Goal: Information Seeking & Learning: Learn about a topic

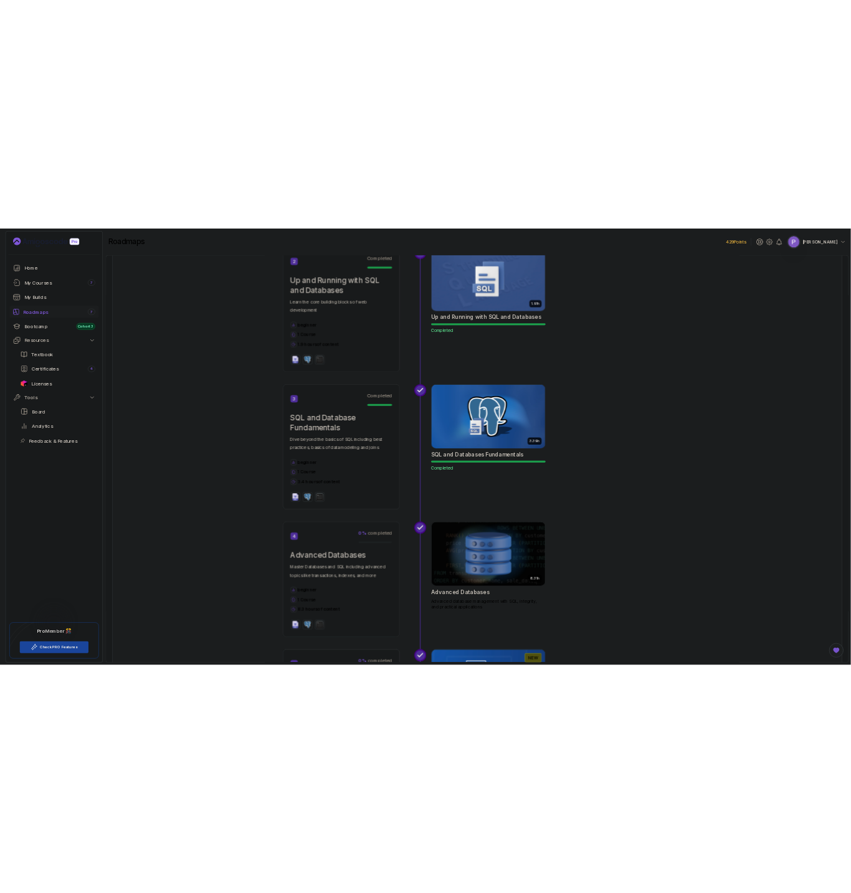
scroll to position [1059, 0]
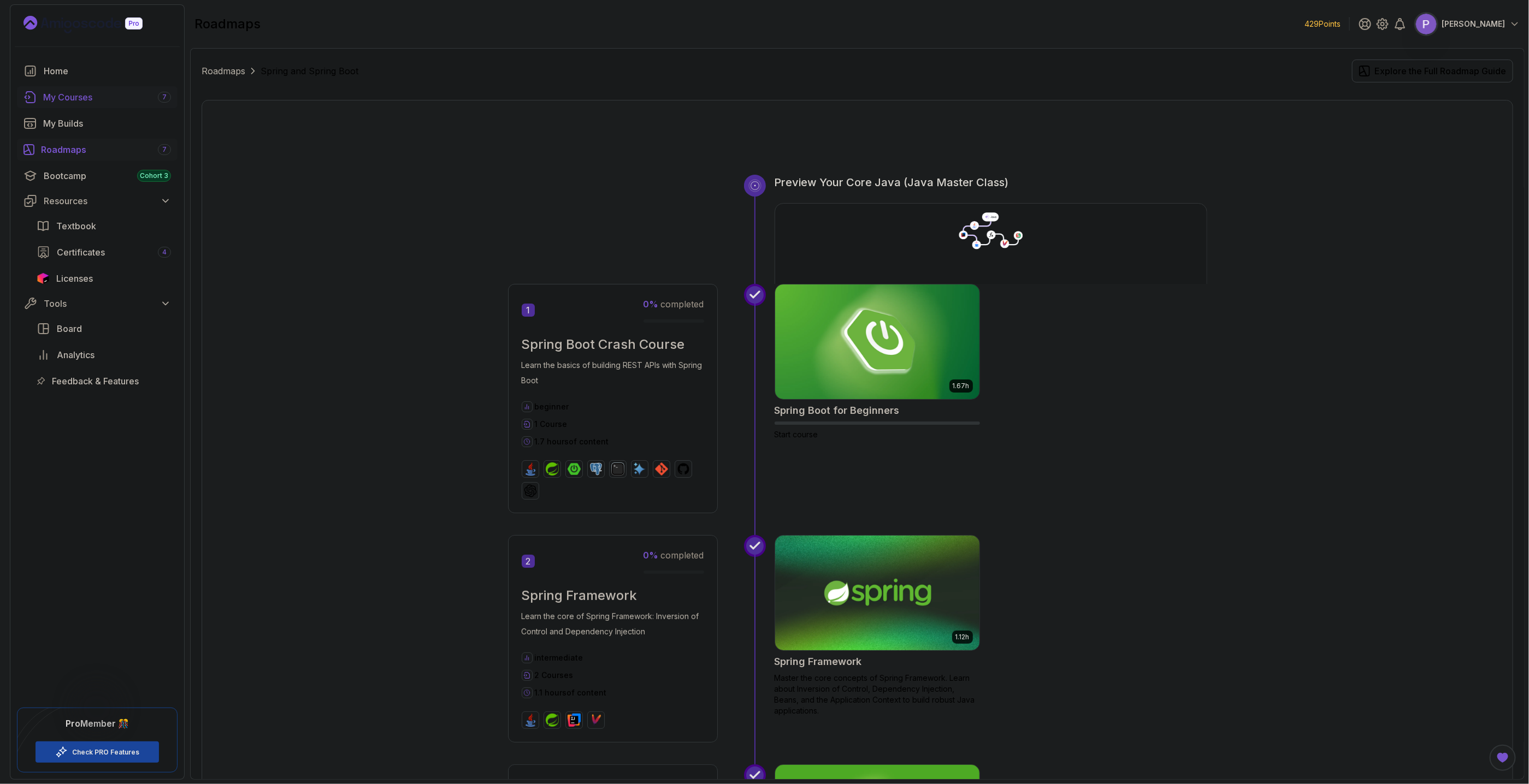
click at [88, 103] on div "My Courses 7" at bounding box center [107, 96] width 128 height 13
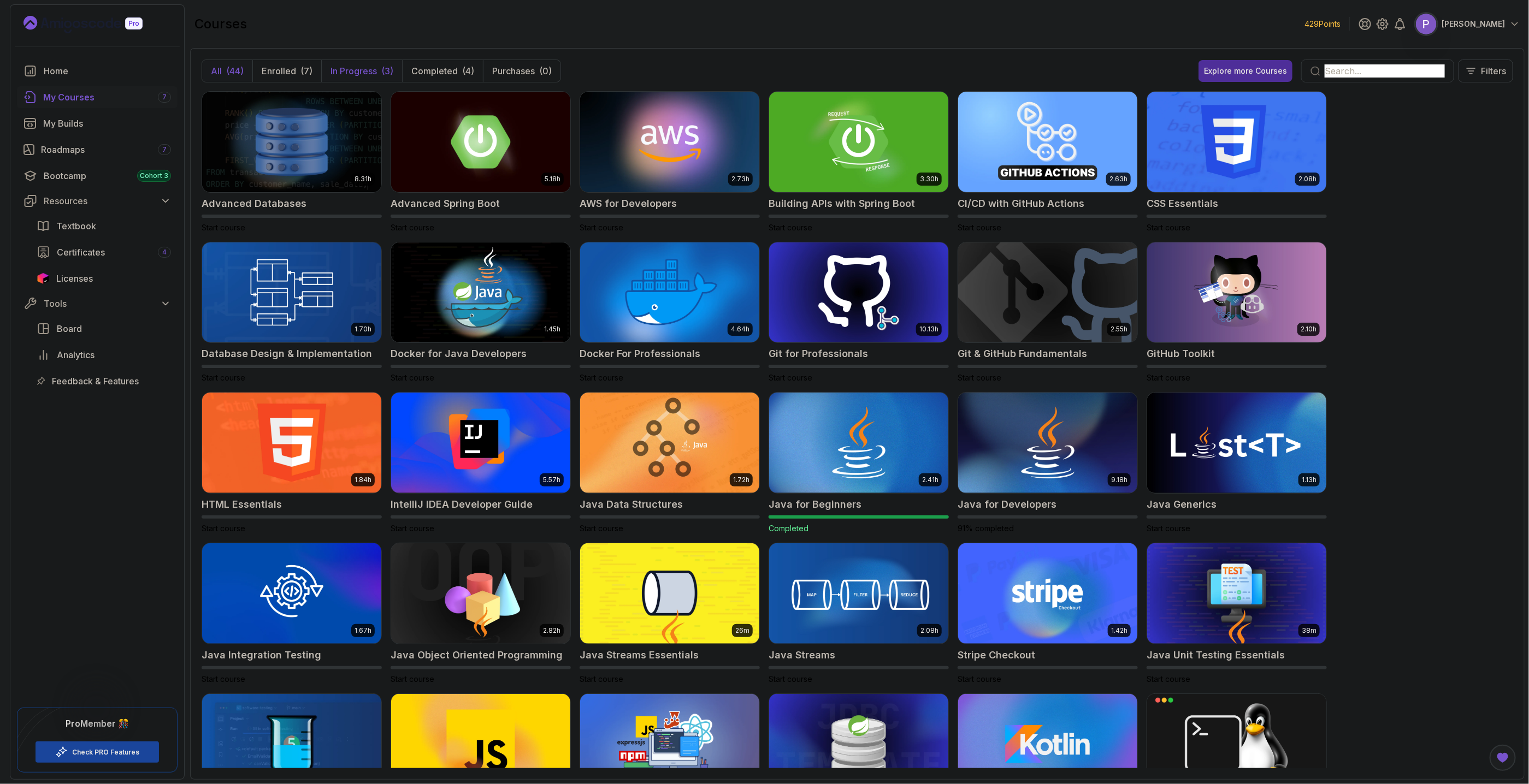
click at [335, 68] on p "In Progress" at bounding box center [354, 70] width 46 height 13
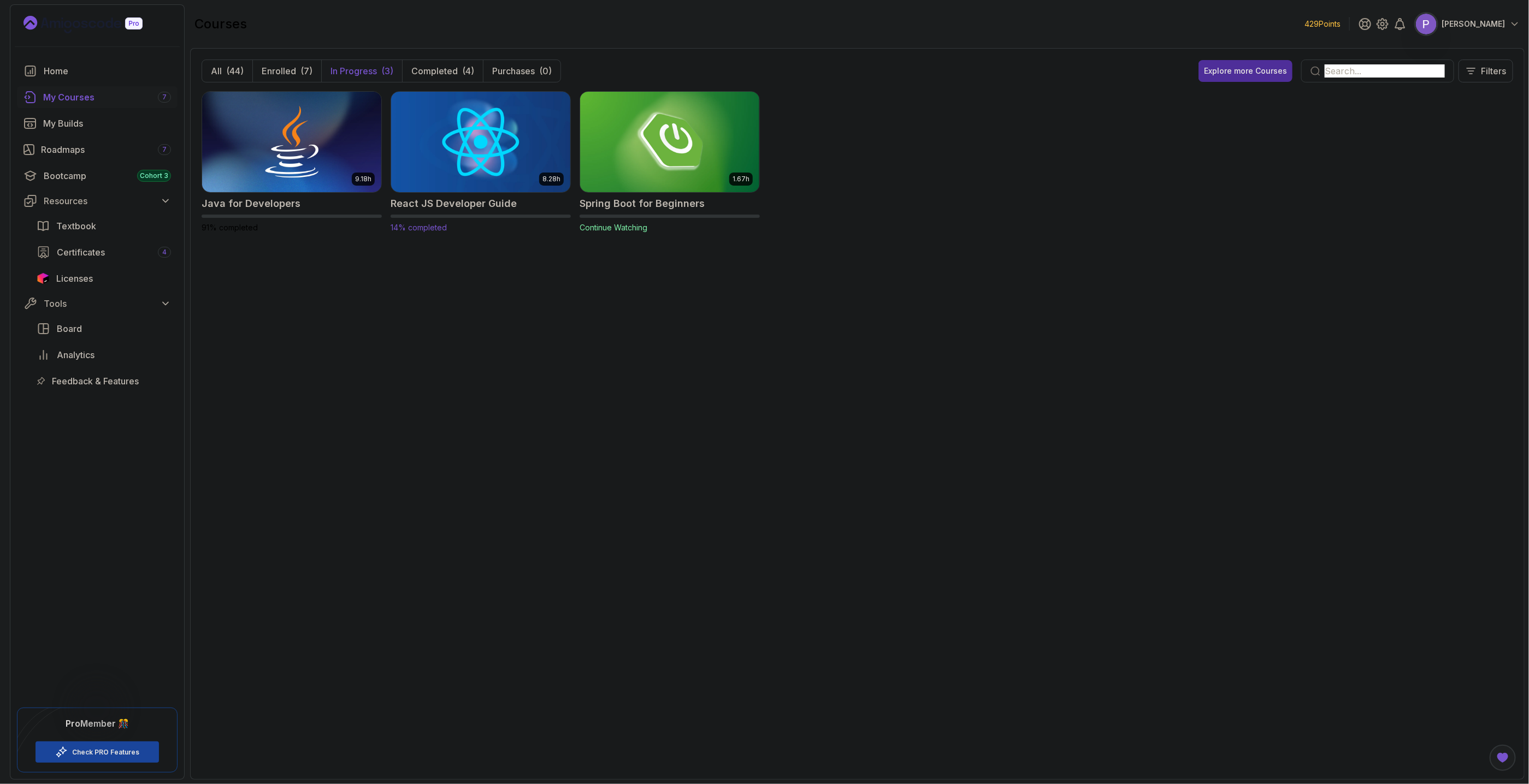
click at [474, 160] on img at bounding box center [481, 142] width 188 height 105
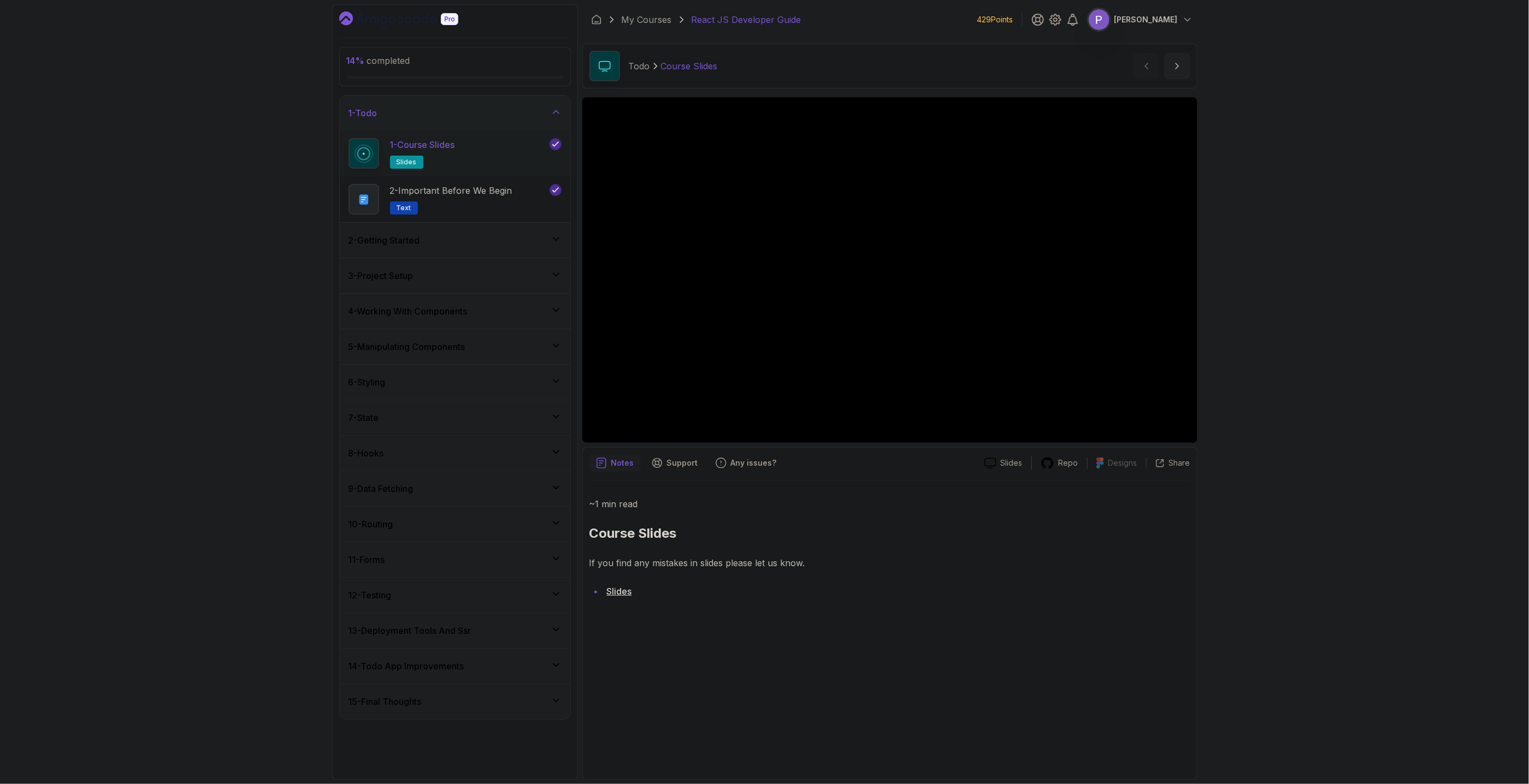
click at [515, 310] on div "4 - Working With Components" at bounding box center [454, 311] width 213 height 13
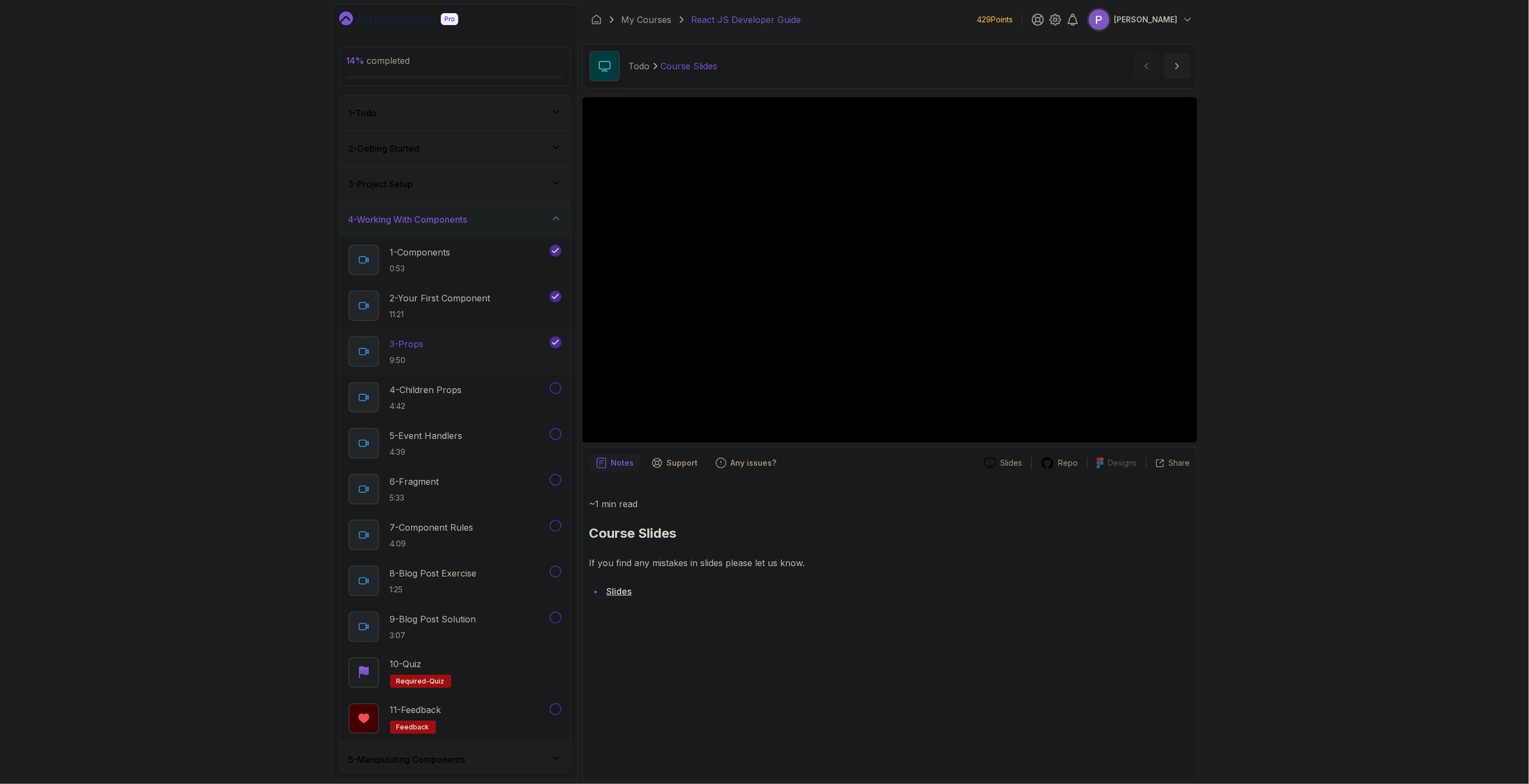
click at [470, 360] on div "3 - Props 9:50" at bounding box center [447, 352] width 199 height 31
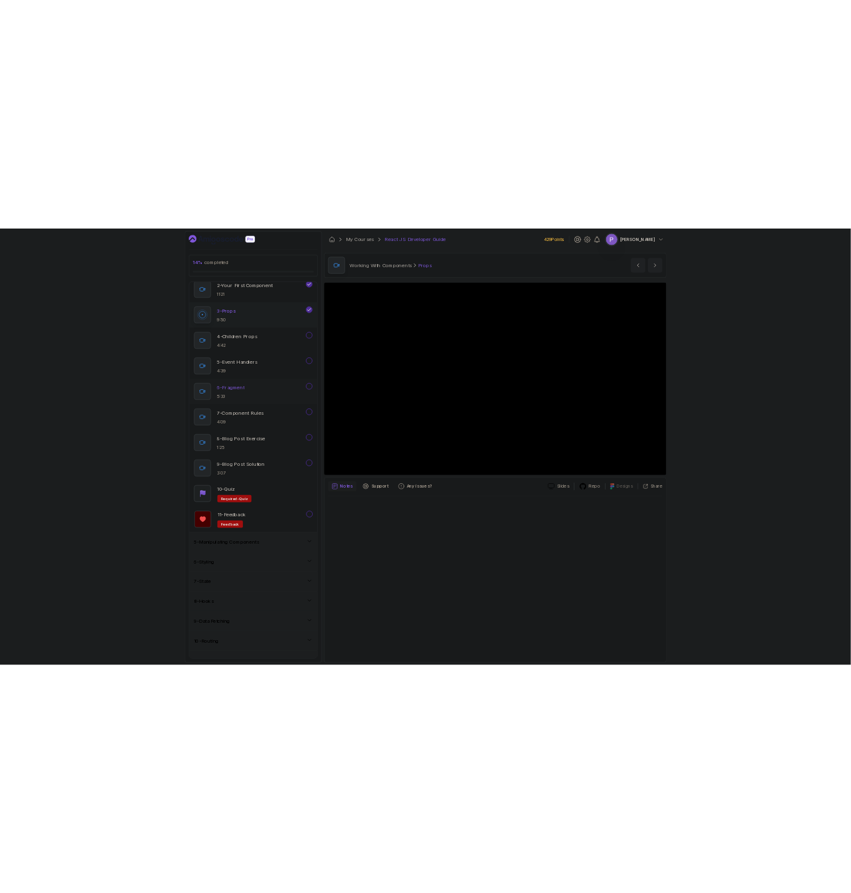
scroll to position [57, 0]
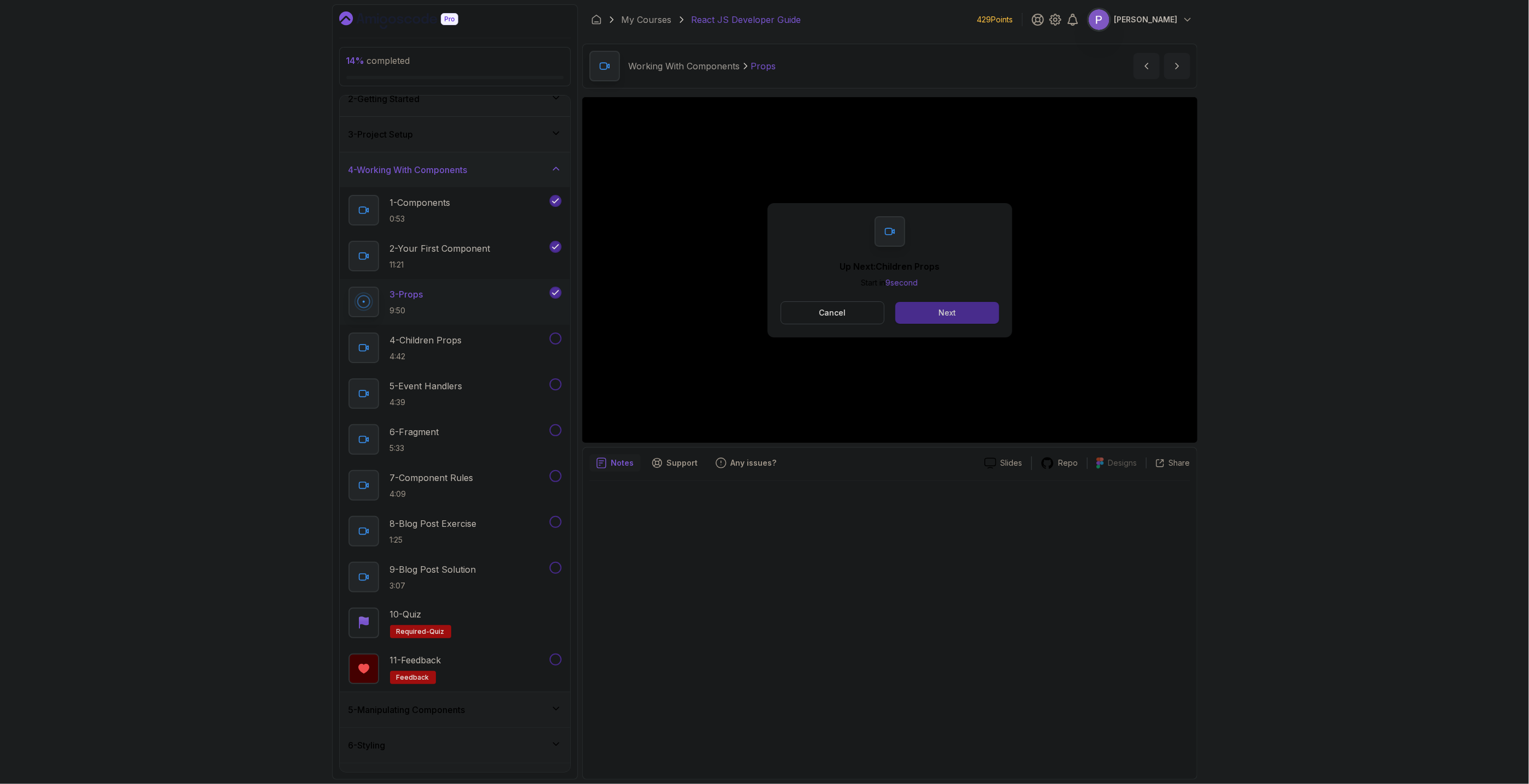
click at [936, 313] on button "Next" at bounding box center [947, 312] width 104 height 22
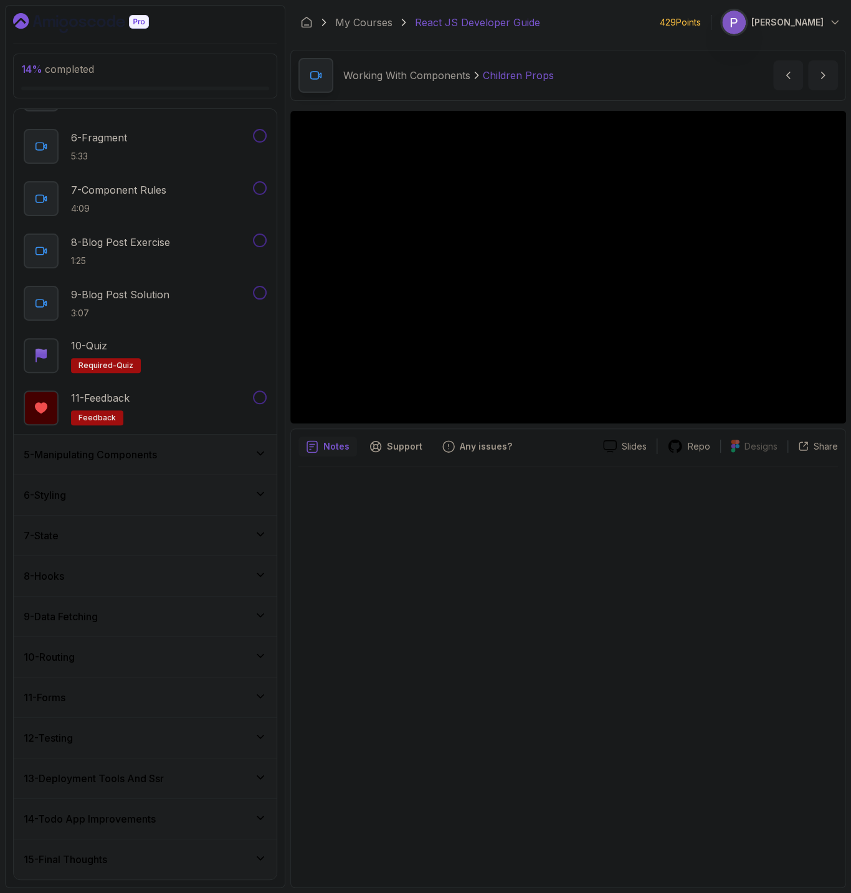
scroll to position [413, 0]
click at [257, 865] on div "15 - Final Thoughts" at bounding box center [145, 859] width 243 height 15
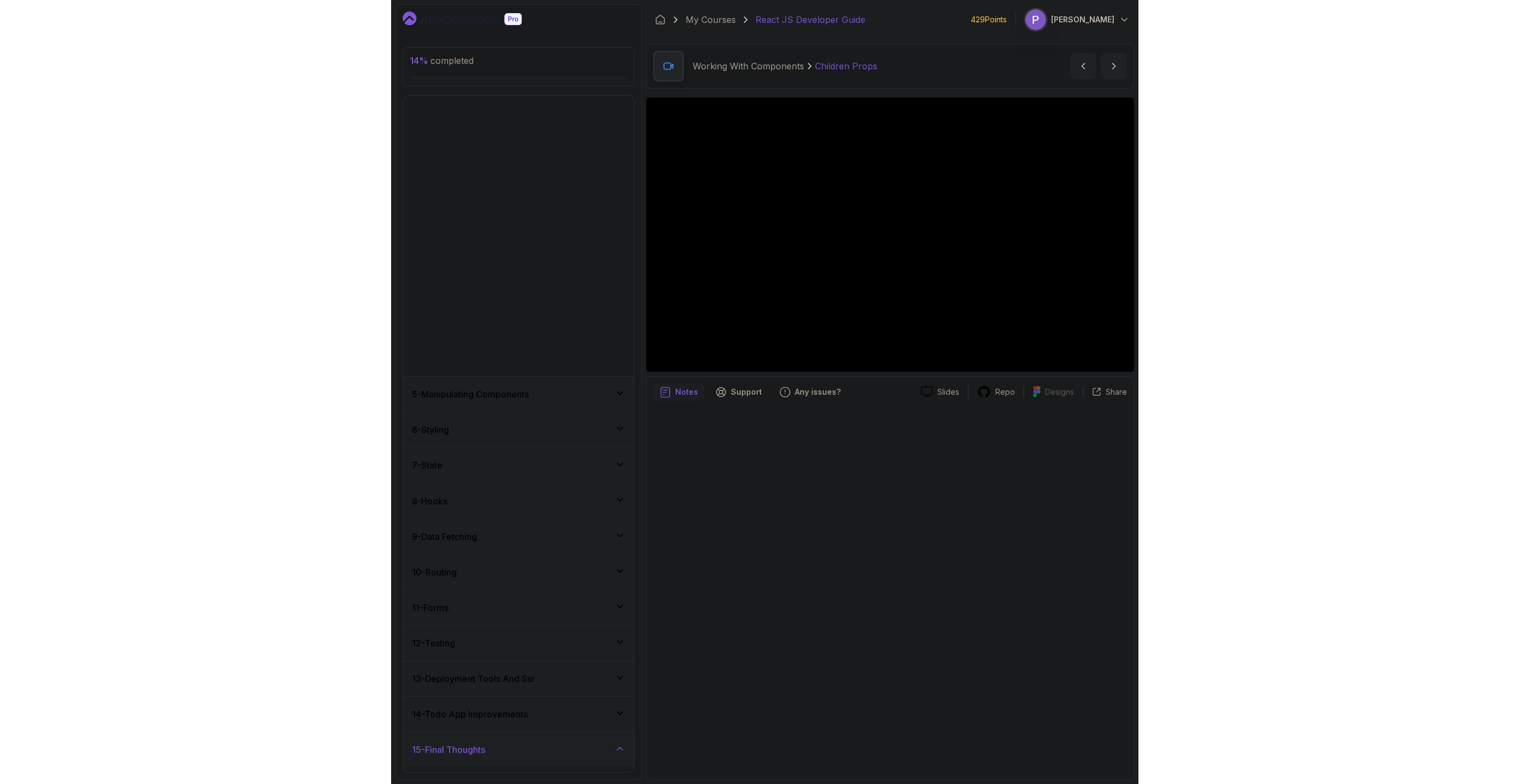
scroll to position [0, 0]
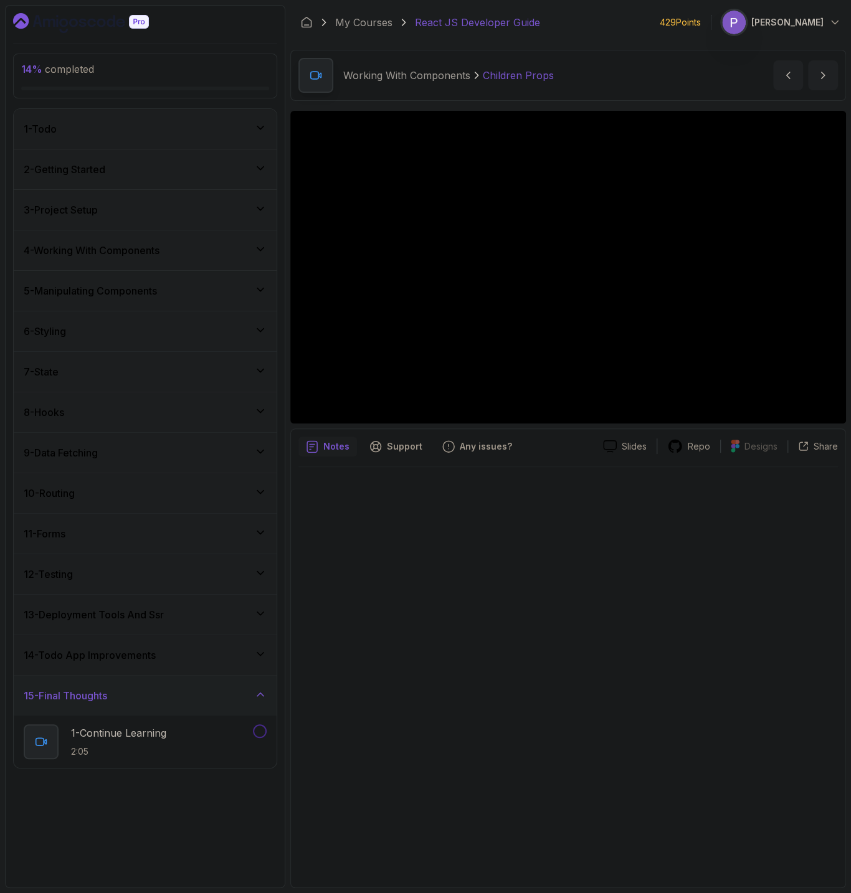
click at [260, 660] on icon at bounding box center [260, 654] width 12 height 12
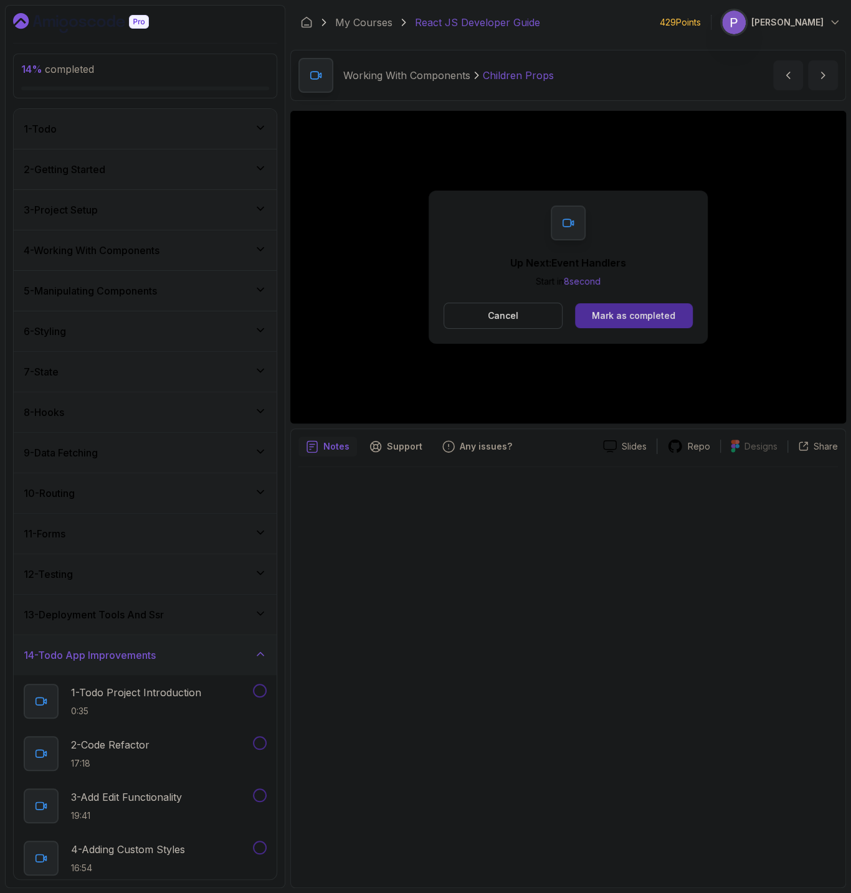
click at [260, 660] on icon at bounding box center [260, 654] width 12 height 12
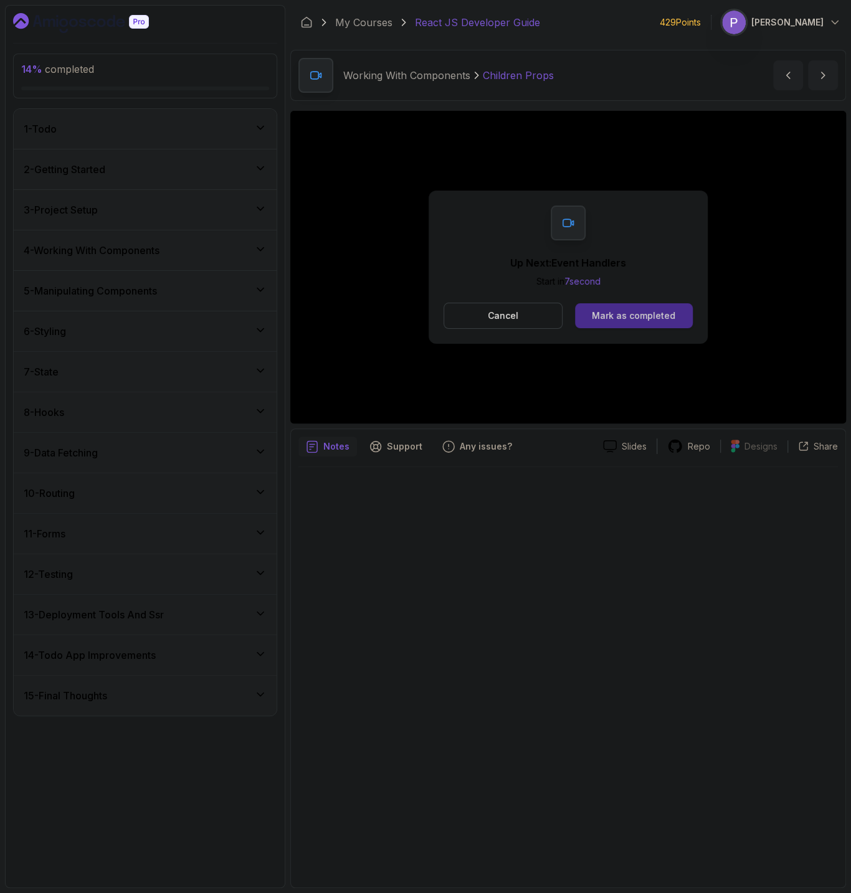
click at [636, 310] on button "Mark as completed" at bounding box center [634, 315] width 118 height 25
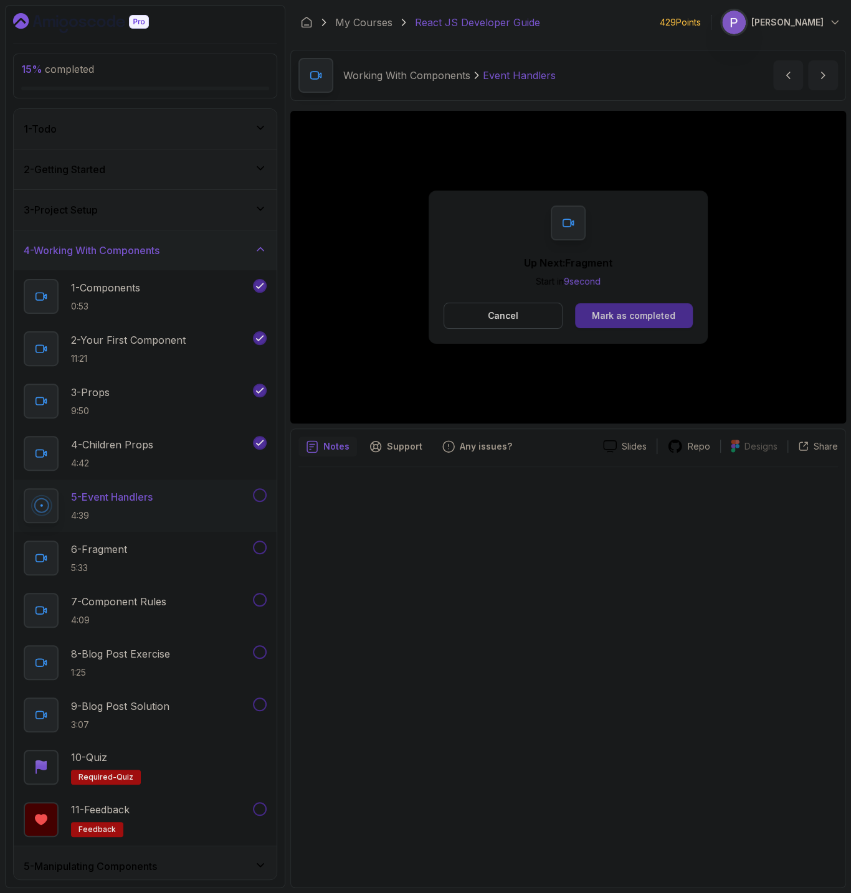
click at [645, 310] on div "Mark as completed" at bounding box center [633, 316] width 83 height 12
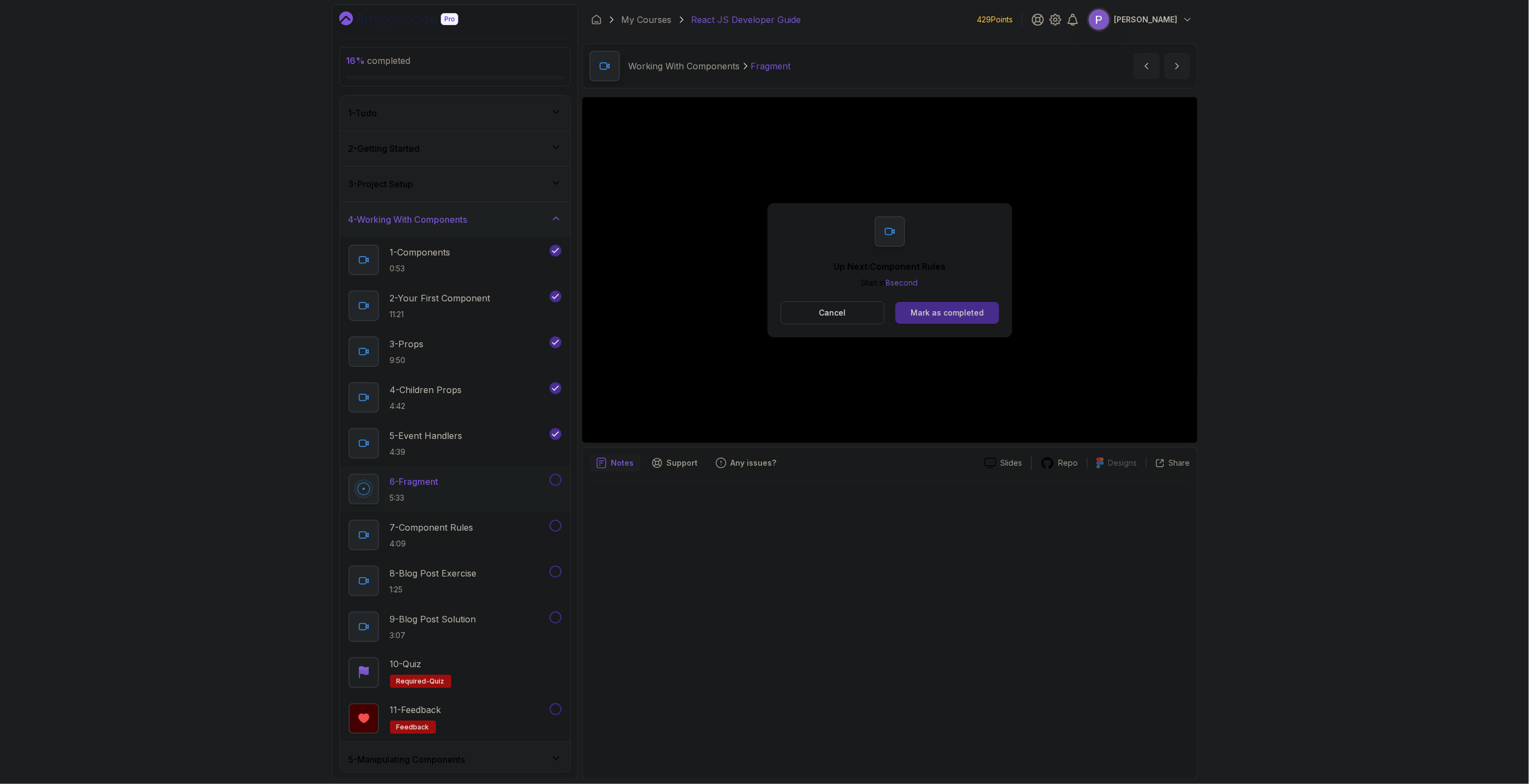
click at [954, 316] on div "Mark as completed" at bounding box center [947, 313] width 73 height 11
click at [950, 314] on div "Mark as completed" at bounding box center [947, 313] width 73 height 11
click at [853, 317] on button "Cancel" at bounding box center [832, 313] width 104 height 23
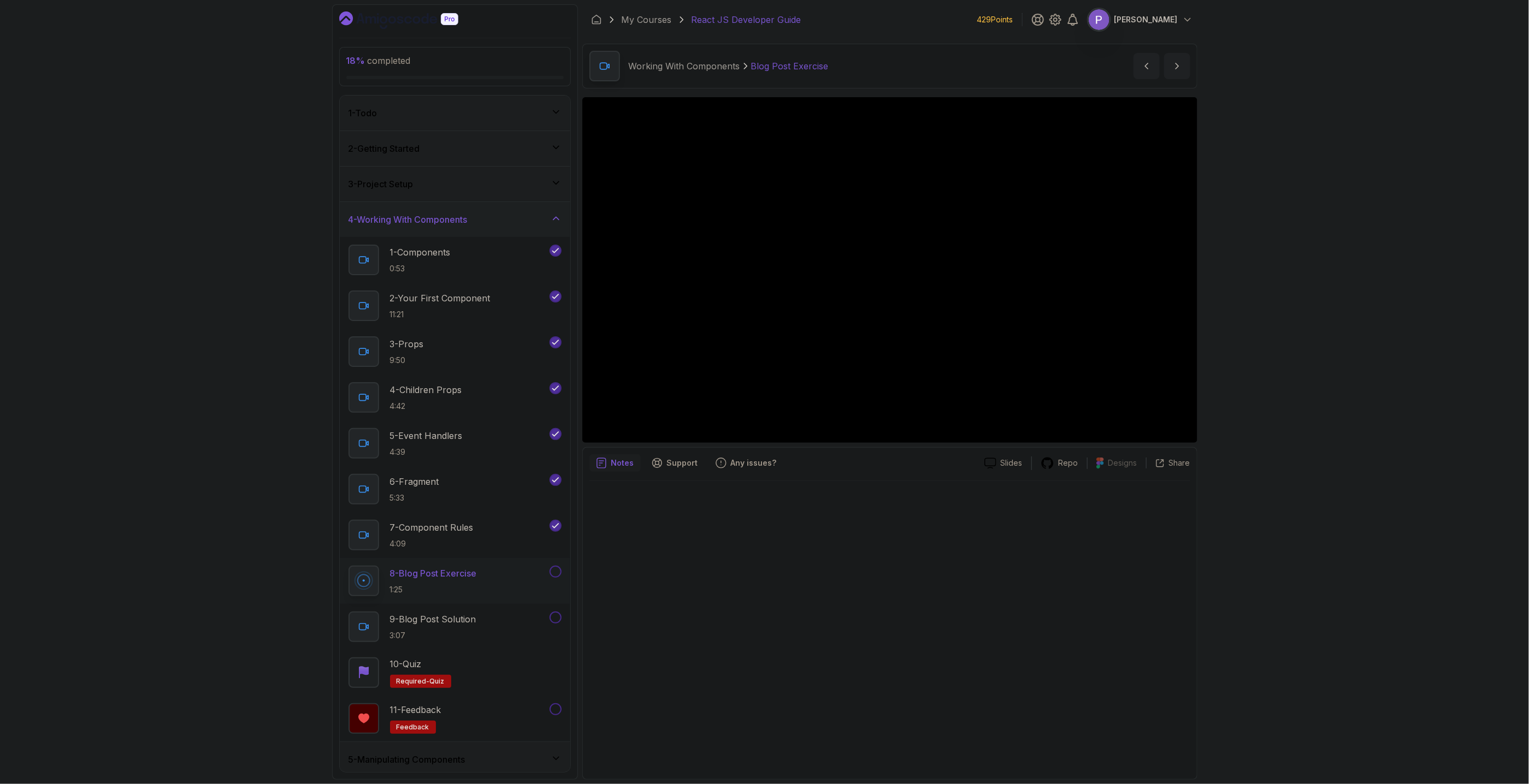
click at [554, 571] on button at bounding box center [556, 572] width 12 height 12
click at [487, 631] on div "9 - Blog Post Solution 3:07" at bounding box center [447, 627] width 199 height 31
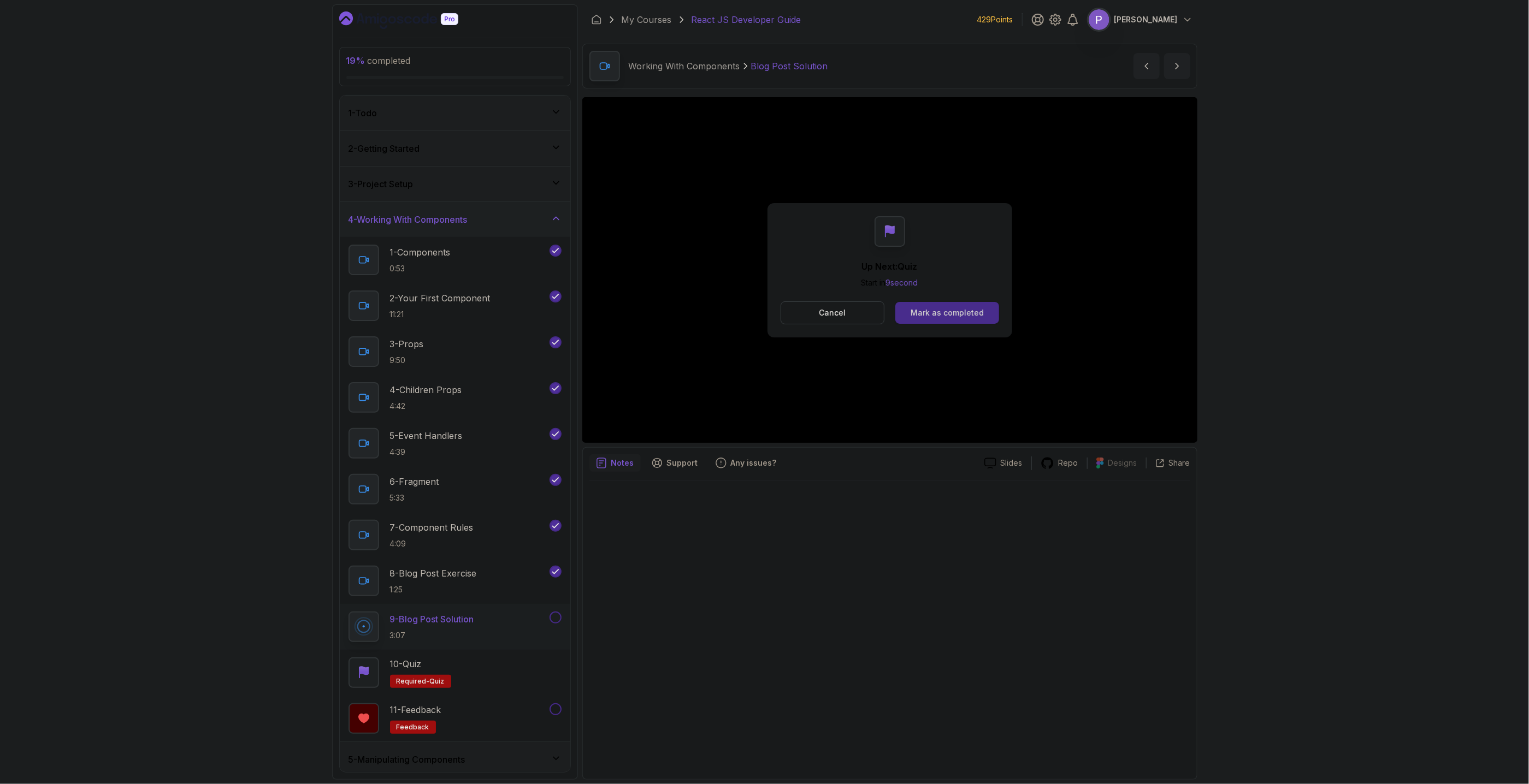
click at [978, 315] on div "Mark as completed" at bounding box center [947, 313] width 73 height 11
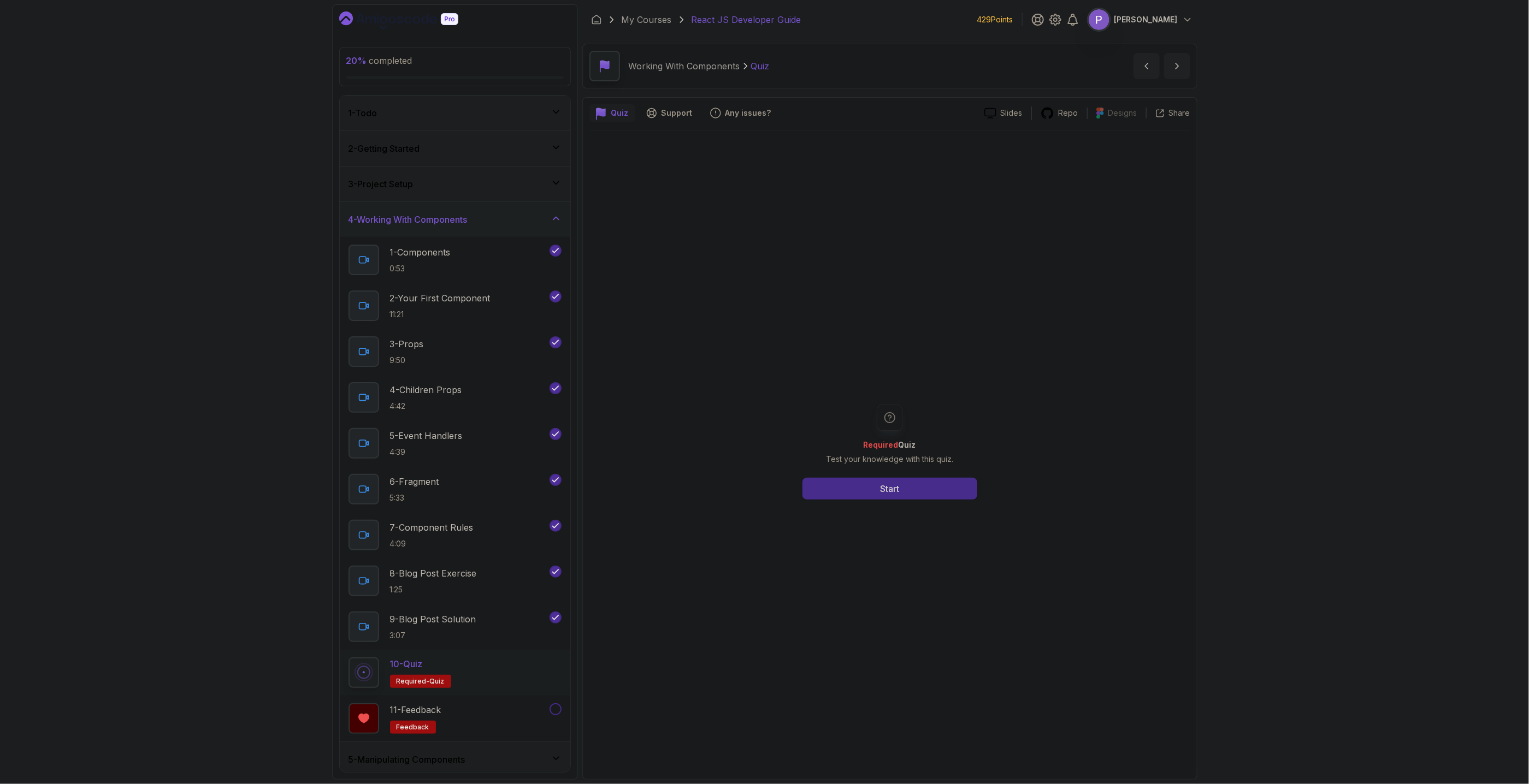
click at [904, 493] on button "Start" at bounding box center [890, 488] width 175 height 22
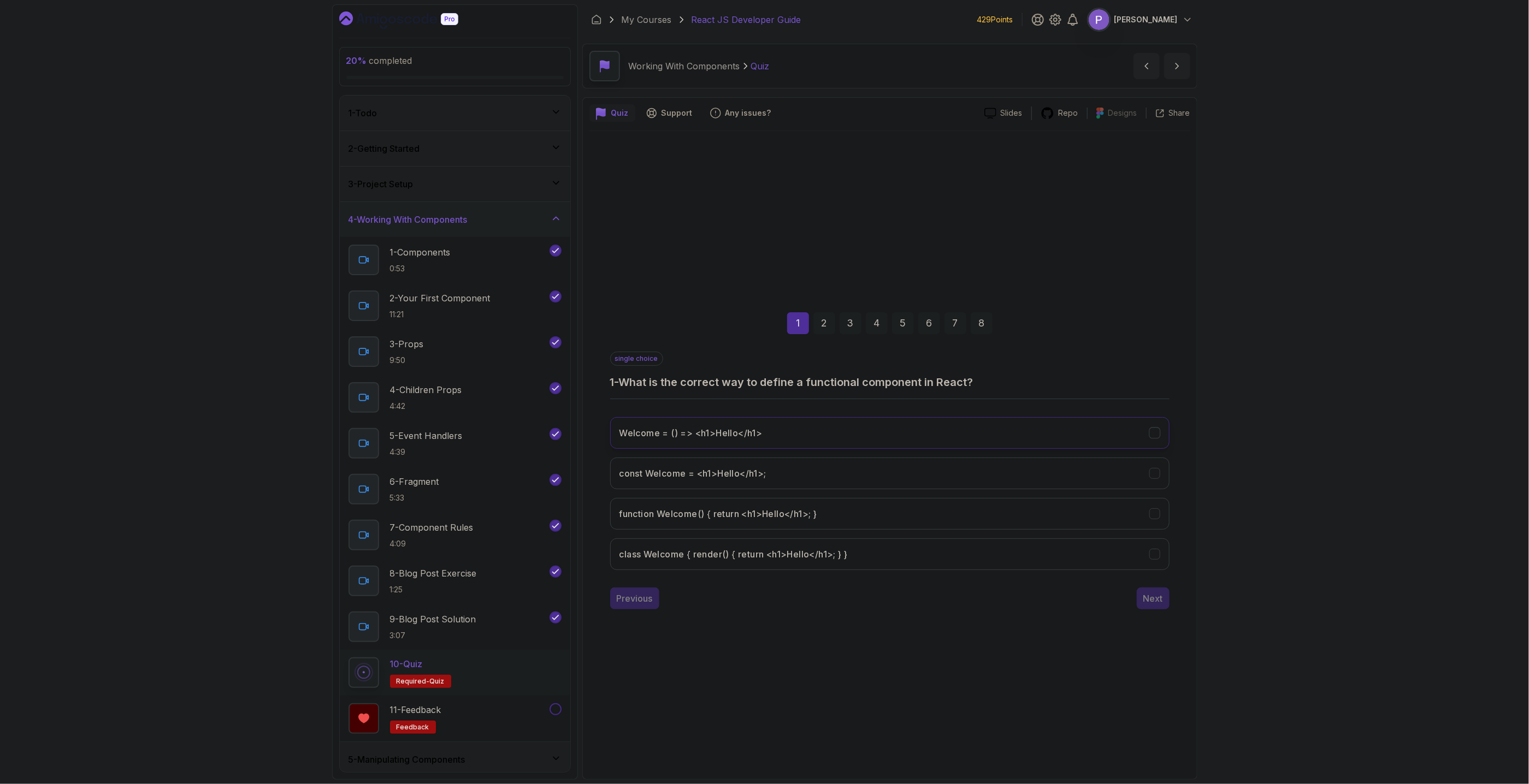
click at [1152, 435] on icon "Welcome = () => <h1>Hello</h1>" at bounding box center [1154, 433] width 11 height 11
click at [1161, 600] on div "Next" at bounding box center [1153, 598] width 19 height 13
click at [1152, 478] on icon "Components can contain other components" at bounding box center [1154, 474] width 11 height 11
click at [1155, 519] on button "Component names must start with a capital letter" at bounding box center [890, 514] width 560 height 32
click at [1154, 559] on div "A component must return a single root element" at bounding box center [1154, 553] width 11 height 11
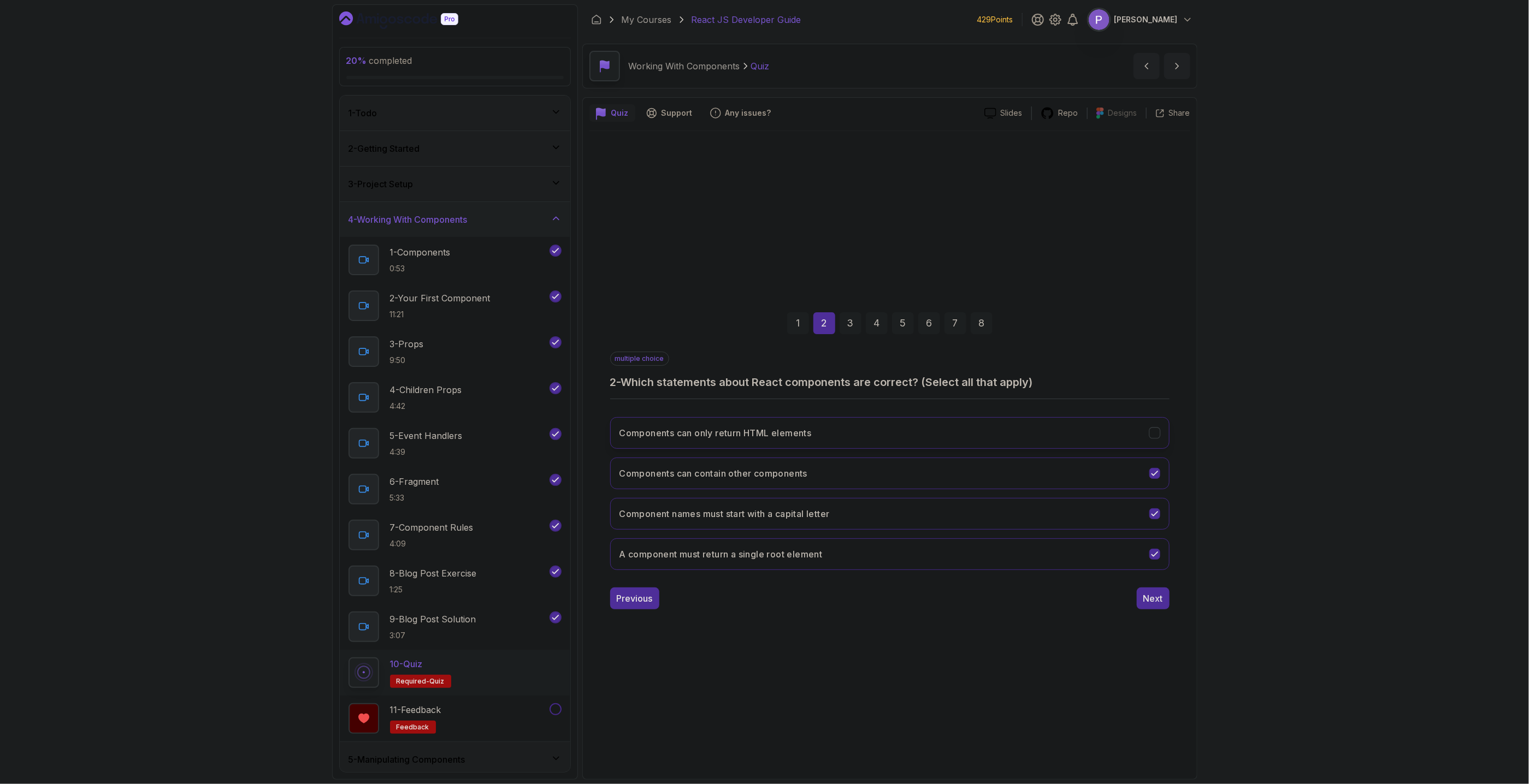
click at [1161, 431] on div "Components can only return HTML elements" at bounding box center [1154, 432] width 11 height 11
click at [1165, 471] on button "Components can contain other components" at bounding box center [890, 474] width 560 height 32
click at [852, 330] on div "3" at bounding box center [850, 323] width 22 height 22
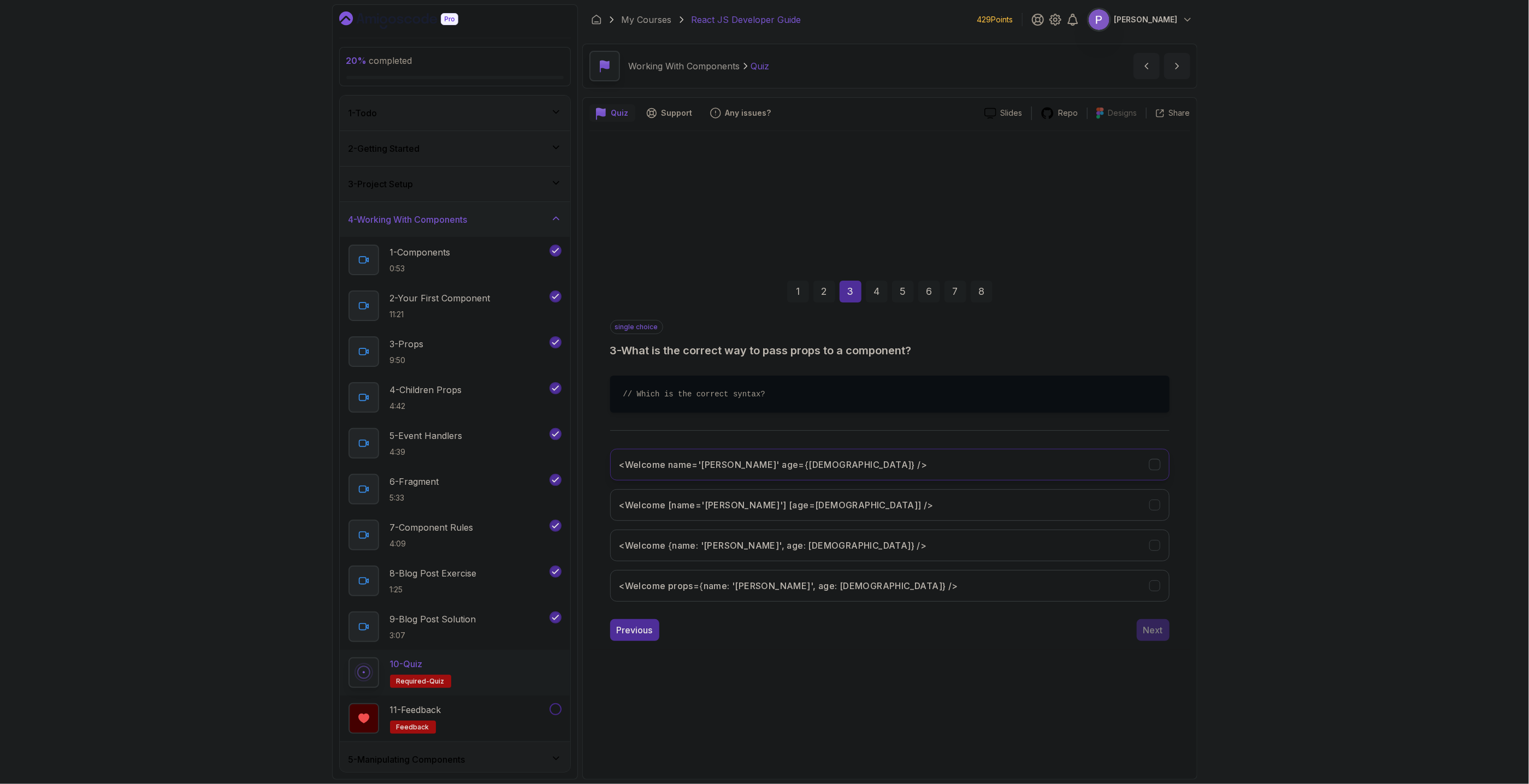
click at [1161, 465] on button "<Welcome name='John' age={25} />" at bounding box center [890, 465] width 560 height 32
click at [1158, 641] on button "Next" at bounding box center [1153, 630] width 32 height 22
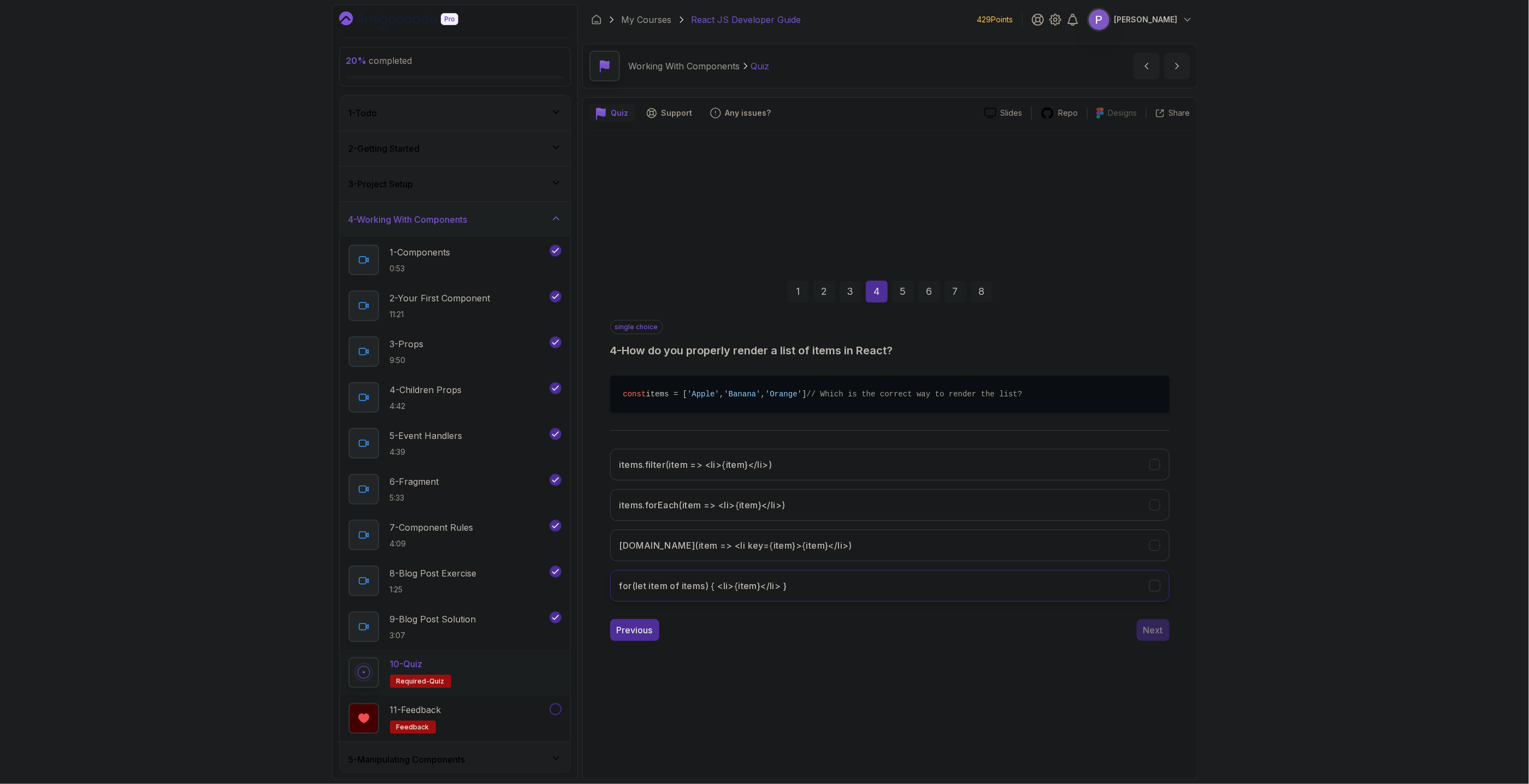
click at [1155, 590] on icon "for(let item of items) { <li>{item}</li> }" at bounding box center [1154, 586] width 11 height 11
click at [1157, 636] on div "Next" at bounding box center [1153, 630] width 19 height 13
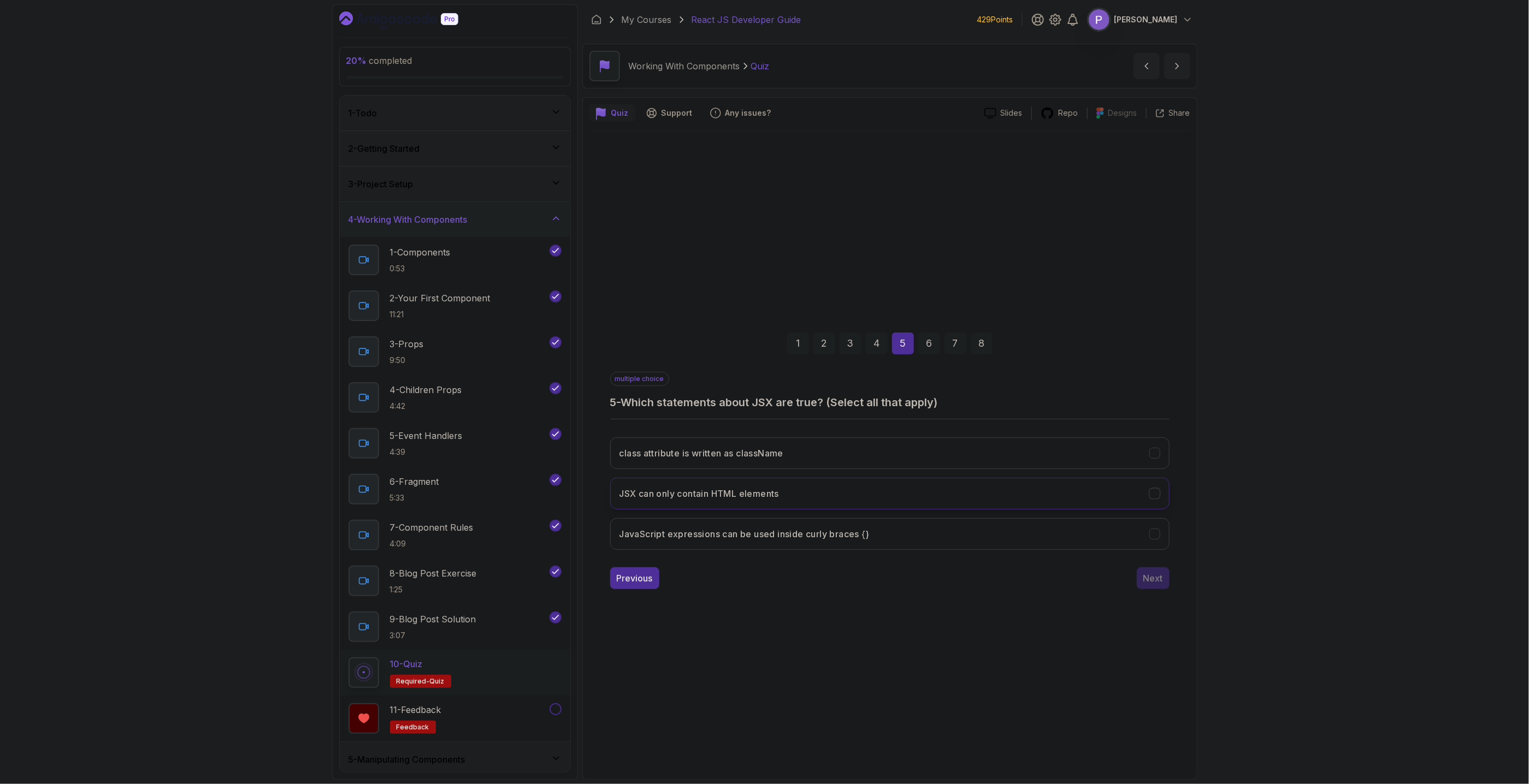
click at [1156, 497] on icon "JSX can only contain HTML elements" at bounding box center [1154, 494] width 11 height 11
click at [1156, 447] on button "class attribute is written as className" at bounding box center [890, 453] width 560 height 32
click at [1159, 584] on div "Next" at bounding box center [1153, 578] width 19 height 13
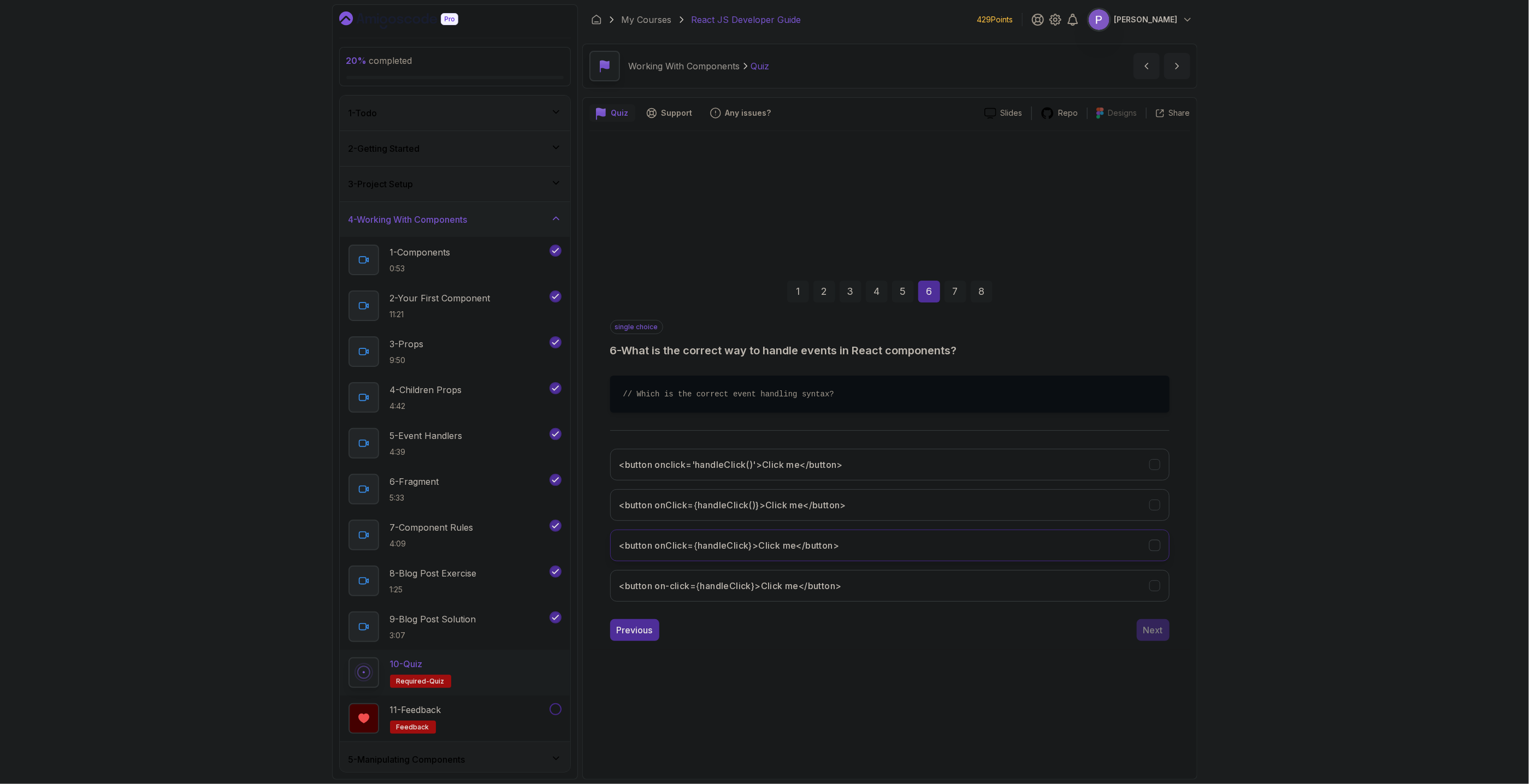
click at [1159, 540] on div "<button onClick={handleClick}>Click me</button>" at bounding box center [1154, 545] width 11 height 11
click at [1154, 633] on div "Next" at bounding box center [1153, 630] width 19 height 13
click at [1158, 464] on icon "<Card>This is child content</Card>" at bounding box center [1154, 465] width 11 height 11
click at [1149, 631] on div "Next" at bounding box center [1153, 630] width 19 height 13
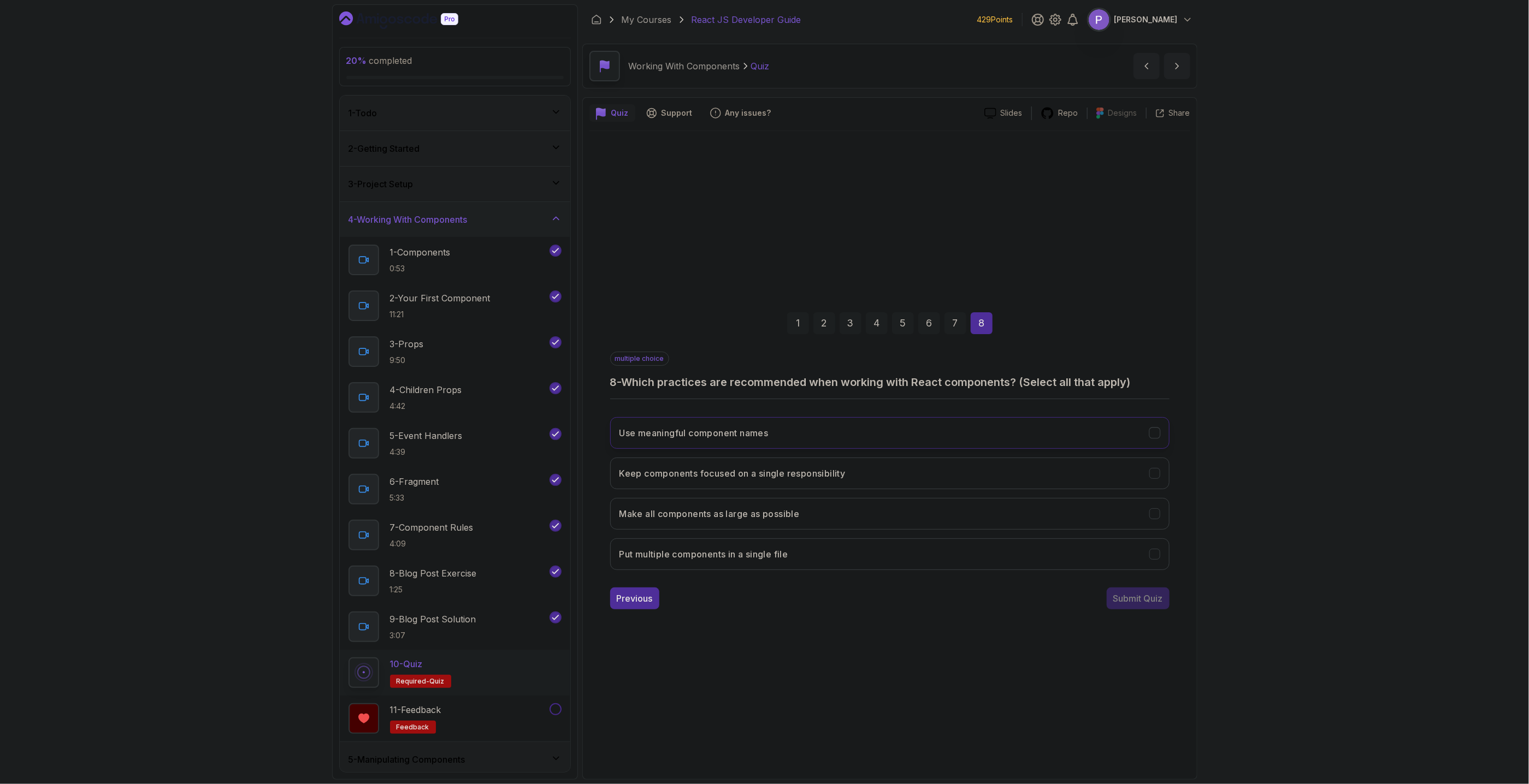
click at [1159, 432] on icon "Use meaningful component names" at bounding box center [1154, 433] width 11 height 11
click at [1162, 470] on button "Keep components focused on a single responsibility" at bounding box center [890, 474] width 560 height 32
click at [1157, 510] on icon "Make all components as large as possible" at bounding box center [1154, 514] width 11 height 11
click at [1154, 600] on div "Submit Quiz" at bounding box center [1138, 598] width 50 height 13
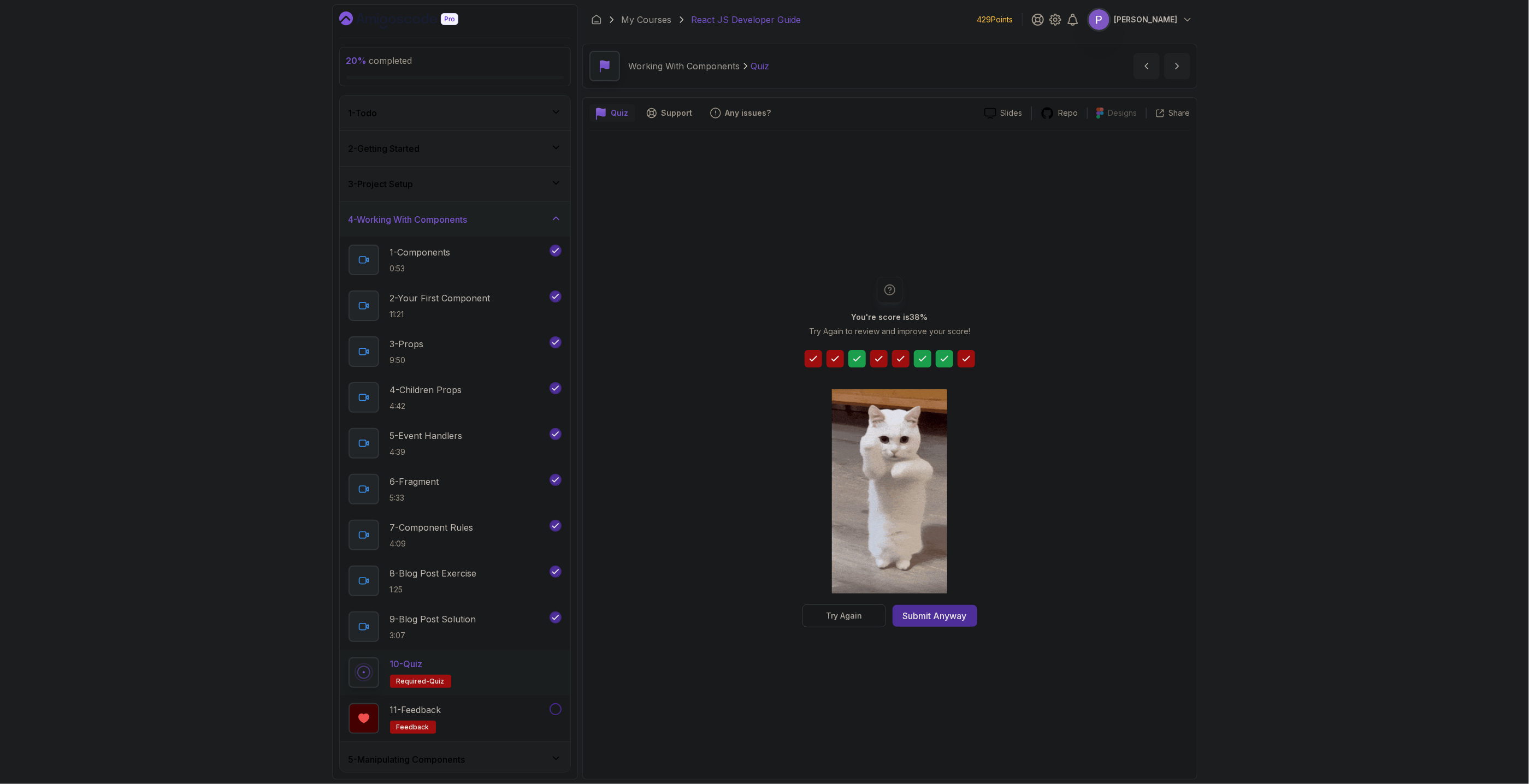
click at [861, 618] on div "Try Again" at bounding box center [844, 616] width 36 height 11
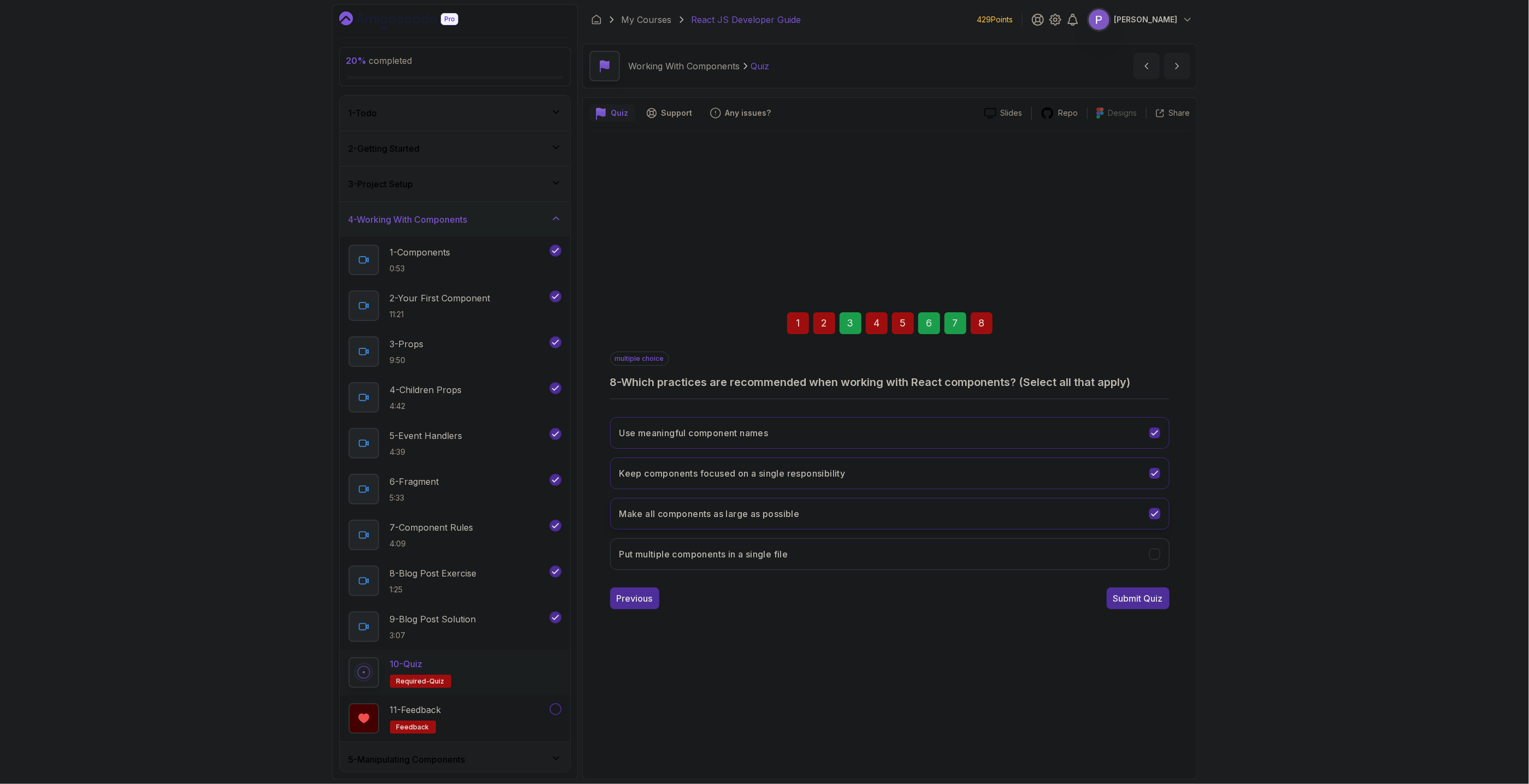
click at [1143, 518] on button "Make all components as large as possible" at bounding box center [890, 514] width 560 height 32
click at [1133, 601] on div "Submit Quiz" at bounding box center [1138, 598] width 50 height 13
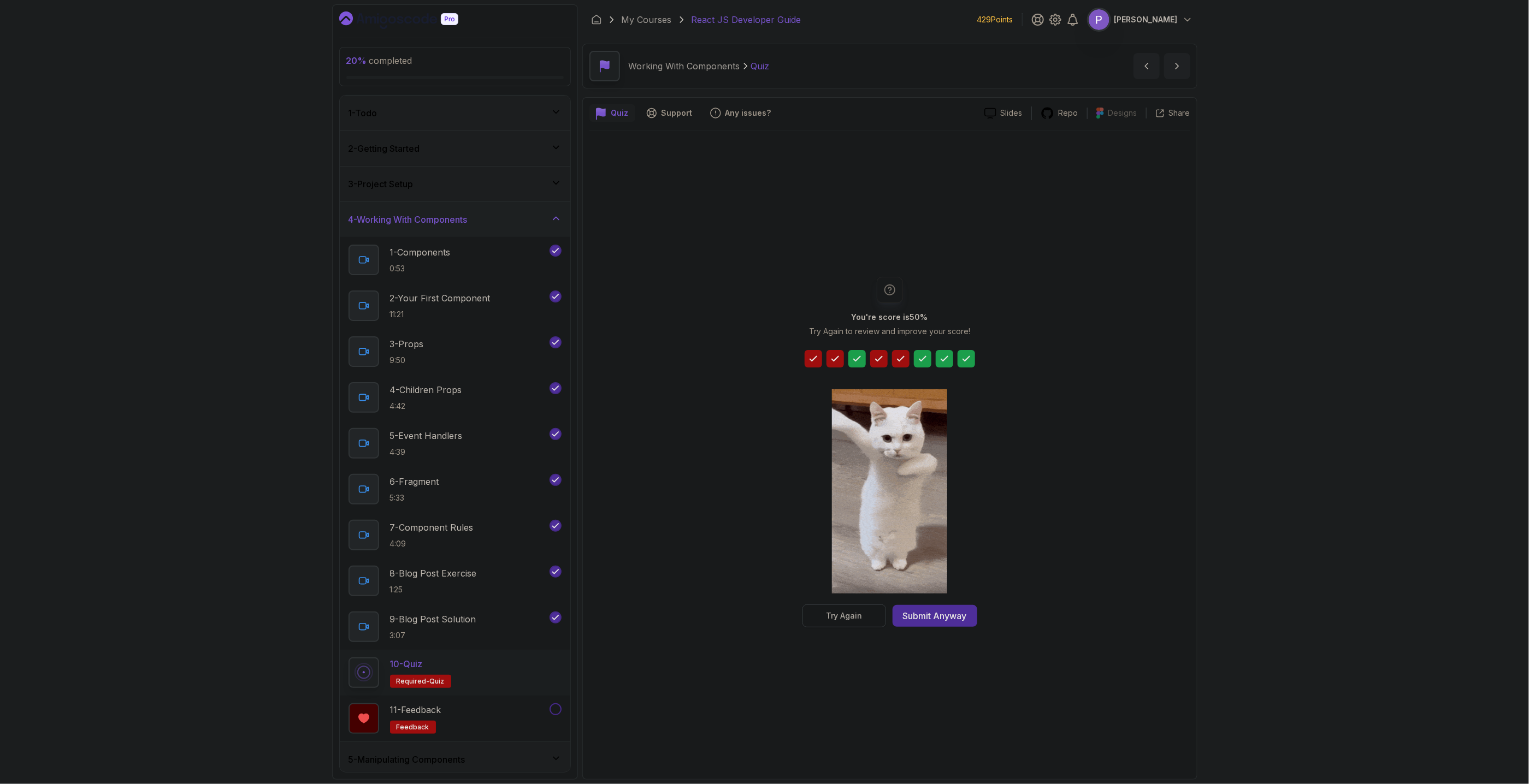
click at [859, 616] on div "Try Again" at bounding box center [844, 616] width 36 height 11
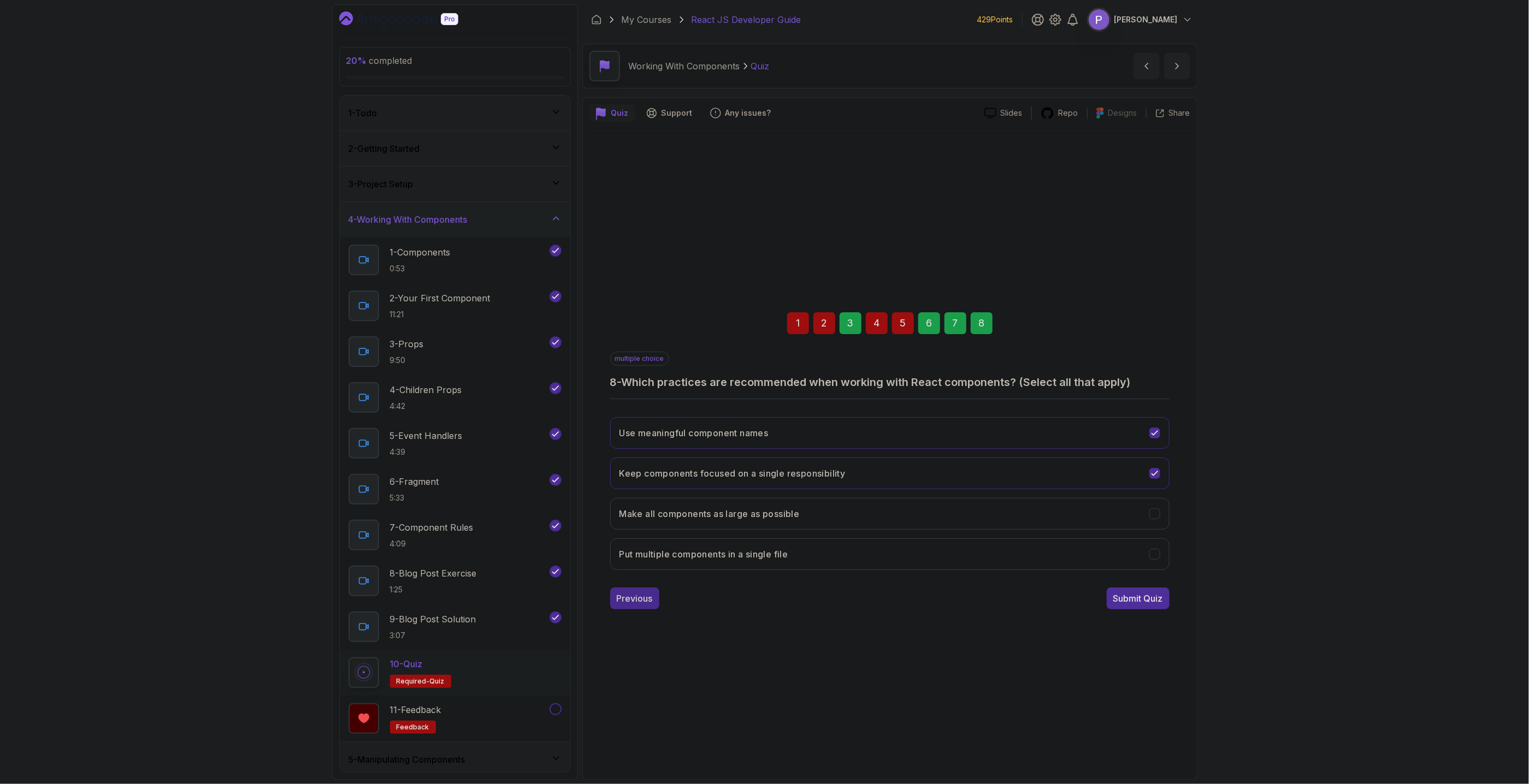
click at [631, 600] on div "Previous" at bounding box center [634, 598] width 36 height 13
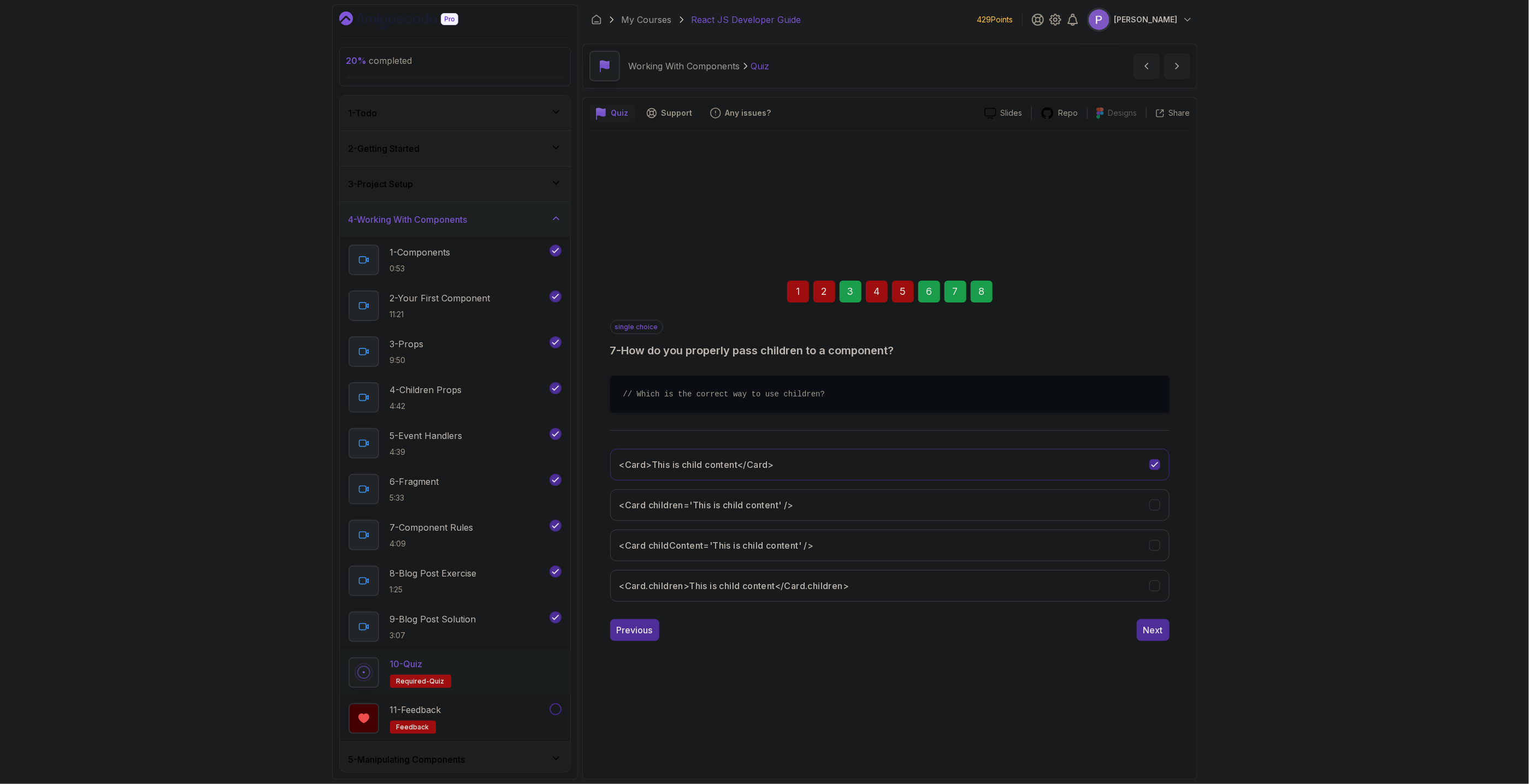
click at [628, 648] on div "1 2 3 4 5 6 7 8 single choice 7 - How do you properly pass children to a compon…" at bounding box center [890, 452] width 601 height 396
click at [626, 629] on div "Previous" at bounding box center [634, 630] width 36 height 13
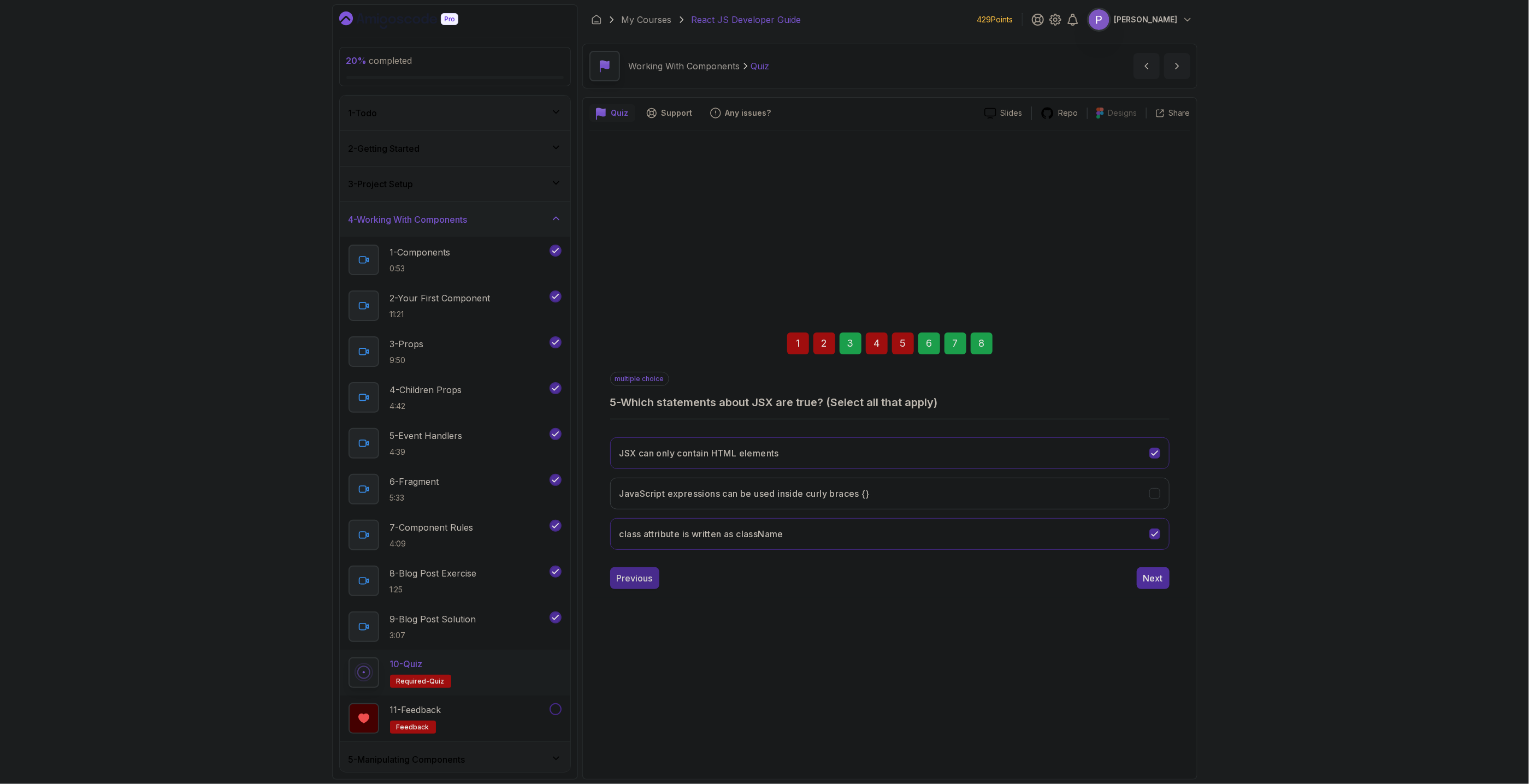
click at [633, 582] on div "Previous" at bounding box center [634, 578] width 36 height 13
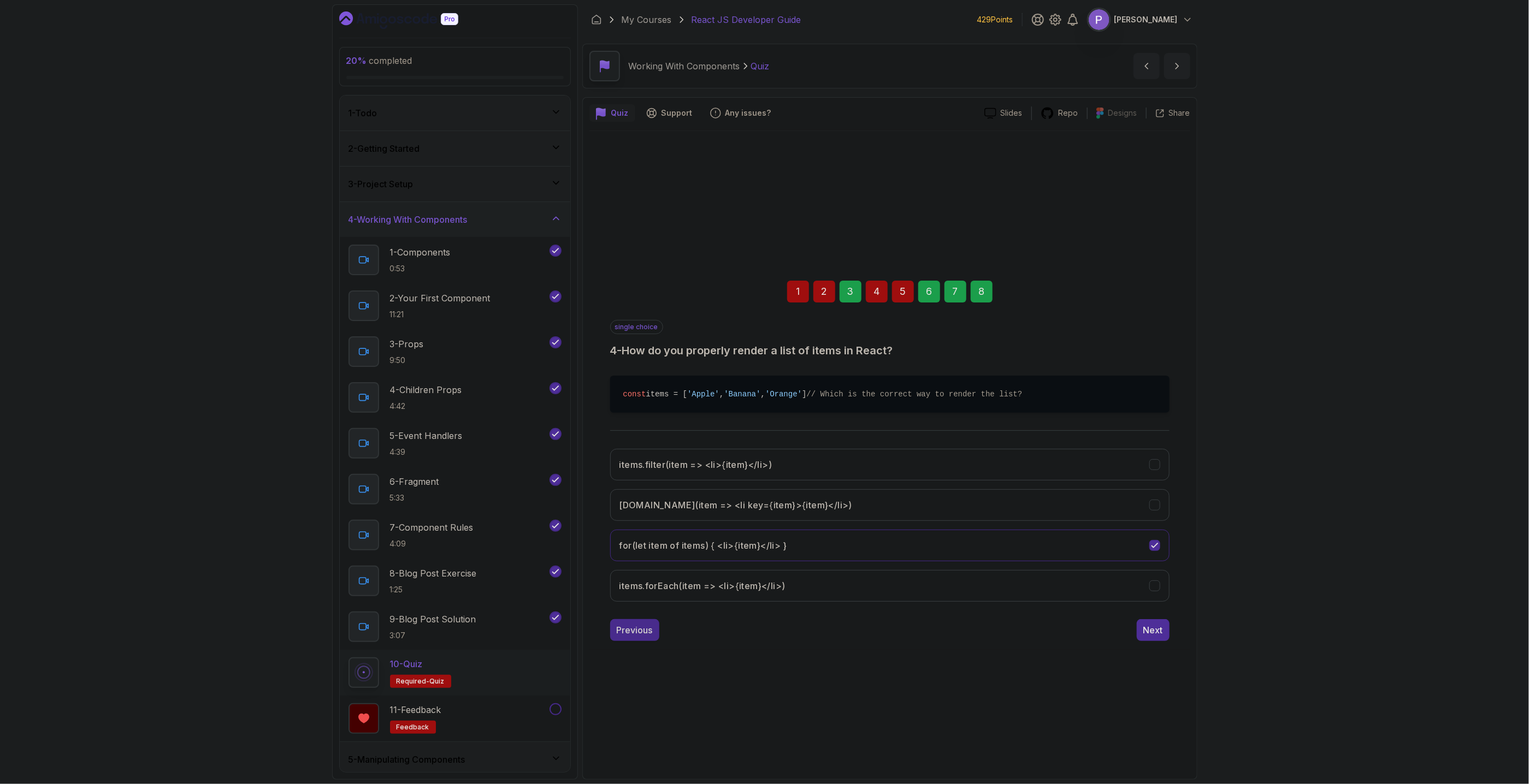
click at [616, 636] on button "Previous" at bounding box center [635, 630] width 49 height 22
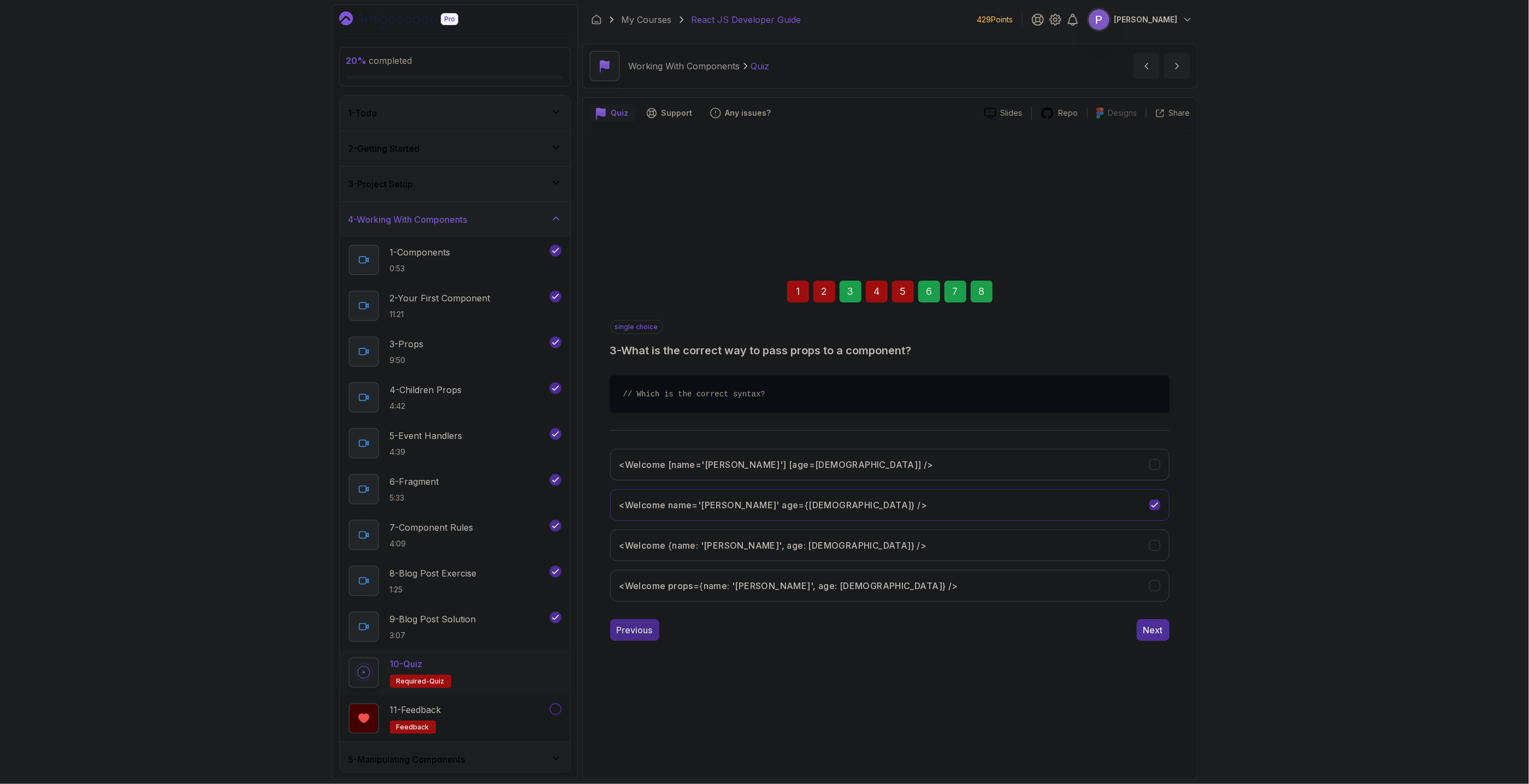
click at [632, 629] on div "Previous" at bounding box center [634, 630] width 36 height 13
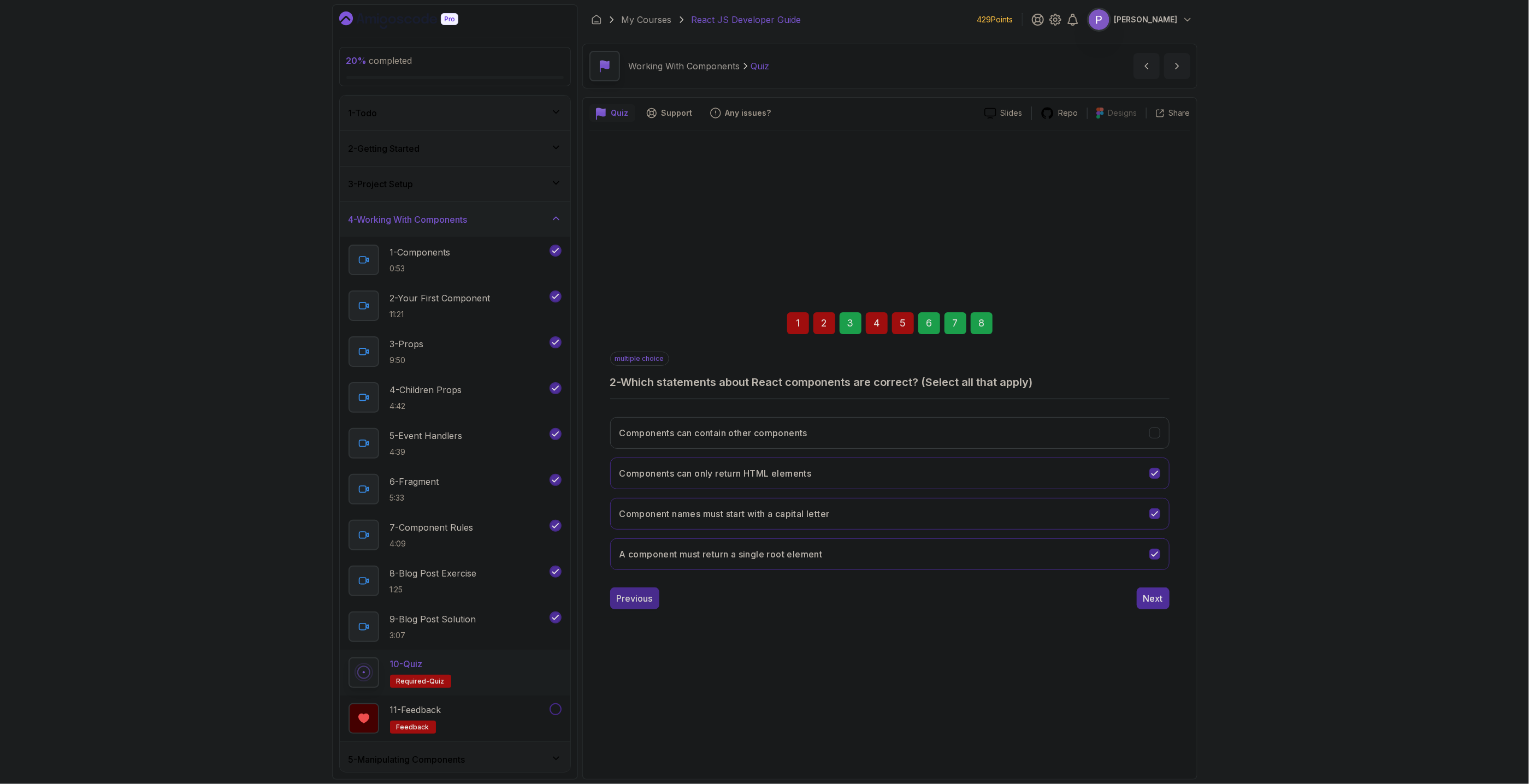
click at [632, 602] on div "Previous" at bounding box center [634, 598] width 36 height 13
click at [1156, 511] on icon "const Welcome = <h1>Hello</h1>;" at bounding box center [1154, 514] width 11 height 11
click at [1161, 595] on div "Next" at bounding box center [1153, 598] width 19 height 13
click at [1141, 474] on button "A component must return a single root element" at bounding box center [890, 474] width 560 height 32
click at [1161, 434] on div "Components can contain other components" at bounding box center [1154, 432] width 11 height 11
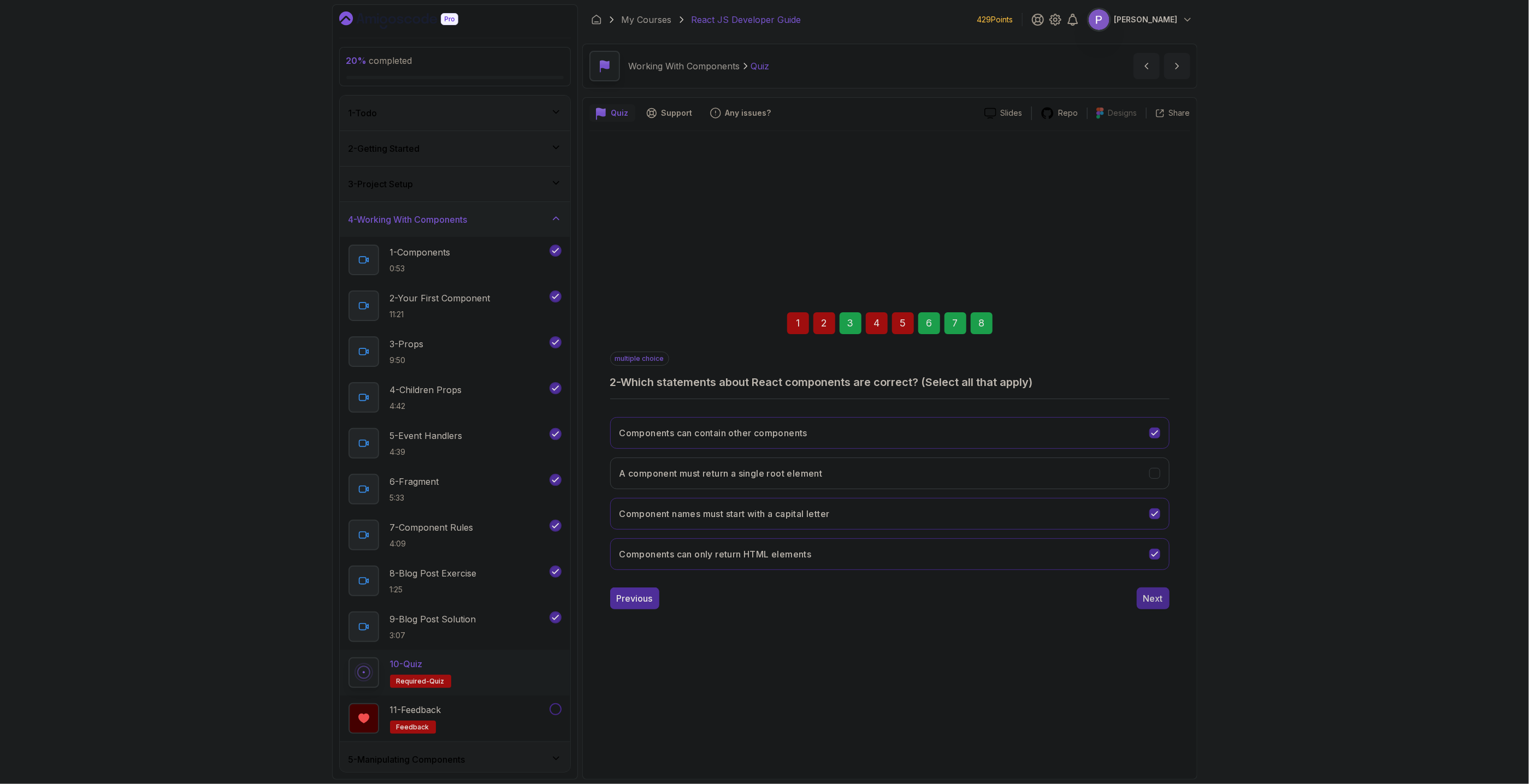
click at [1154, 603] on div "Next" at bounding box center [1153, 598] width 19 height 13
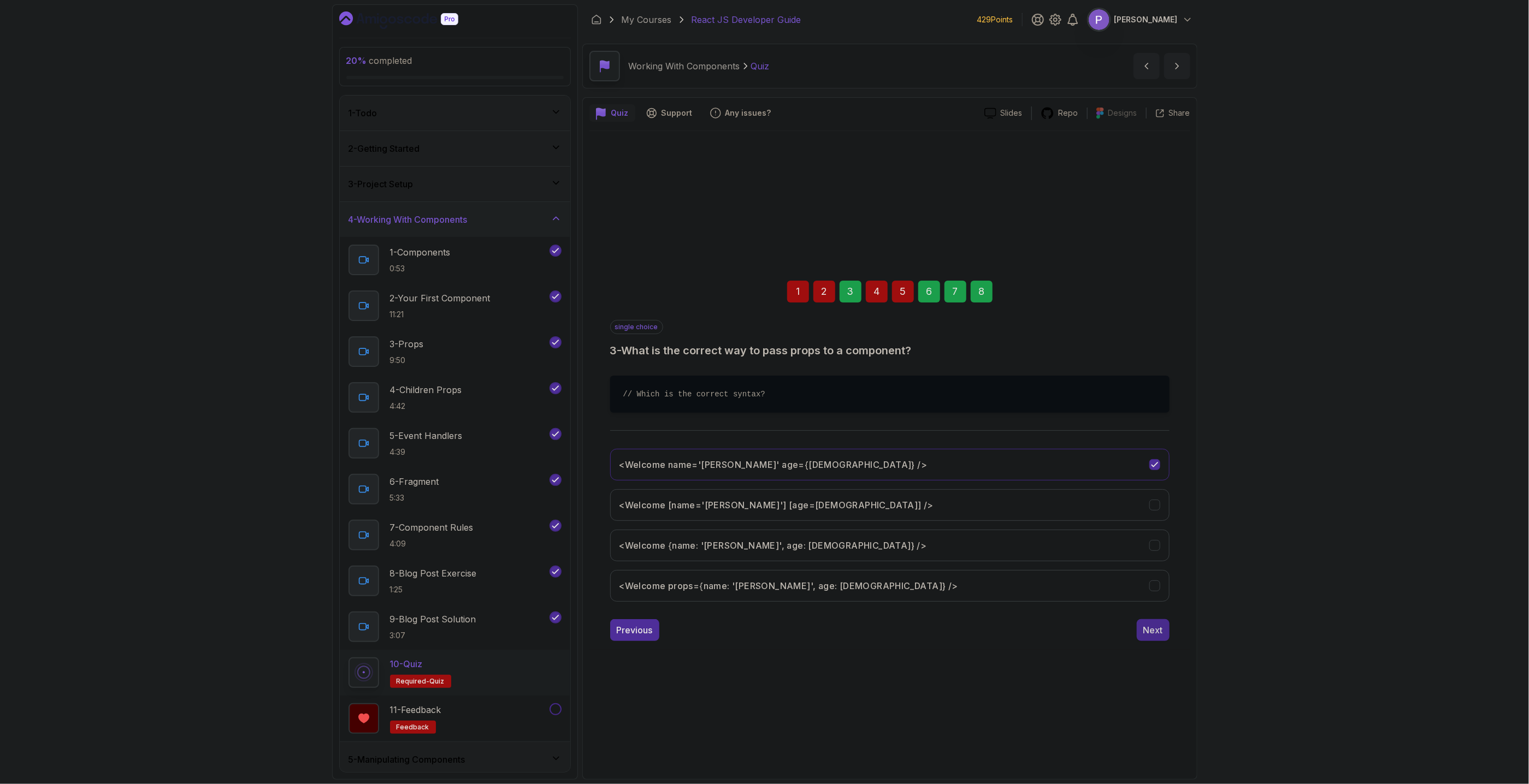
click at [1152, 632] on div "Next" at bounding box center [1153, 630] width 19 height 13
click at [1160, 510] on icon "items.forEach(item => <li>{item}</li>)" at bounding box center [1154, 505] width 11 height 11
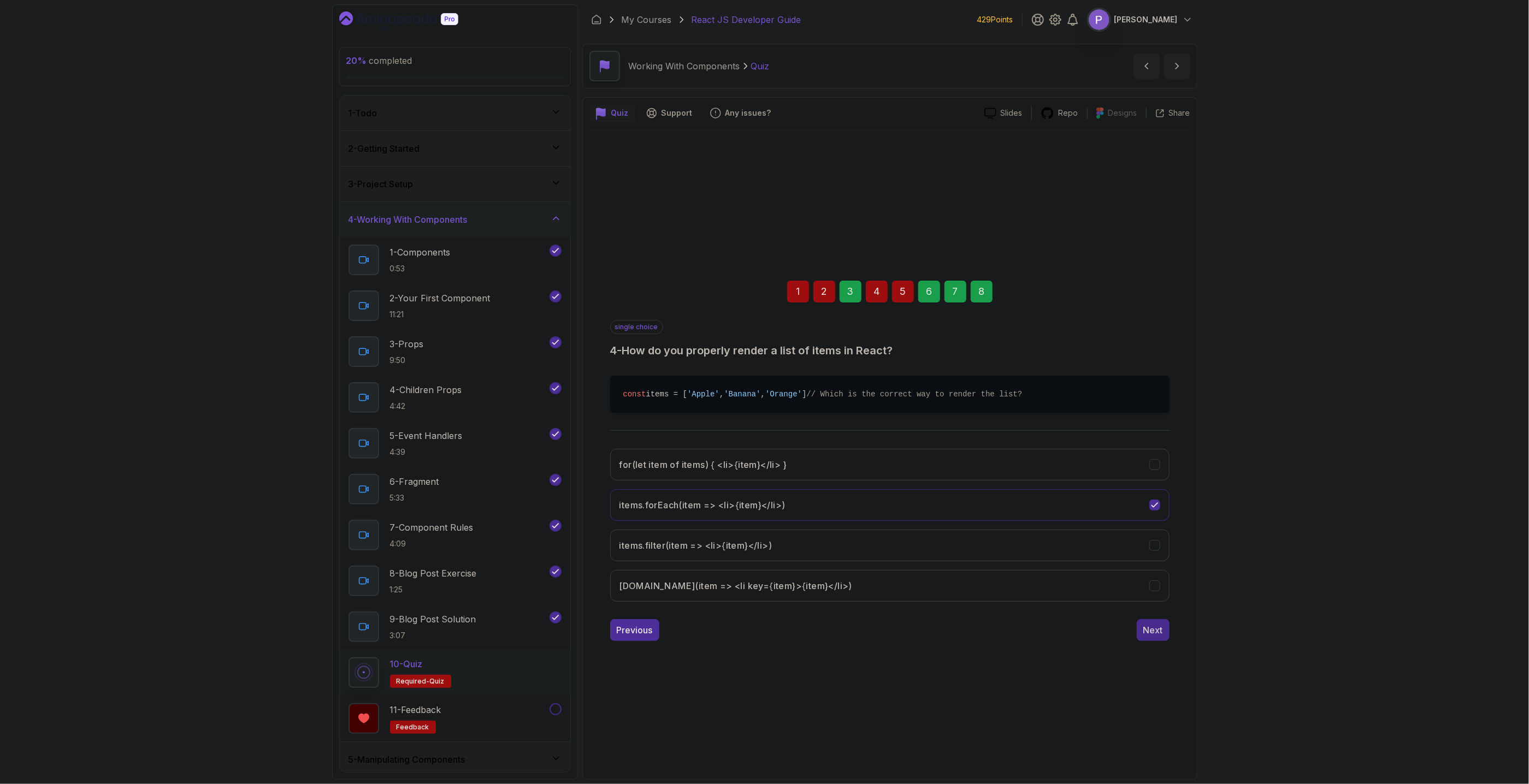
click at [1165, 641] on button "Next" at bounding box center [1153, 630] width 32 height 22
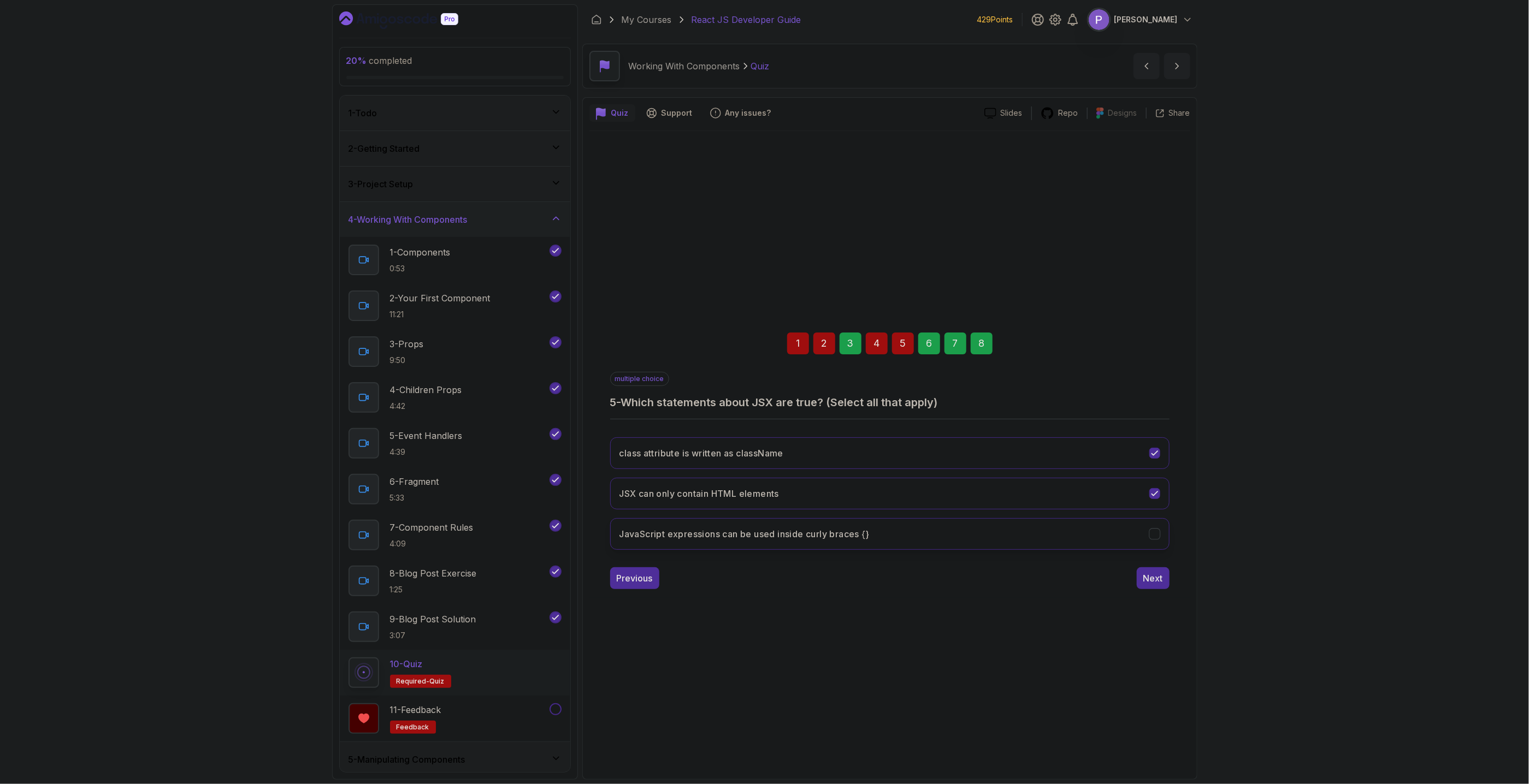
click at [1154, 533] on icon "JavaScript expressions can be used inside curly braces {}" at bounding box center [1154, 534] width 11 height 11
click at [1155, 452] on icon "class attribute is written as className" at bounding box center [1154, 453] width 11 height 11
click at [1162, 584] on div "Next" at bounding box center [1153, 578] width 19 height 13
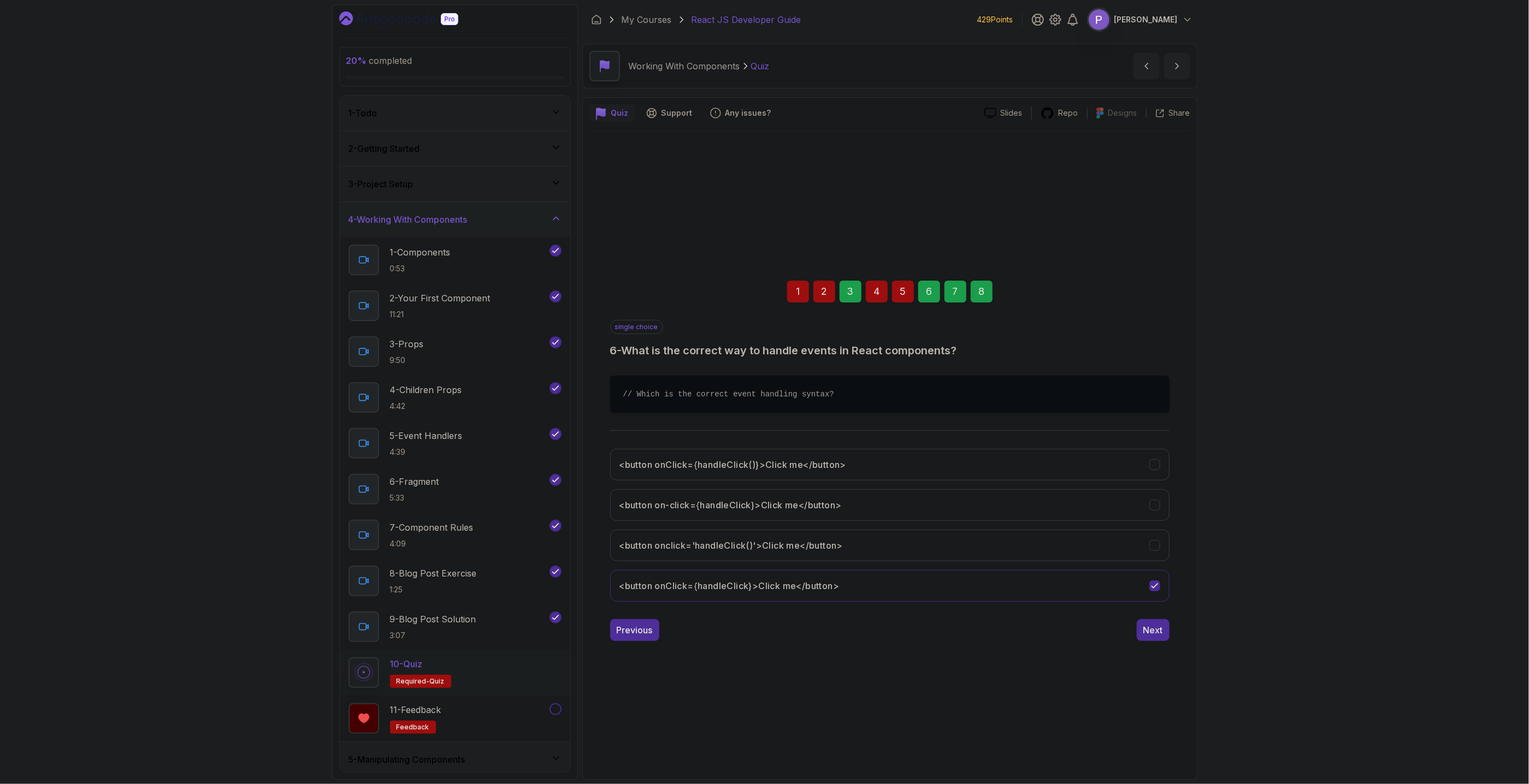
click at [1152, 650] on div "1 2 3 4 5 6 7 8 single choice 6 - What is the correct way to handle events in R…" at bounding box center [890, 452] width 601 height 642
click at [1154, 639] on button "Next" at bounding box center [1153, 630] width 32 height 22
click at [1151, 637] on div "Next" at bounding box center [1153, 630] width 19 height 13
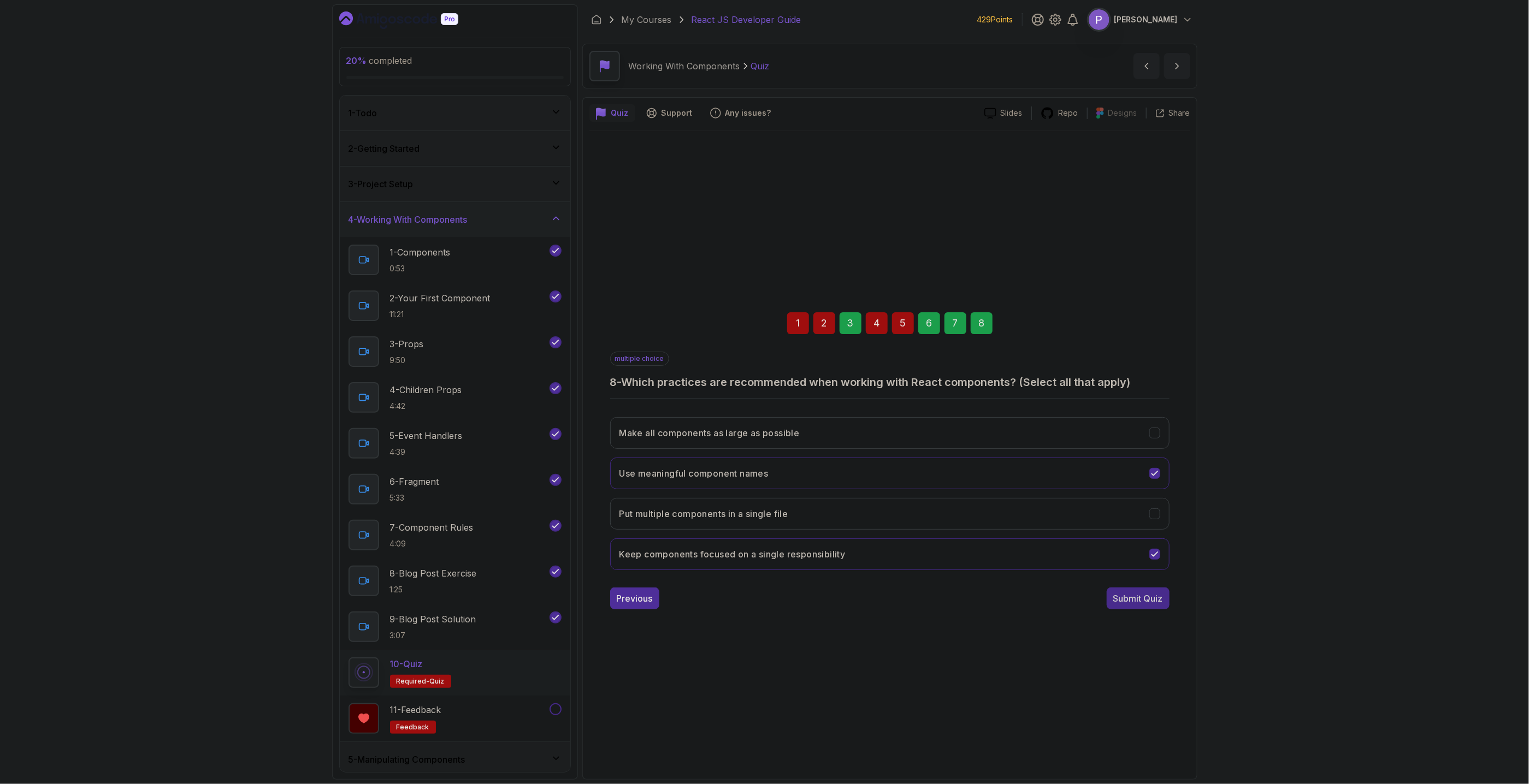
click at [1141, 596] on div "Submit Quiz" at bounding box center [1138, 598] width 50 height 13
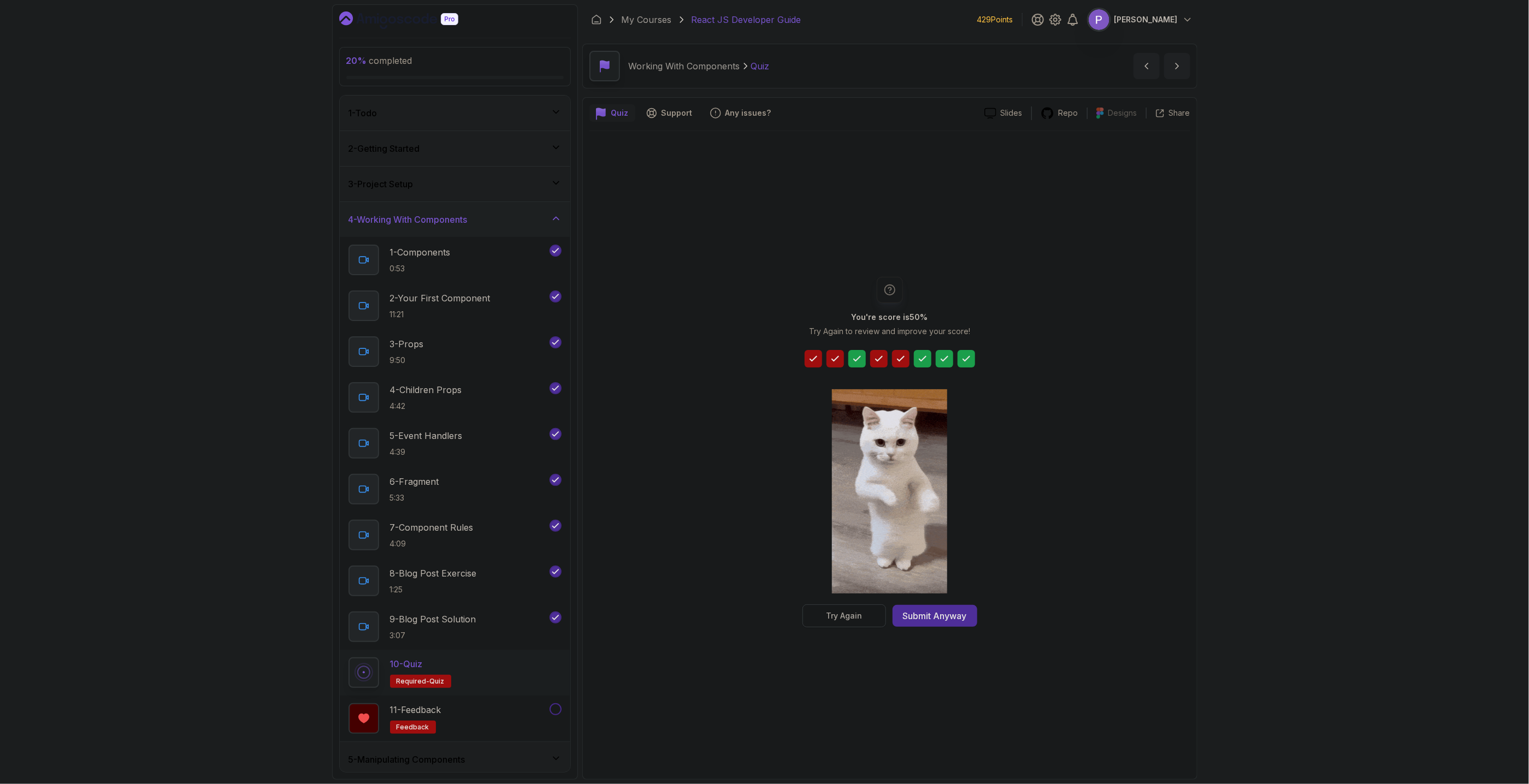
click at [843, 612] on div "Try Again" at bounding box center [844, 616] width 36 height 11
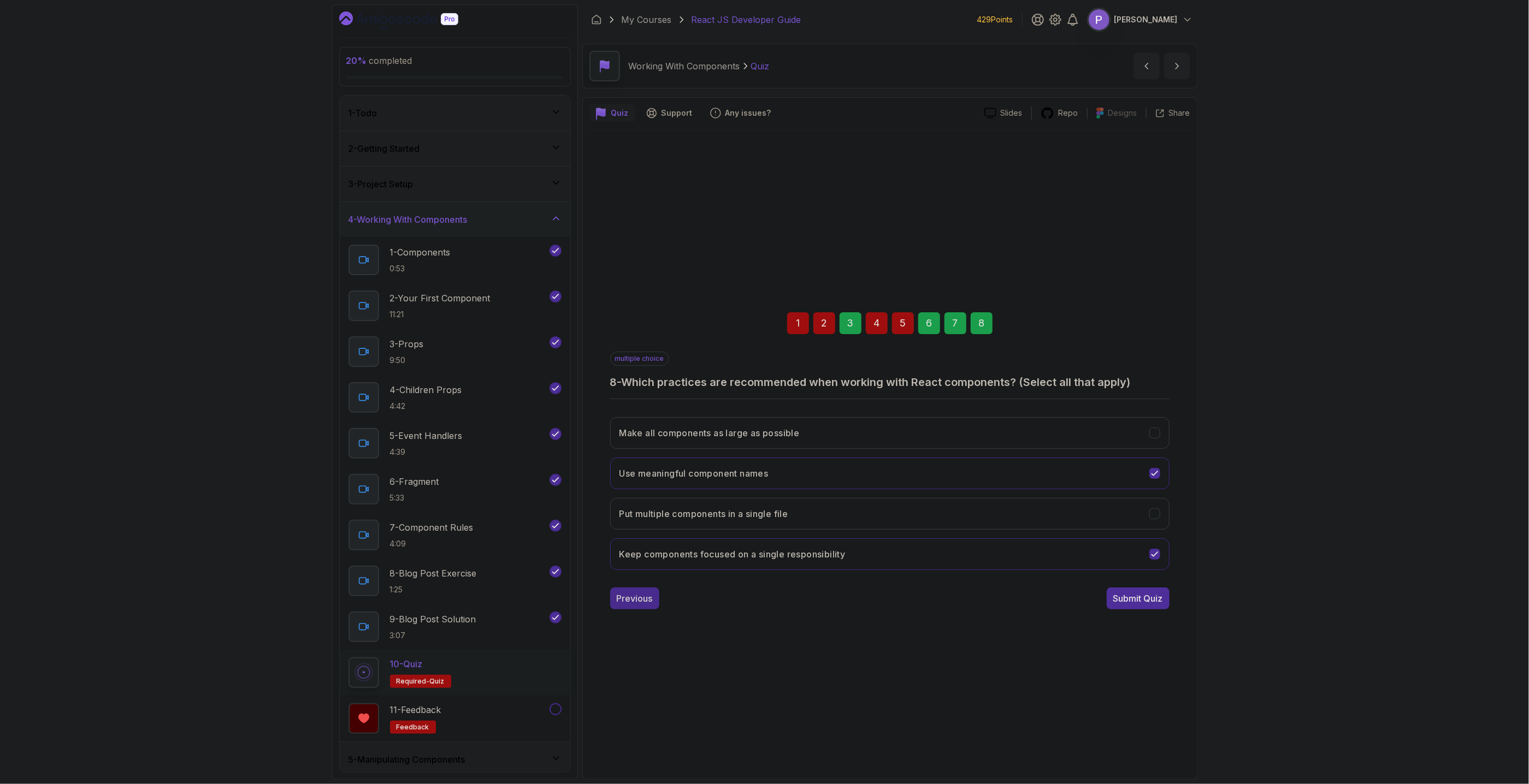
click at [649, 595] on div "Previous" at bounding box center [634, 598] width 36 height 13
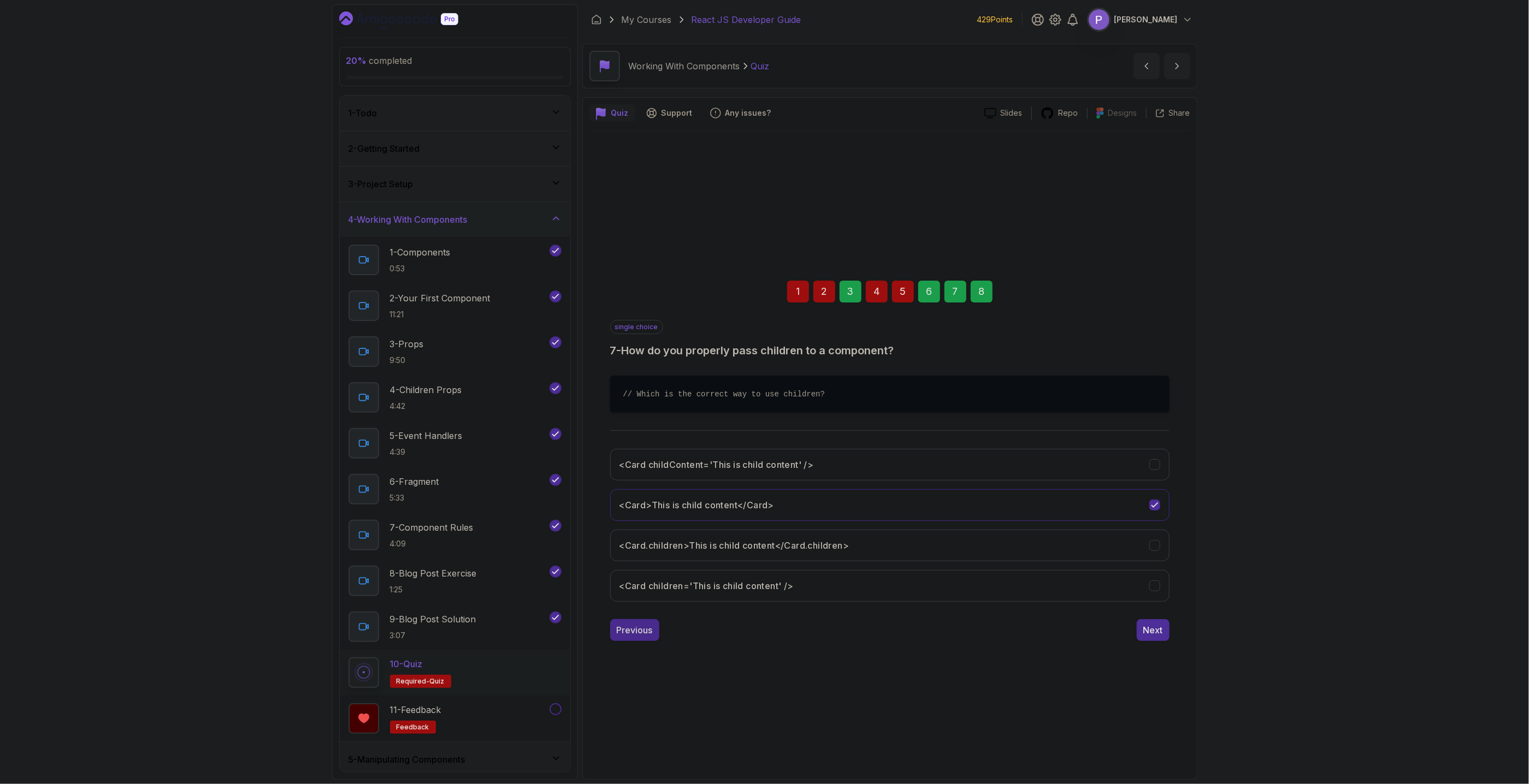
click at [647, 631] on div "Previous" at bounding box center [634, 630] width 36 height 13
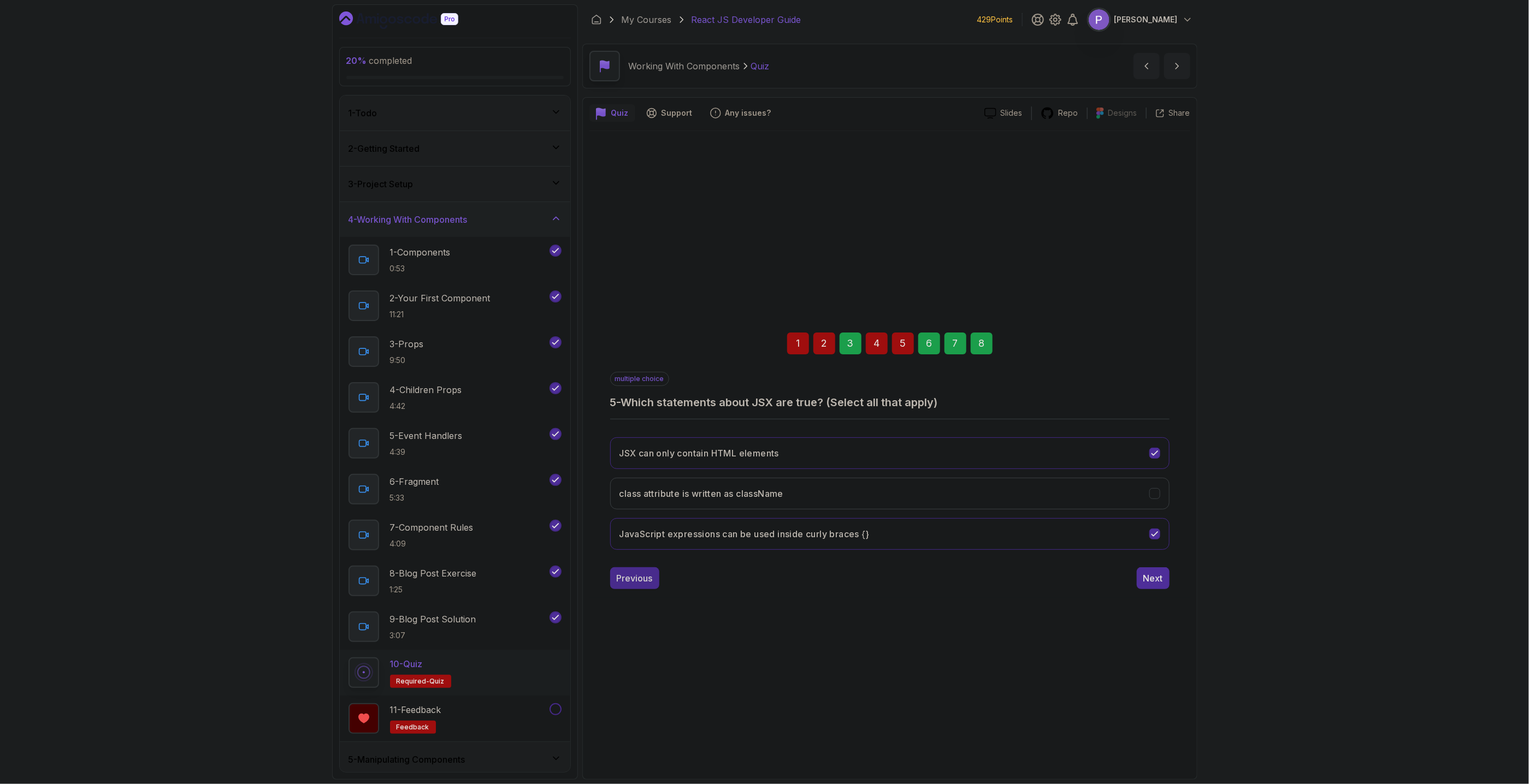
click at [632, 585] on div "Previous" at bounding box center [634, 578] width 36 height 13
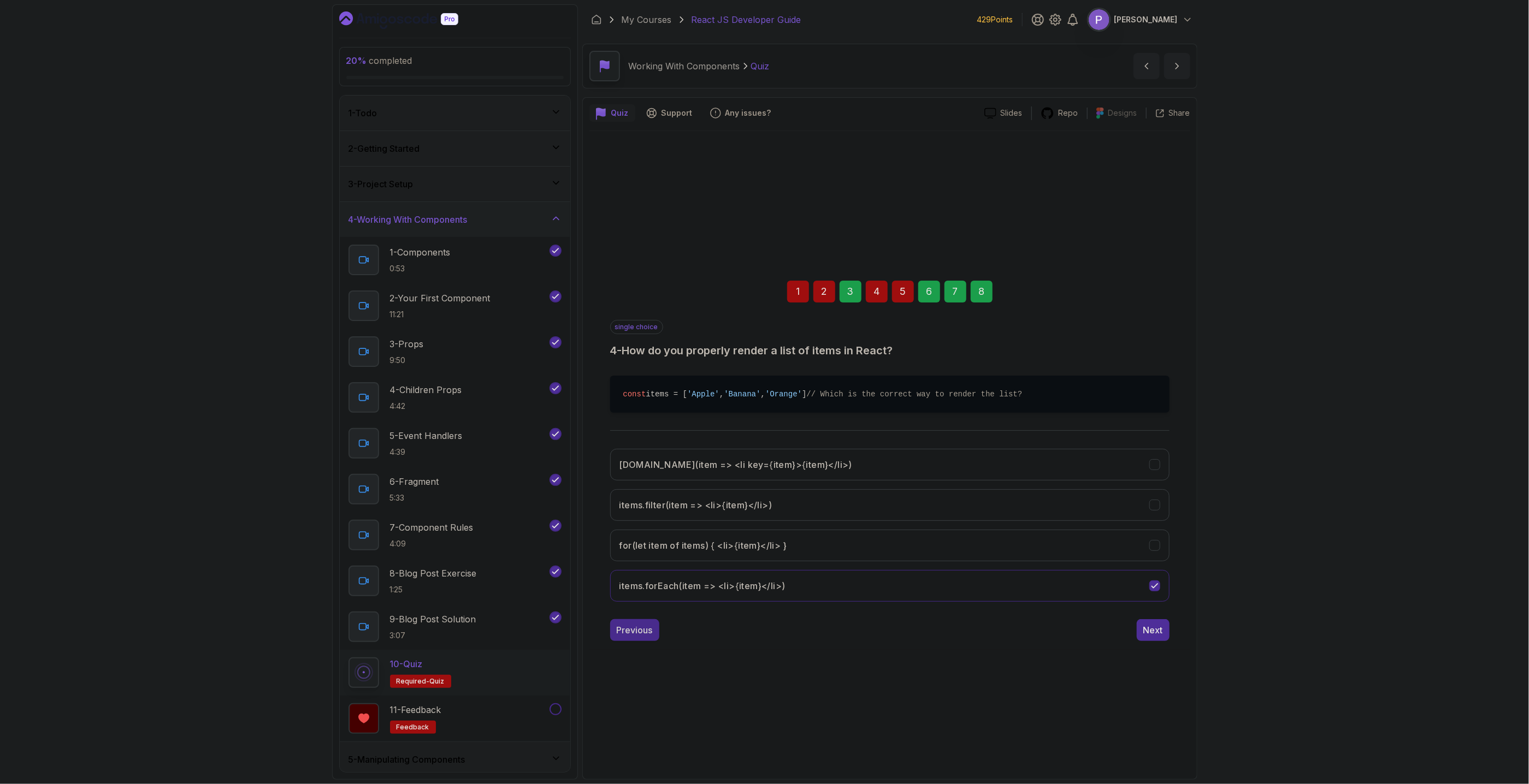
click at [620, 637] on div "Previous" at bounding box center [634, 630] width 36 height 13
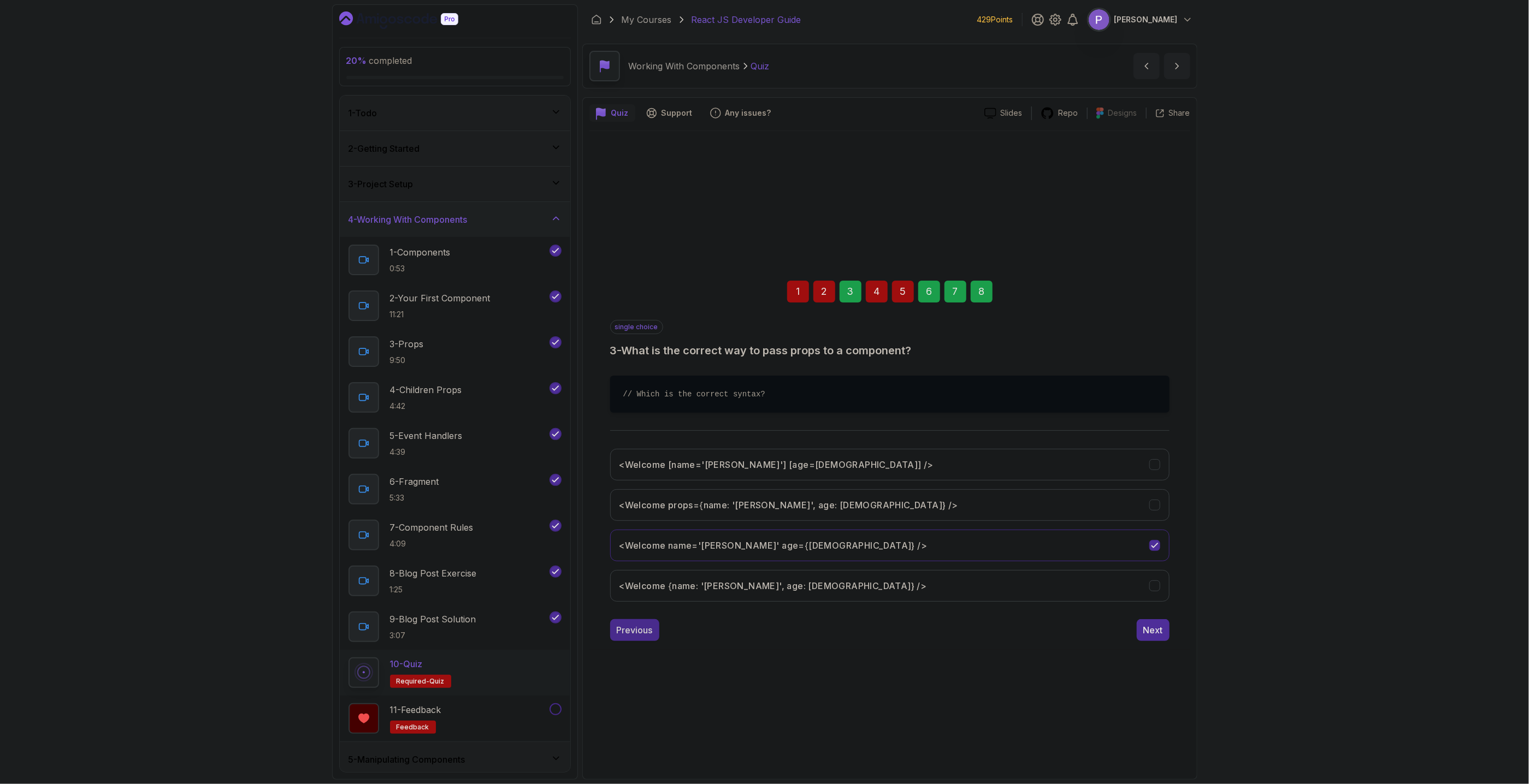
click at [626, 637] on div "Previous" at bounding box center [634, 630] width 36 height 13
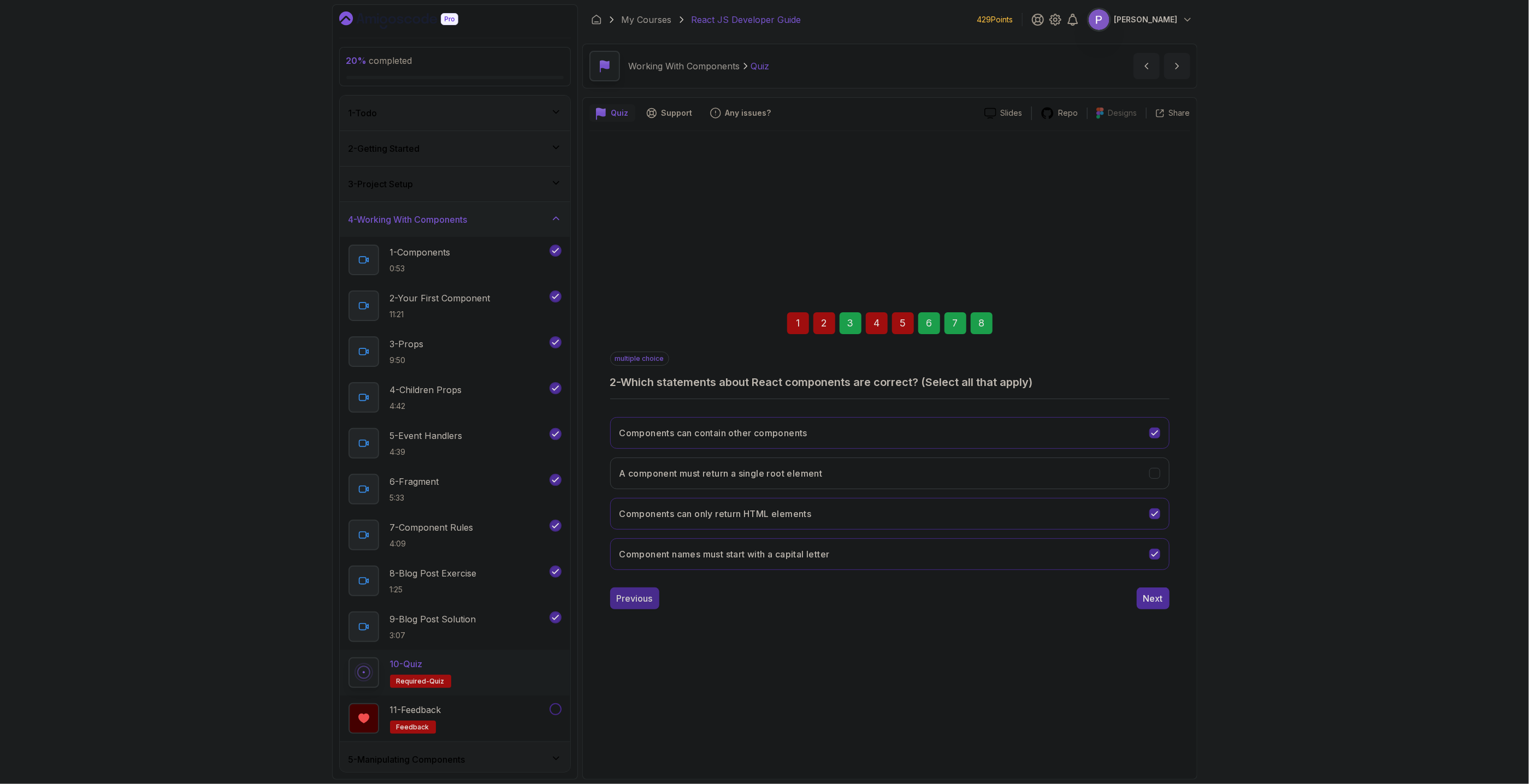
click at [645, 600] on div "Previous" at bounding box center [634, 598] width 36 height 13
click at [1151, 602] on div "Next" at bounding box center [1153, 598] width 19 height 13
click at [1145, 598] on div "Next" at bounding box center [1153, 598] width 19 height 13
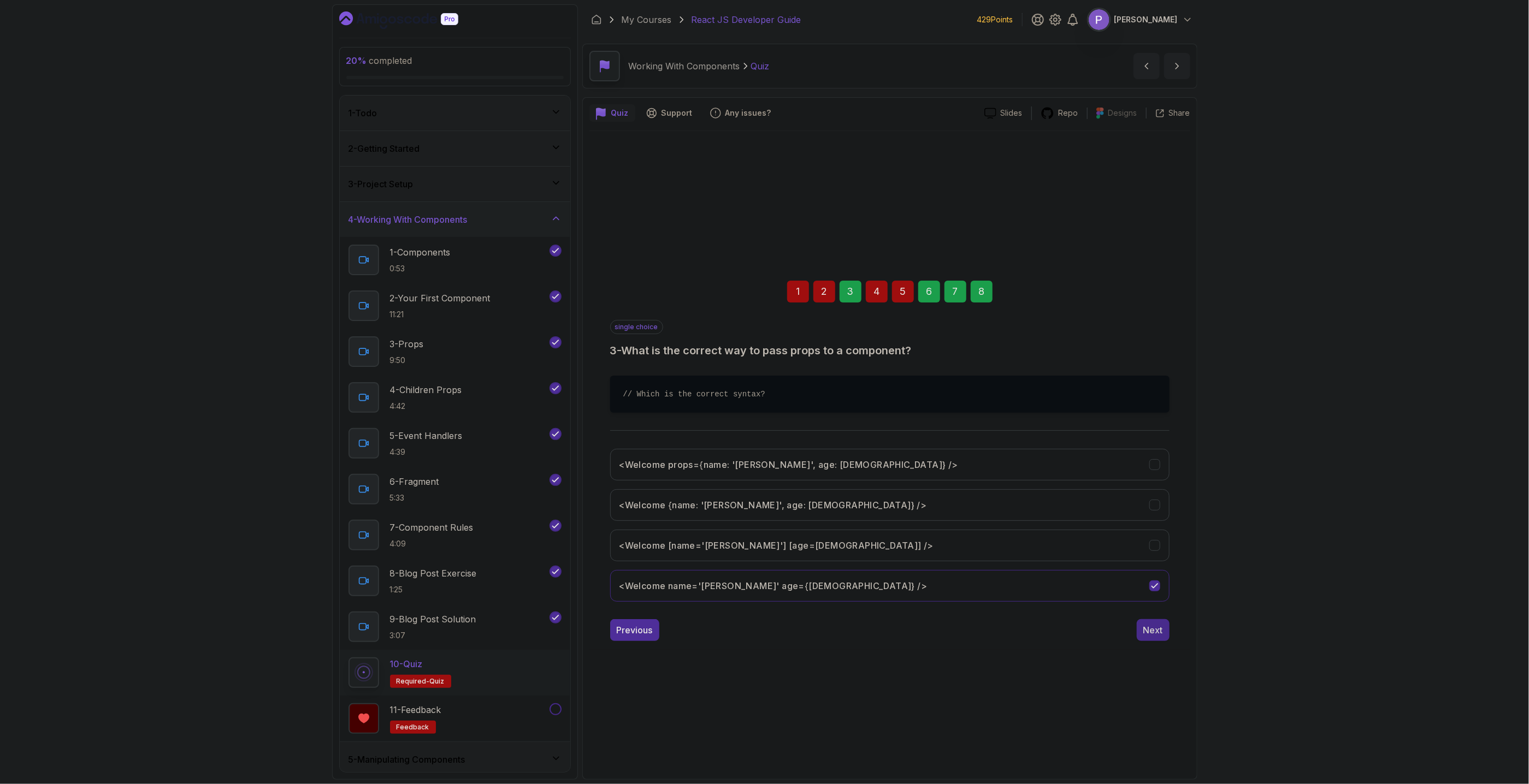
click at [1145, 628] on div "Next" at bounding box center [1153, 630] width 19 height 13
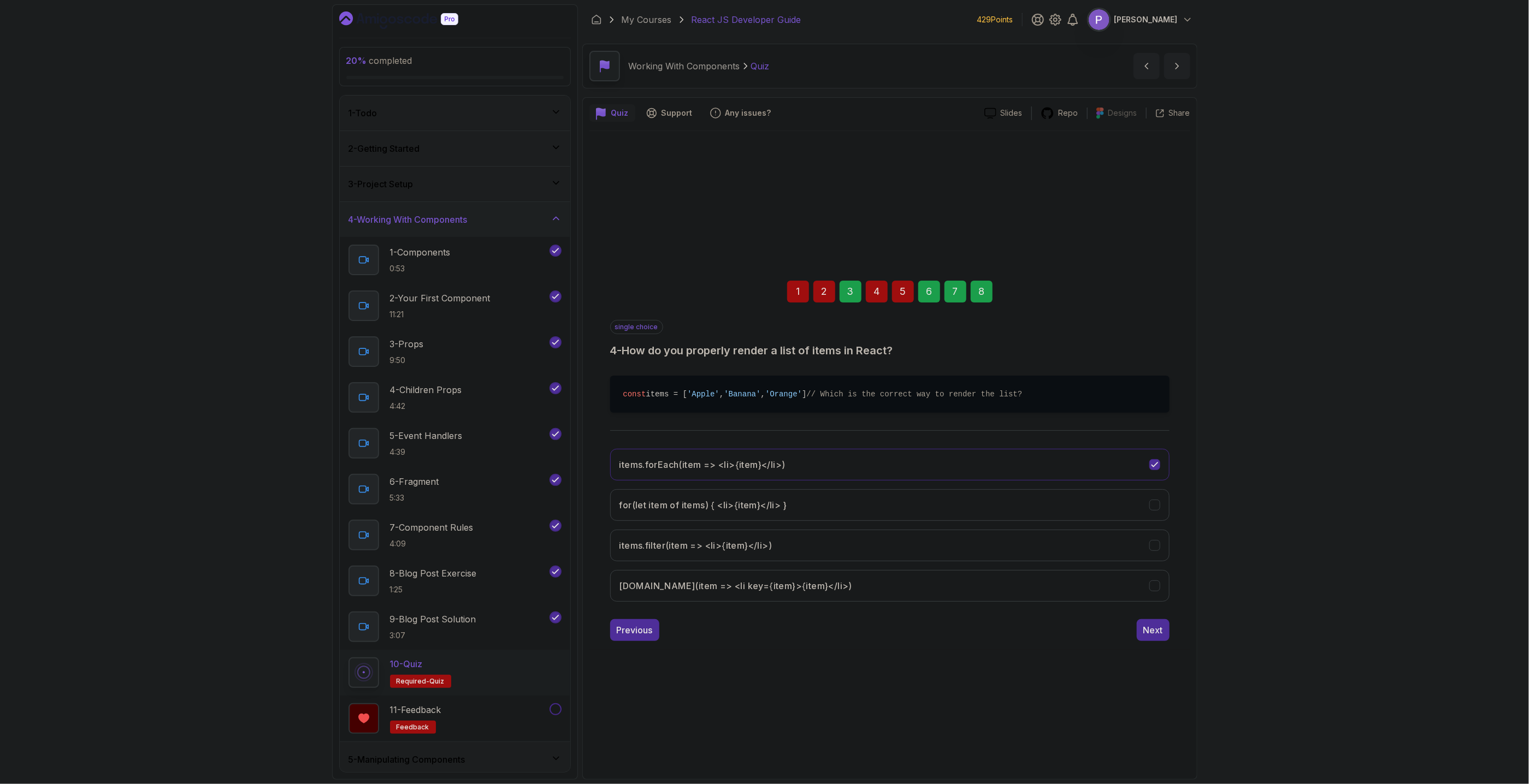
click at [873, 284] on div "4" at bounding box center [876, 291] width 22 height 22
click at [1155, 634] on div "Next" at bounding box center [1153, 630] width 19 height 13
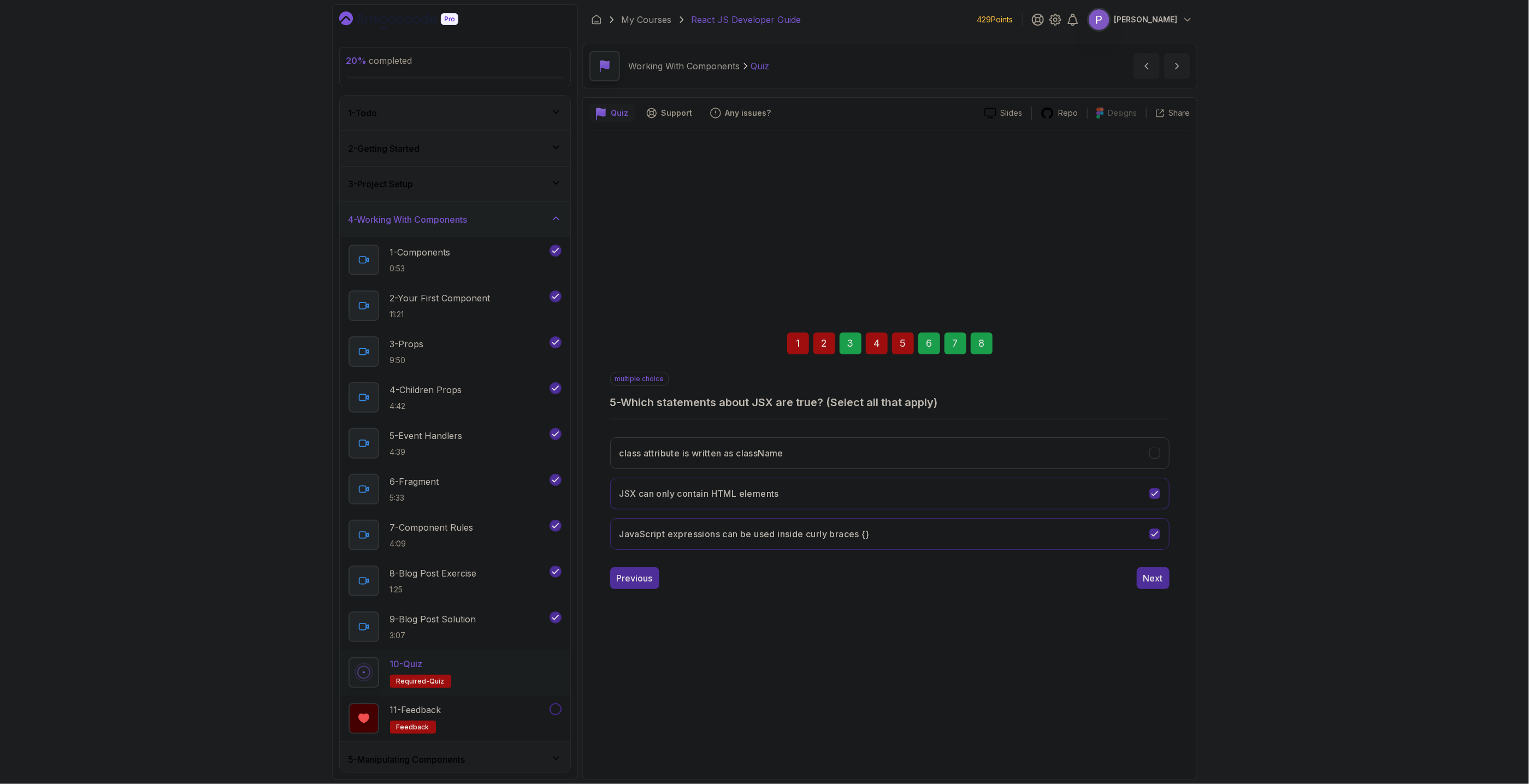
click at [800, 343] on div "1" at bounding box center [797, 343] width 22 height 22
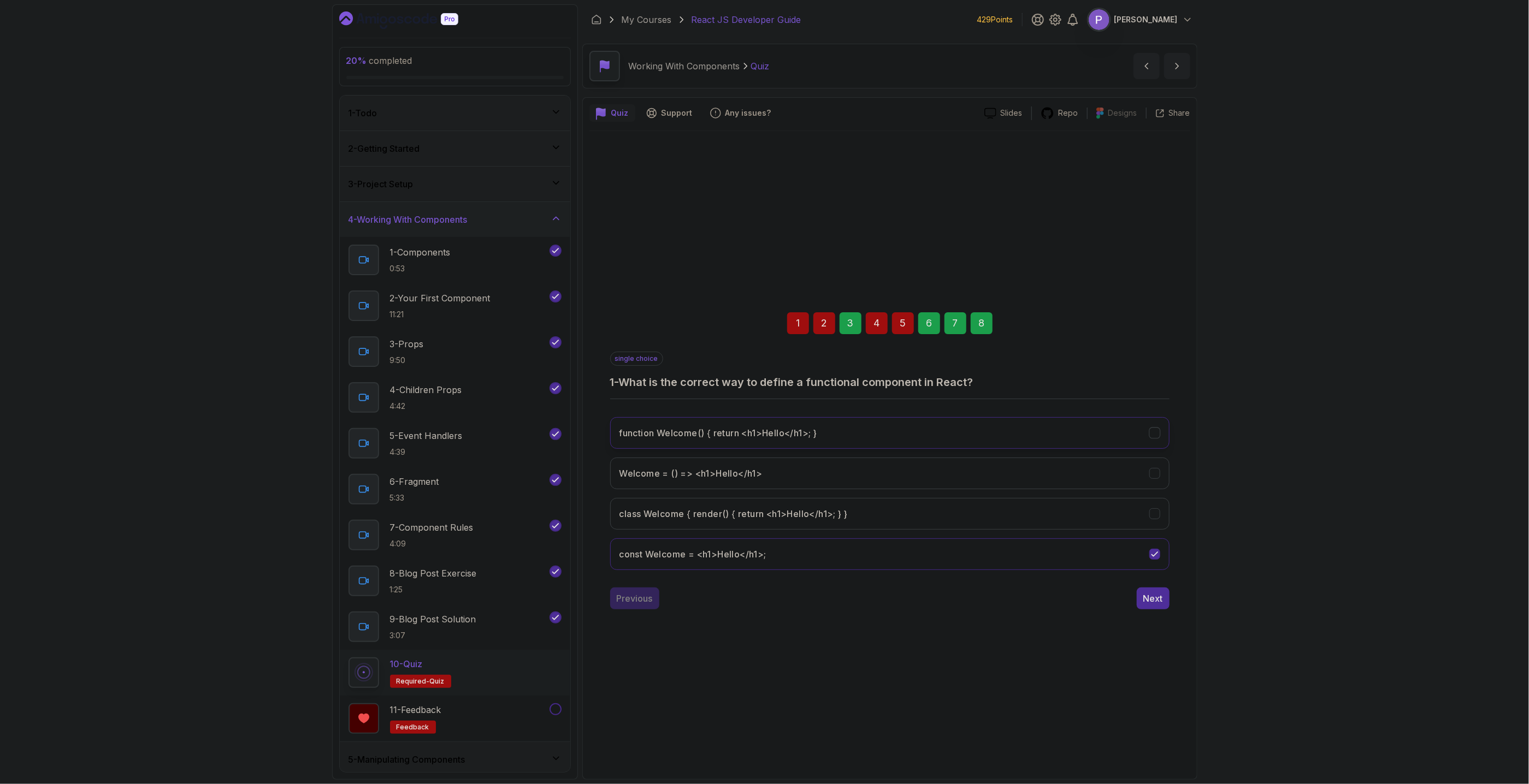
click at [1156, 438] on icon "function Welcome() { return <h1>Hello</h1>; }" at bounding box center [1154, 433] width 11 height 11
click at [1150, 609] on button "Next" at bounding box center [1153, 598] width 32 height 22
click at [1162, 517] on button "A component must return a single root element" at bounding box center [890, 514] width 560 height 32
click at [1152, 433] on icon "Components can only return HTML elements" at bounding box center [1154, 432] width 6 height 4
click at [1151, 606] on button "Next" at bounding box center [1153, 598] width 32 height 22
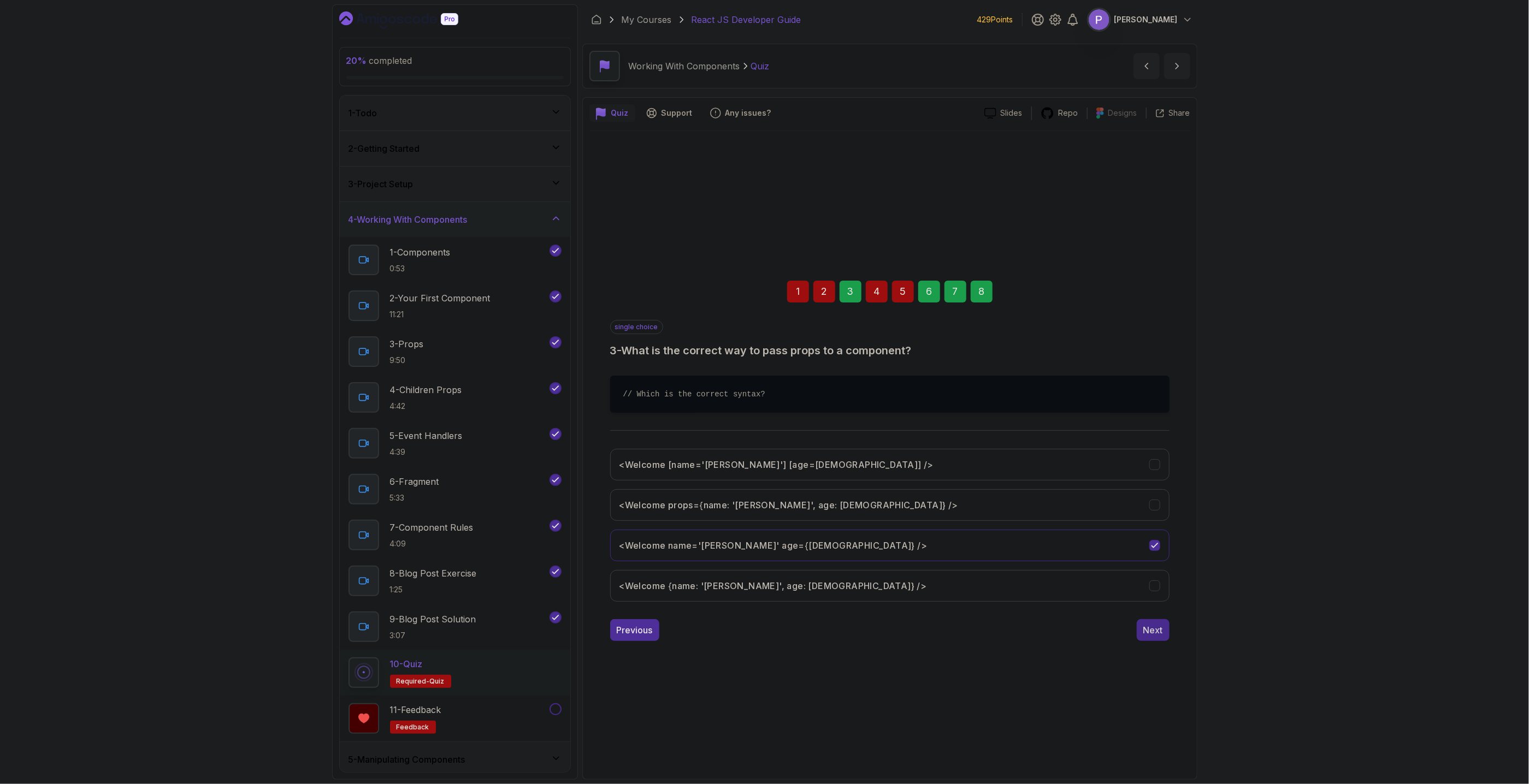
click at [1157, 633] on div "Next" at bounding box center [1153, 630] width 19 height 13
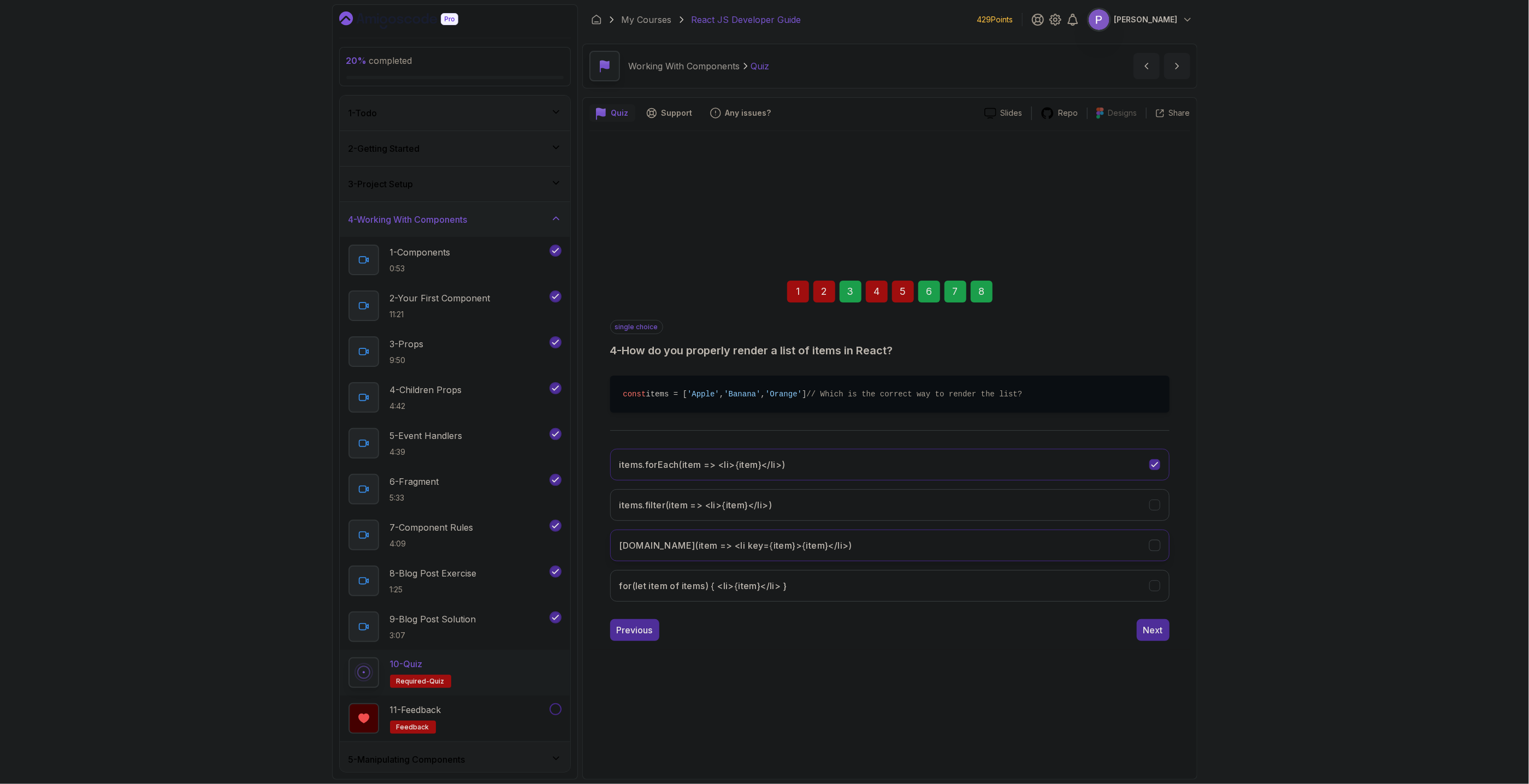
click at [1165, 549] on button "items.map(item => <li key={item}>{item}</li>)" at bounding box center [890, 545] width 560 height 32
click at [1154, 641] on button "Next" at bounding box center [1153, 630] width 32 height 22
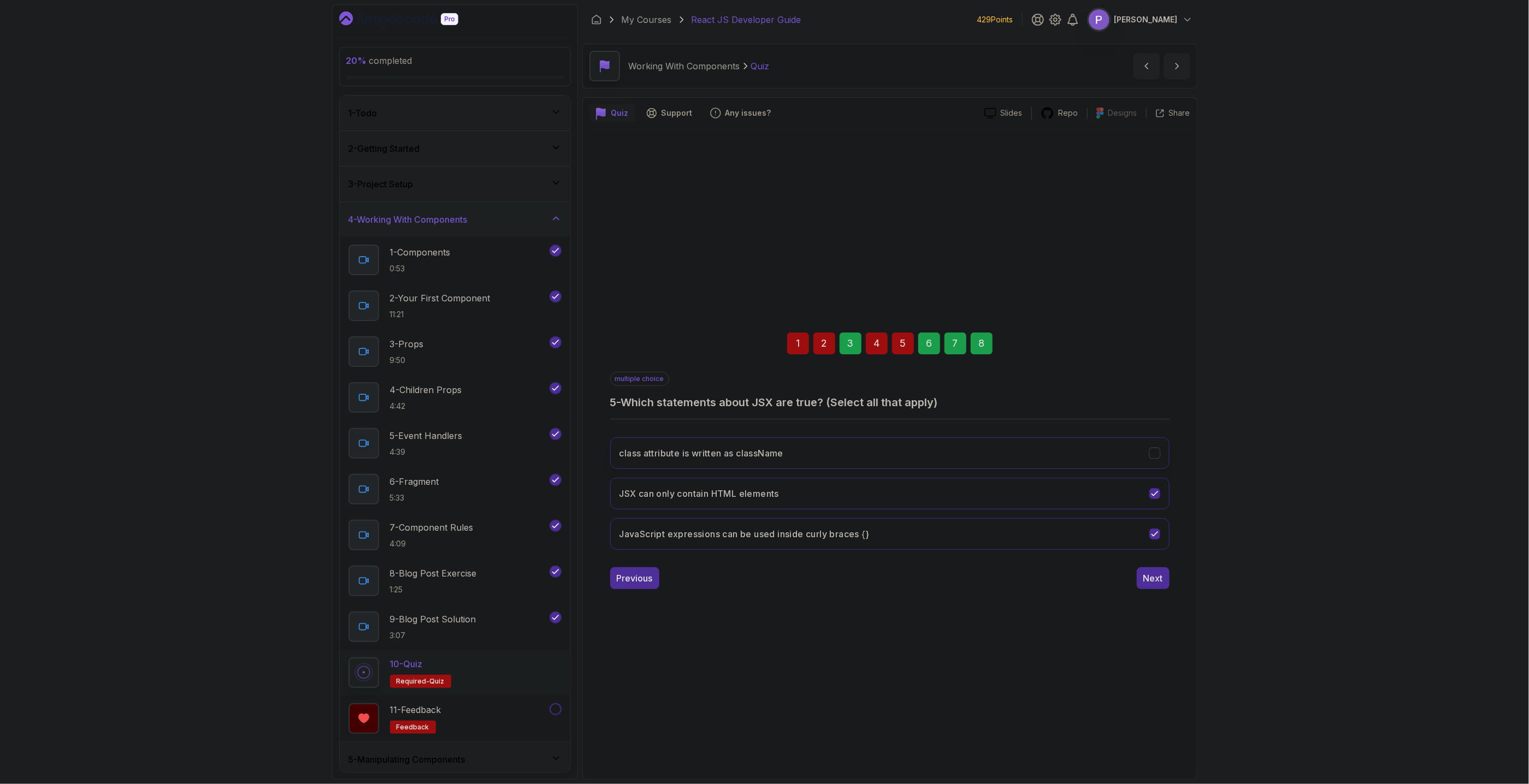
click at [1157, 449] on icon "class attribute is written as className" at bounding box center [1154, 453] width 11 height 11
click at [1154, 499] on div "JSX can only contain HTML elements" at bounding box center [1154, 493] width 11 height 11
click at [1156, 581] on div "Next" at bounding box center [1153, 578] width 19 height 13
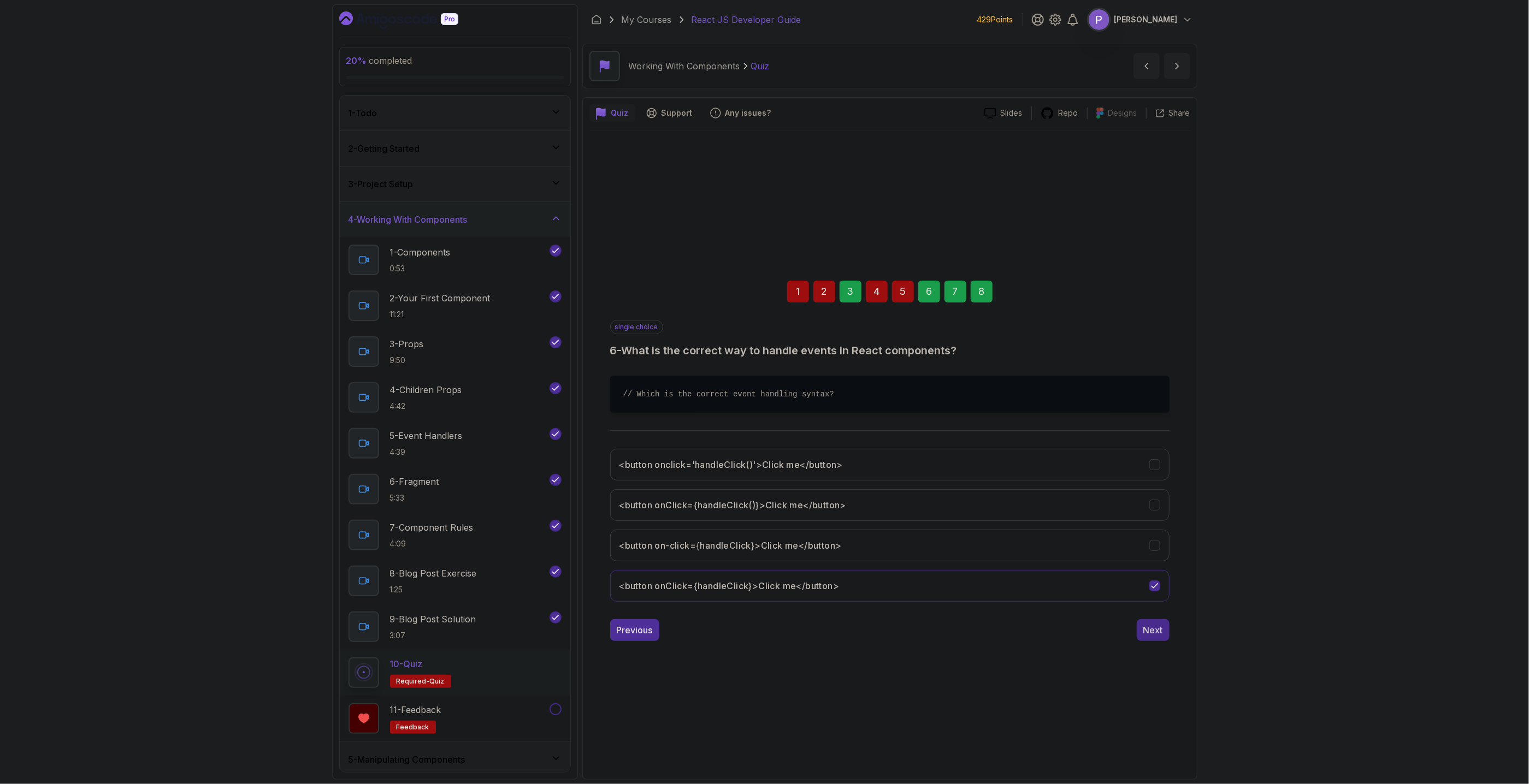
click at [1161, 637] on div "Next" at bounding box center [1153, 630] width 19 height 13
click at [1151, 628] on div "Next" at bounding box center [1153, 630] width 19 height 13
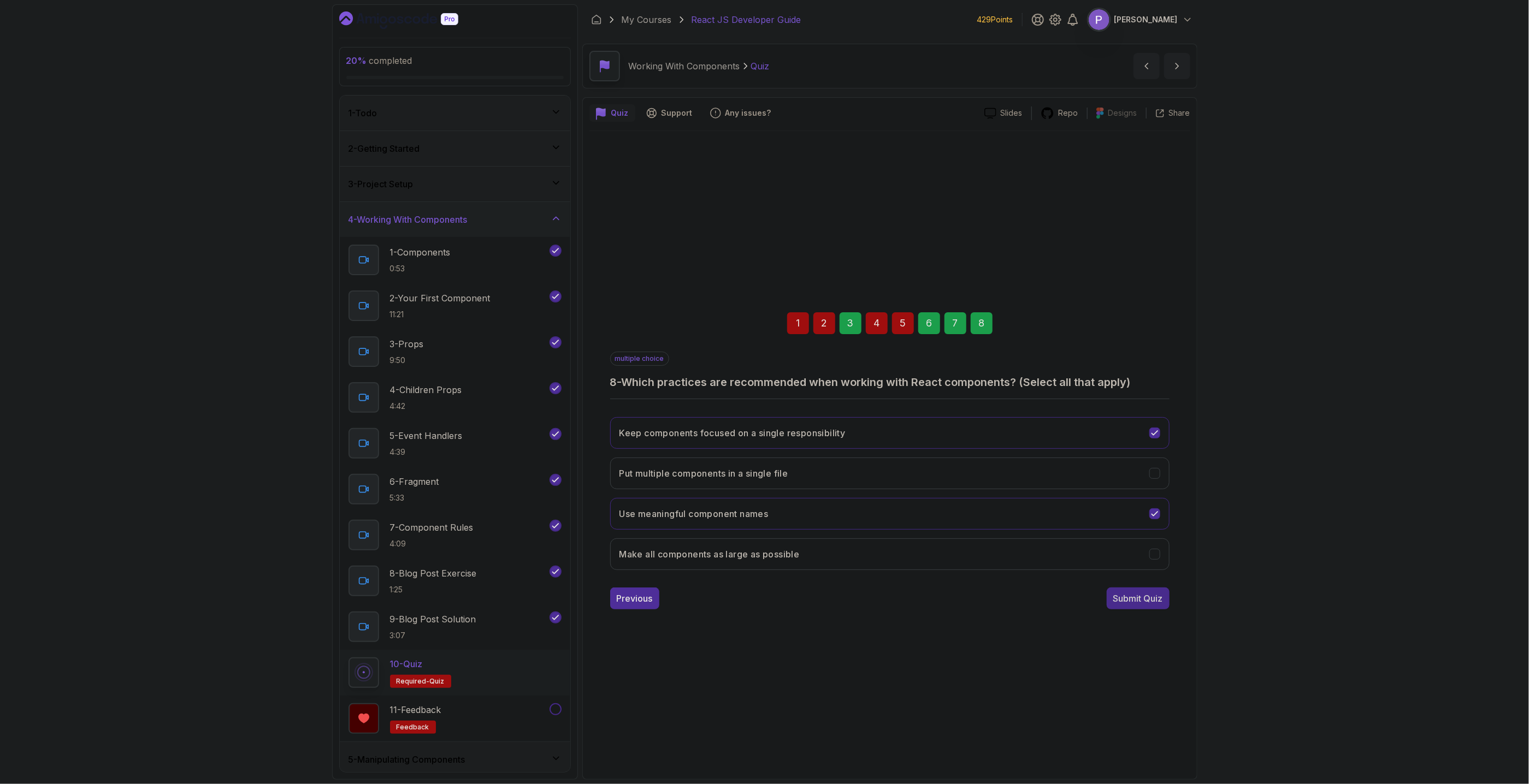
click at [1156, 598] on div "Submit Quiz" at bounding box center [1138, 598] width 50 height 13
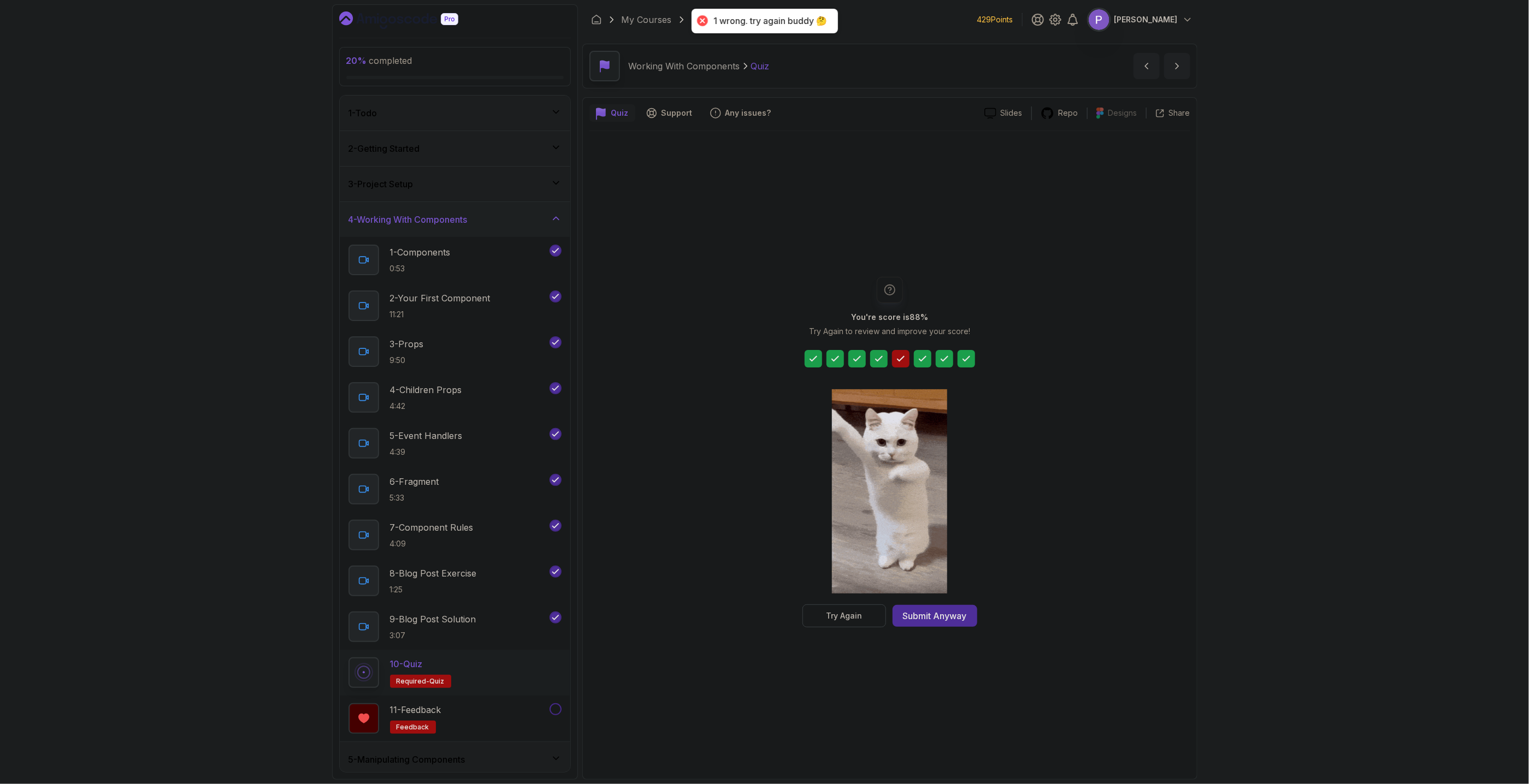
click at [904, 364] on icon at bounding box center [901, 359] width 11 height 11
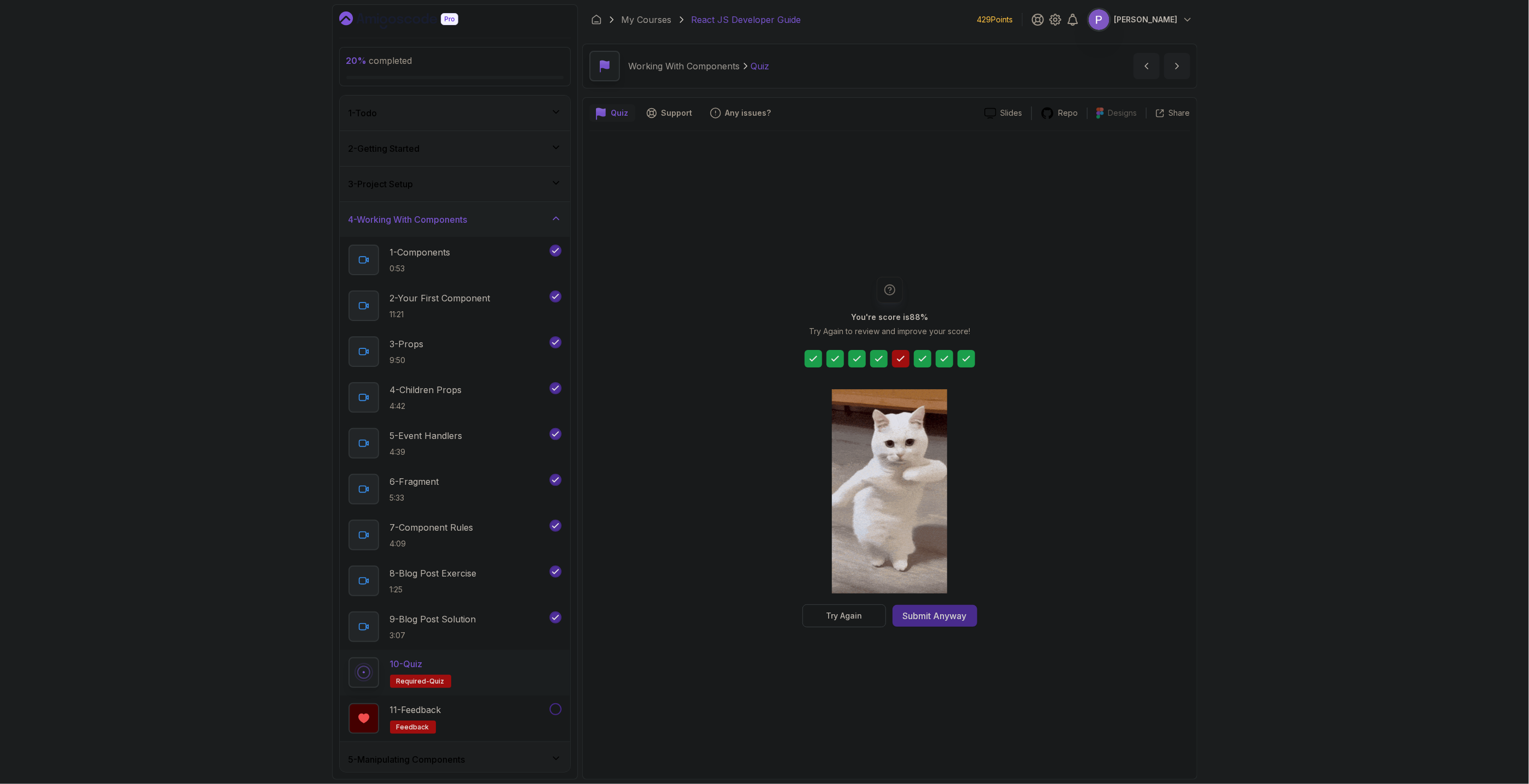
click at [940, 622] on div "Submit Anyway" at bounding box center [934, 616] width 64 height 13
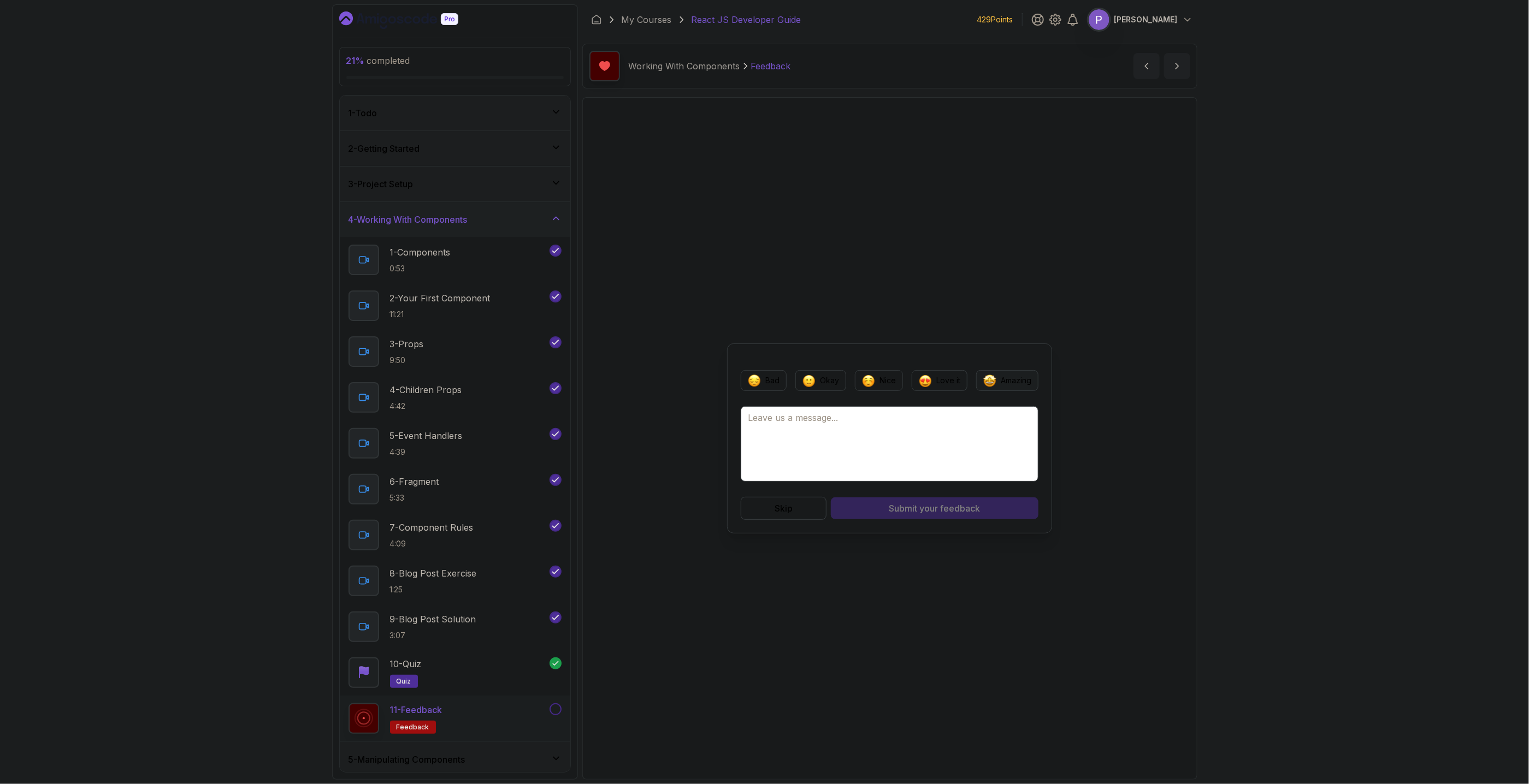
click at [1011, 380] on p "Amazing" at bounding box center [1016, 381] width 31 height 11
click at [931, 388] on button "Love it" at bounding box center [940, 381] width 56 height 21
click at [980, 513] on span "your feedback" at bounding box center [950, 508] width 61 height 13
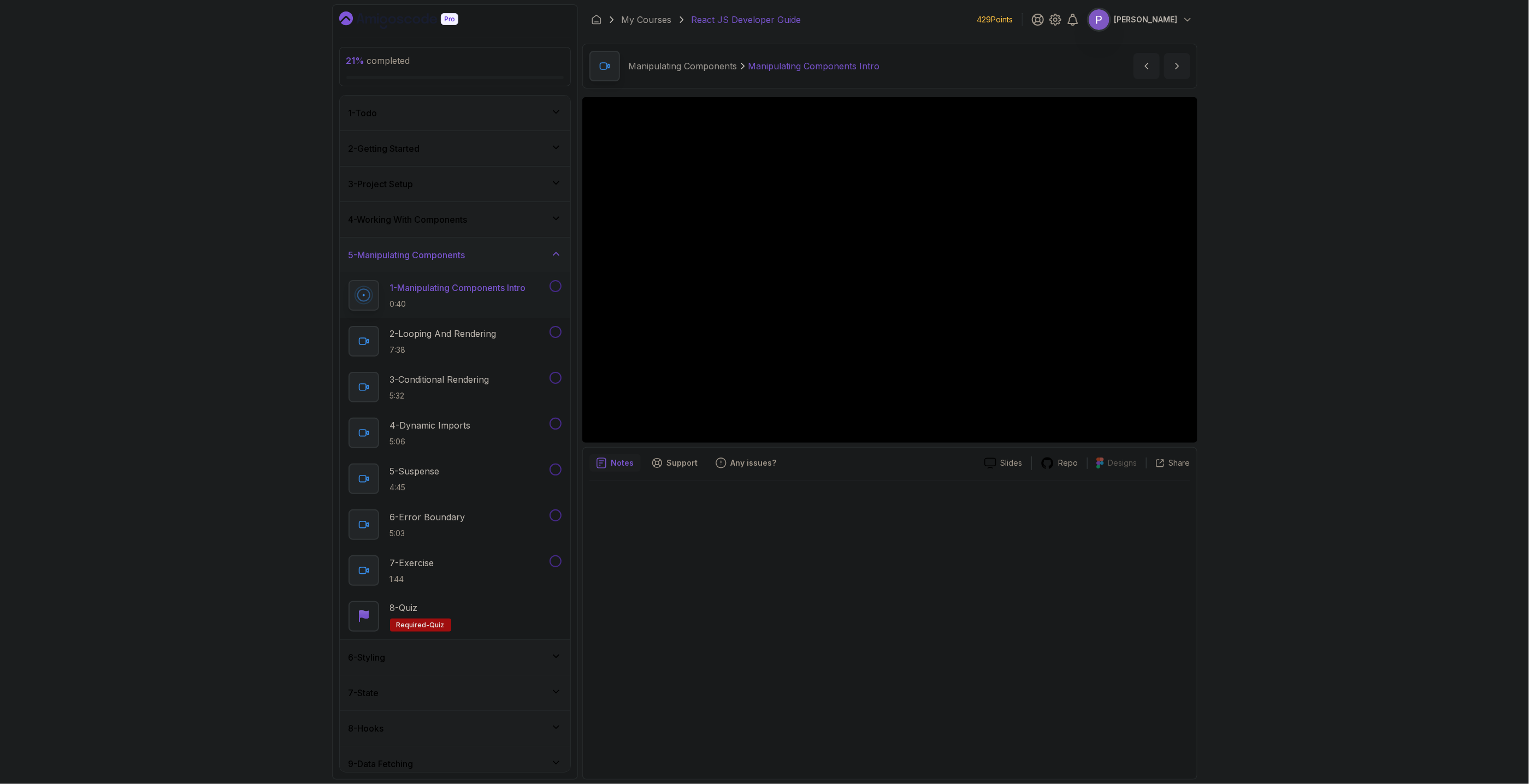
click at [555, 660] on icon at bounding box center [556, 656] width 11 height 11
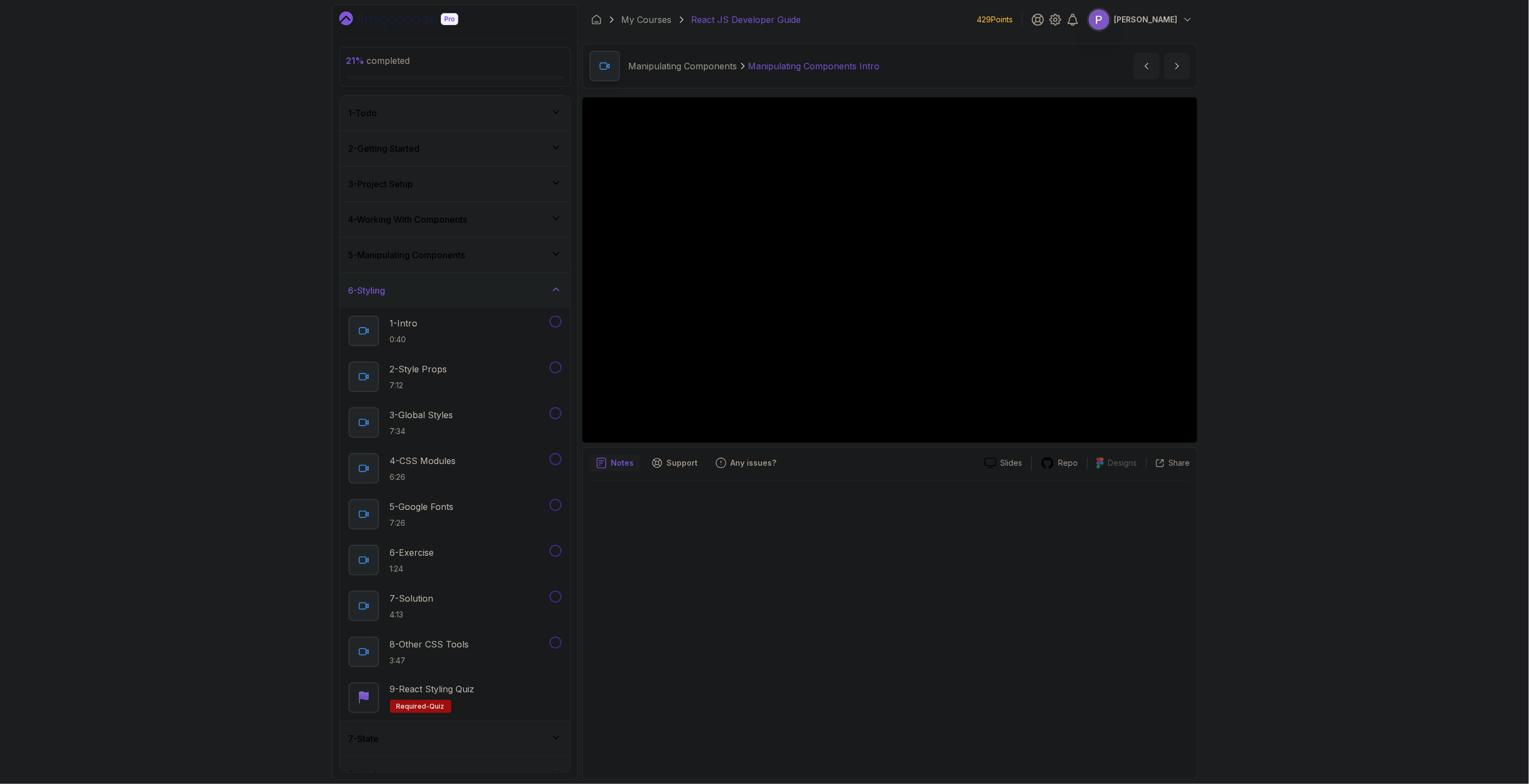
click at [554, 293] on icon at bounding box center [556, 289] width 11 height 11
click at [554, 331] on div "7 - State" at bounding box center [454, 325] width 213 height 13
click at [554, 330] on icon at bounding box center [556, 324] width 11 height 11
click at [558, 361] on icon at bounding box center [556, 360] width 11 height 11
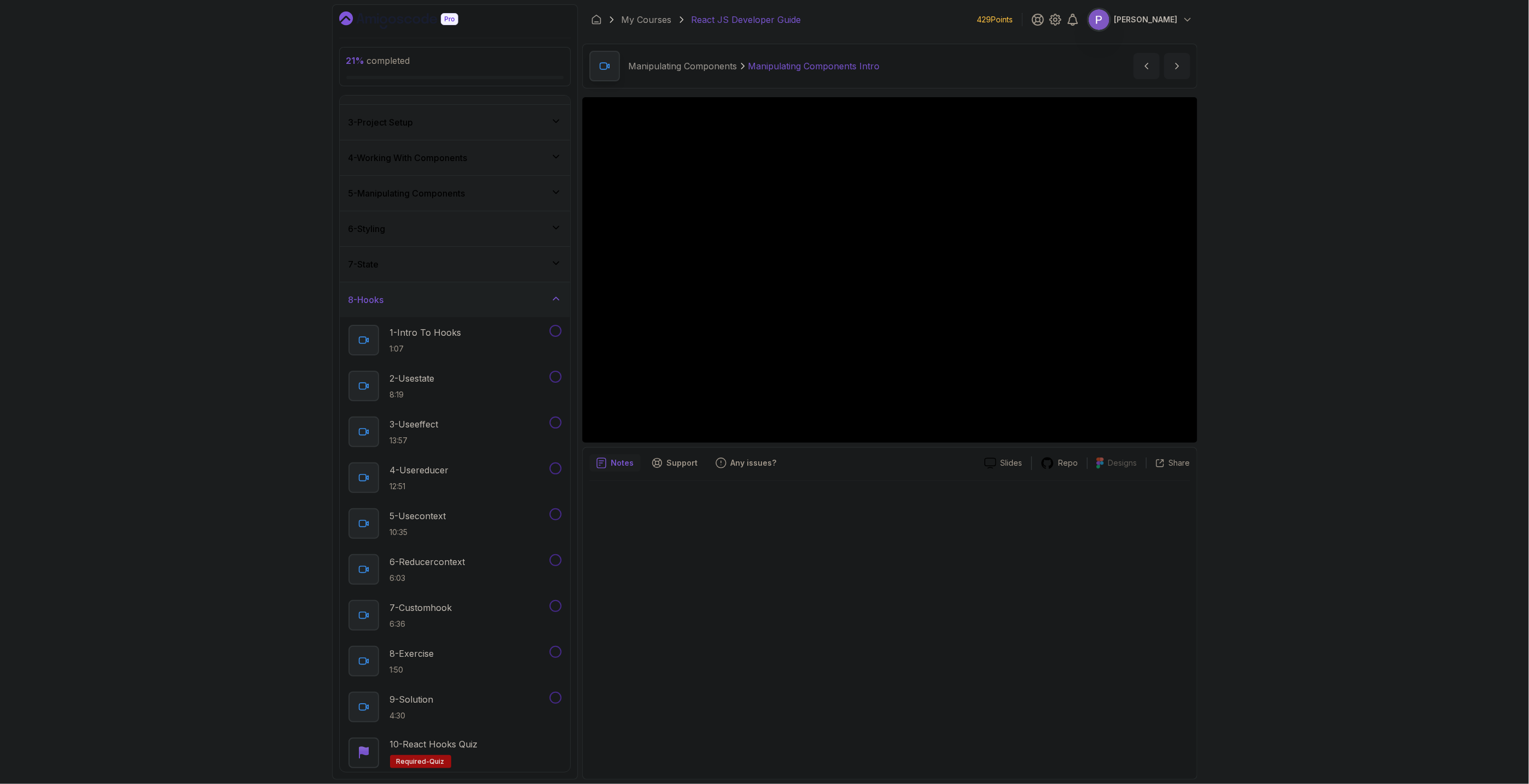
click at [555, 298] on icon at bounding box center [556, 298] width 11 height 11
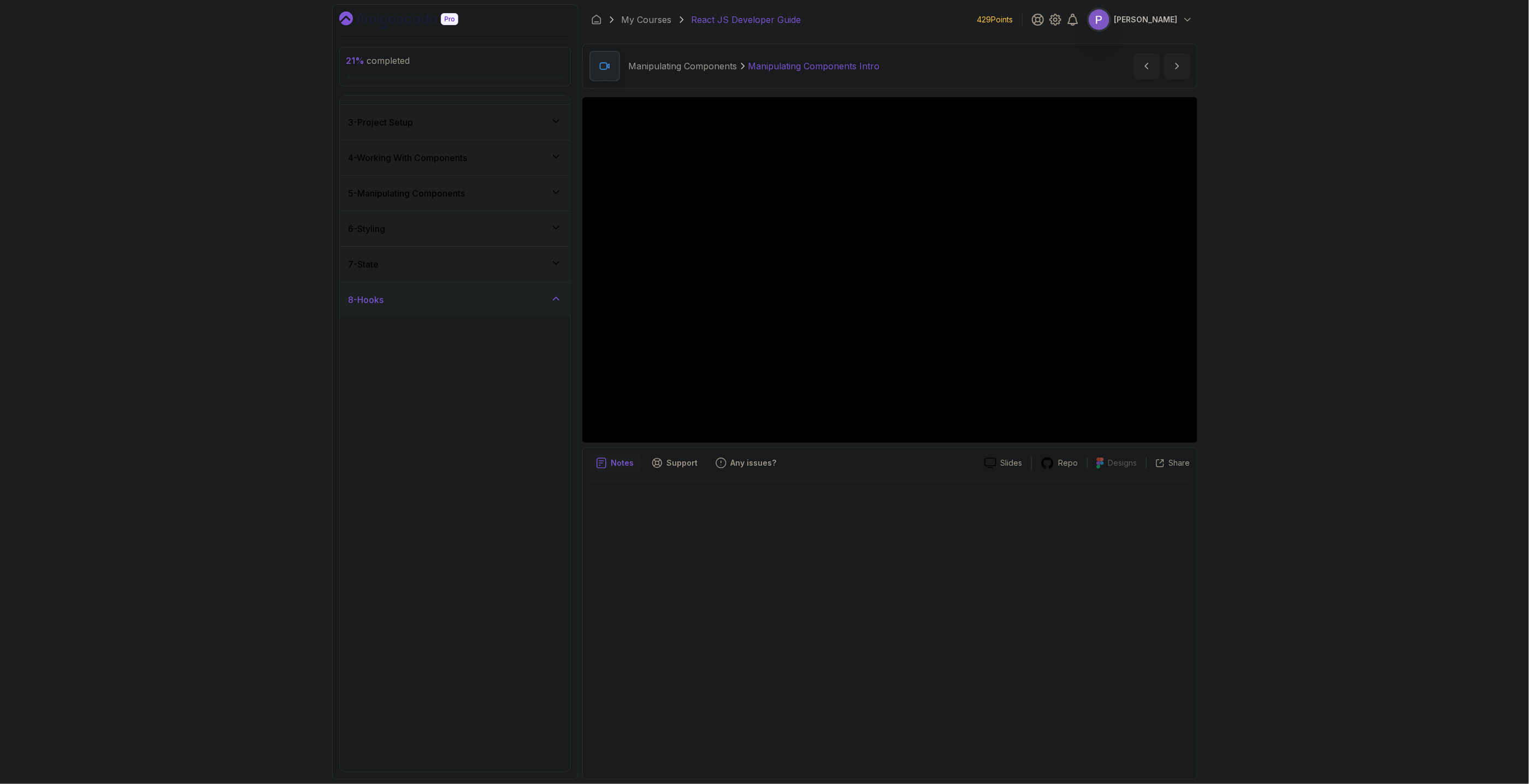
scroll to position [0, 0]
drag, startPoint x: 558, startPoint y: 396, endPoint x: 558, endPoint y: 426, distance: 30.0
click at [558, 396] on icon at bounding box center [556, 396] width 5 height 3
click at [550, 280] on div "9 - Data Fetching" at bounding box center [454, 282] width 213 height 13
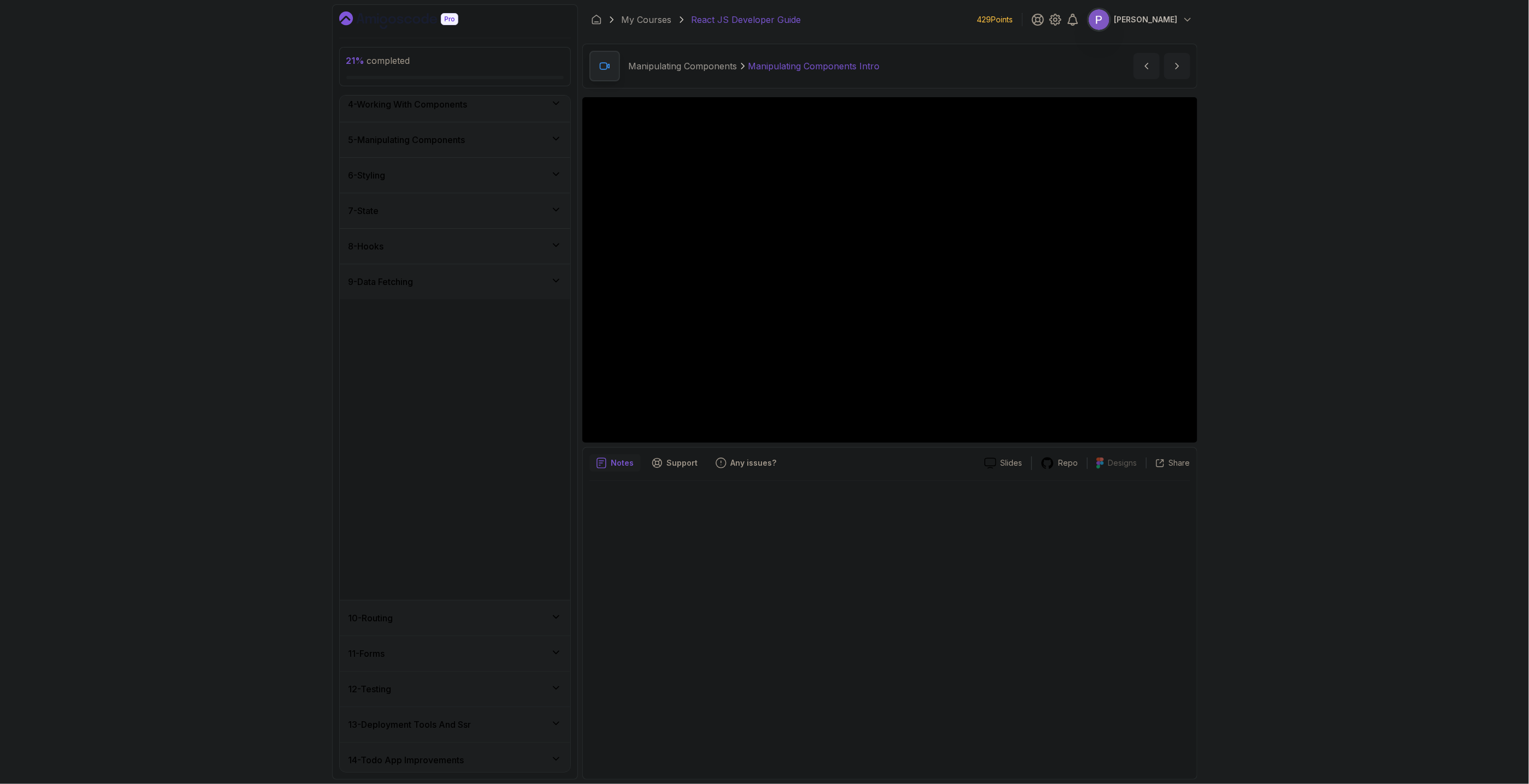
scroll to position [0, 0]
click at [555, 436] on icon at bounding box center [556, 431] width 11 height 11
click at [550, 432] on div "10 - Routing" at bounding box center [454, 432] width 213 height 13
click at [547, 467] on div "11 - Forms" at bounding box center [454, 467] width 213 height 13
click at [561, 432] on icon at bounding box center [556, 431] width 11 height 11
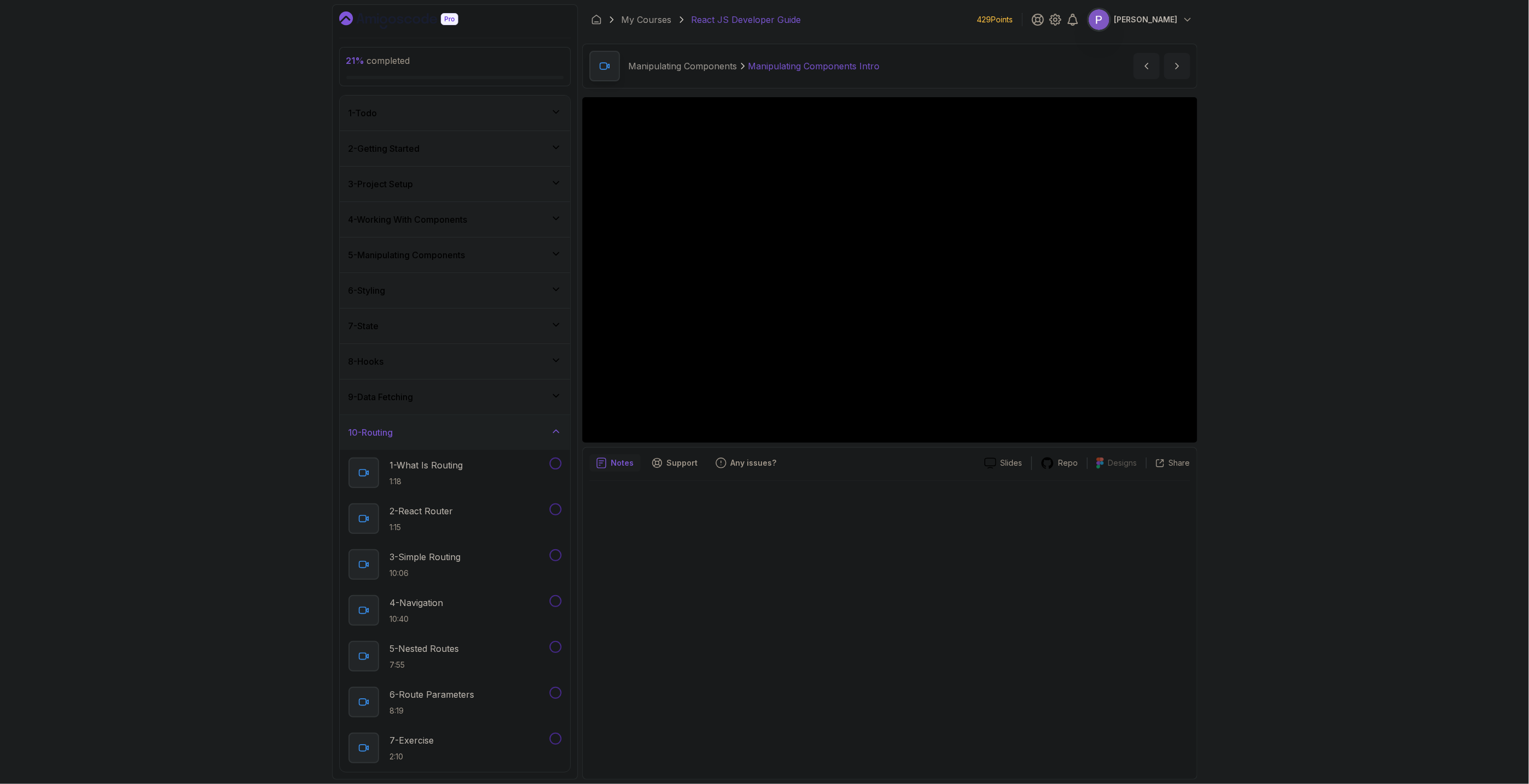
click at [550, 433] on div "10 - Routing" at bounding box center [454, 432] width 213 height 13
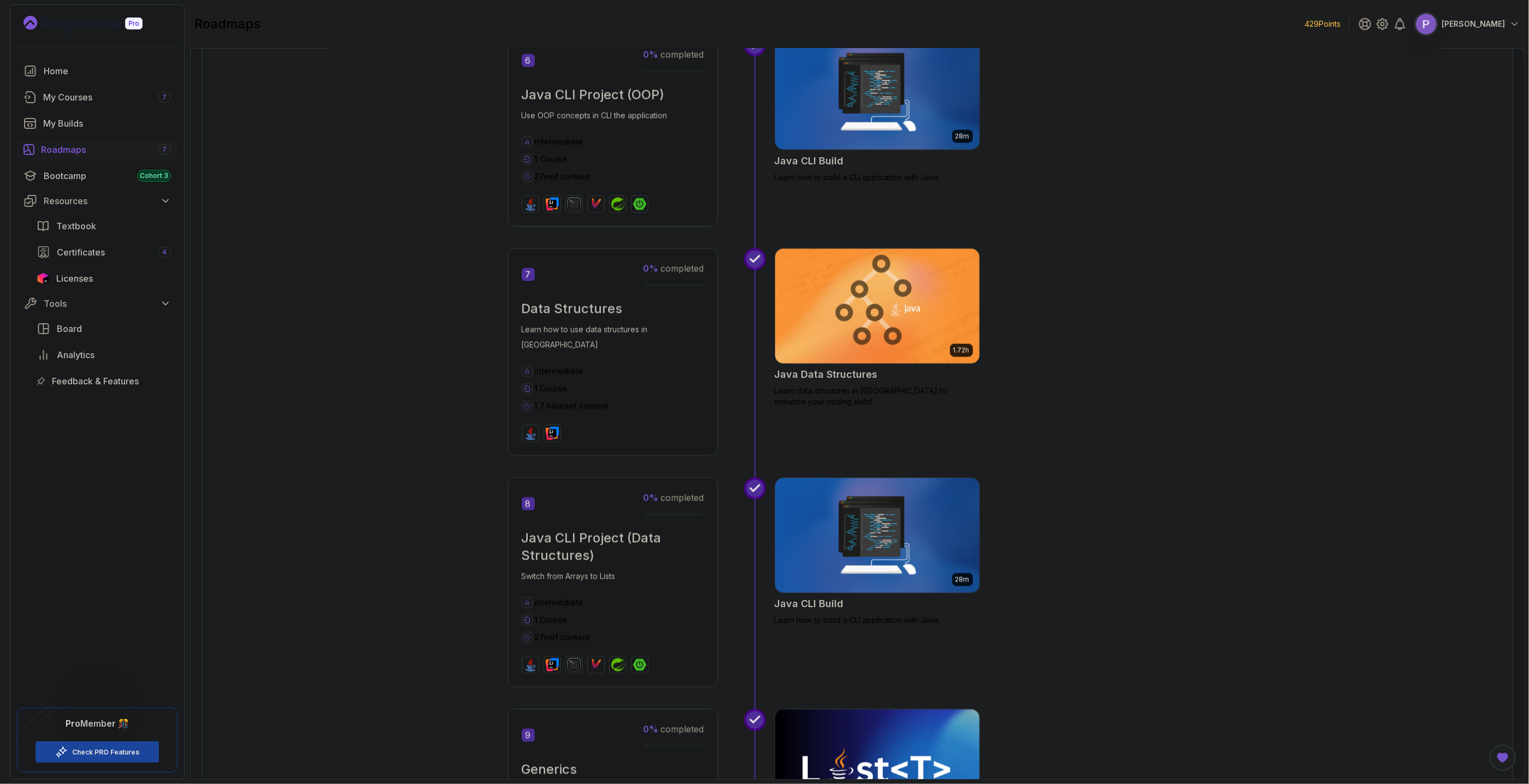
scroll to position [871, 0]
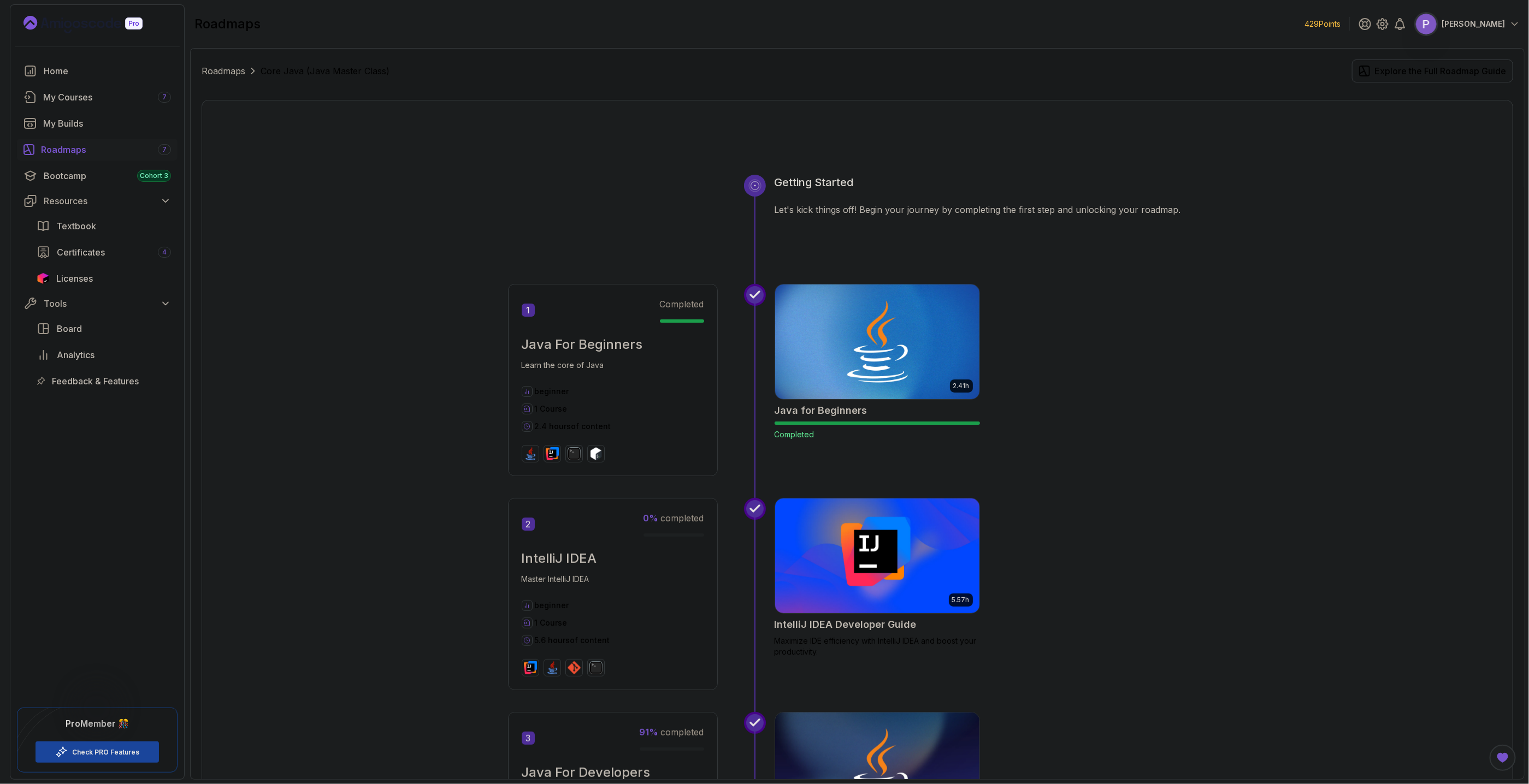
click at [79, 153] on div "Roadmaps 7" at bounding box center [106, 149] width 130 height 13
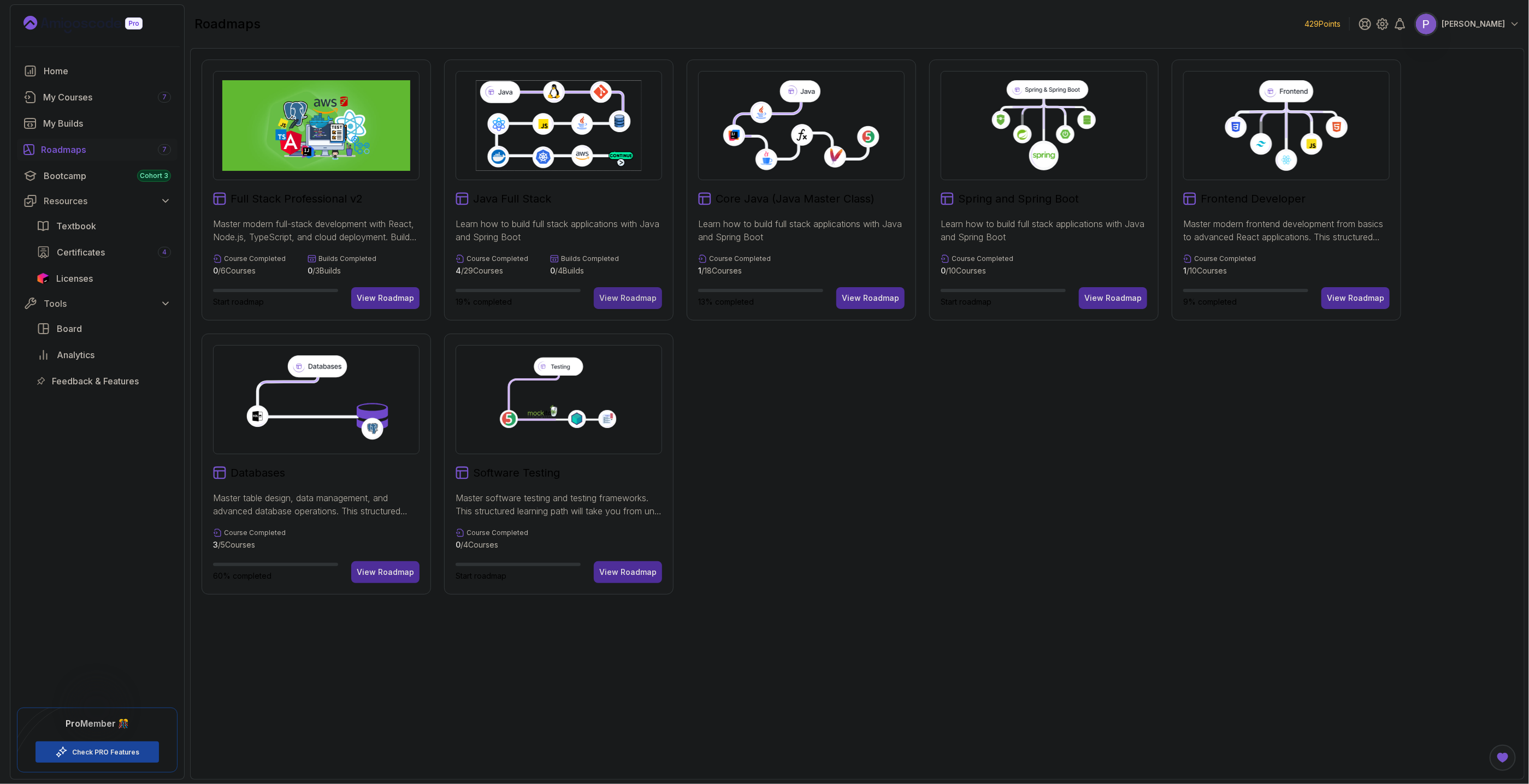
click at [636, 303] on div "View Roadmap" at bounding box center [627, 298] width 57 height 11
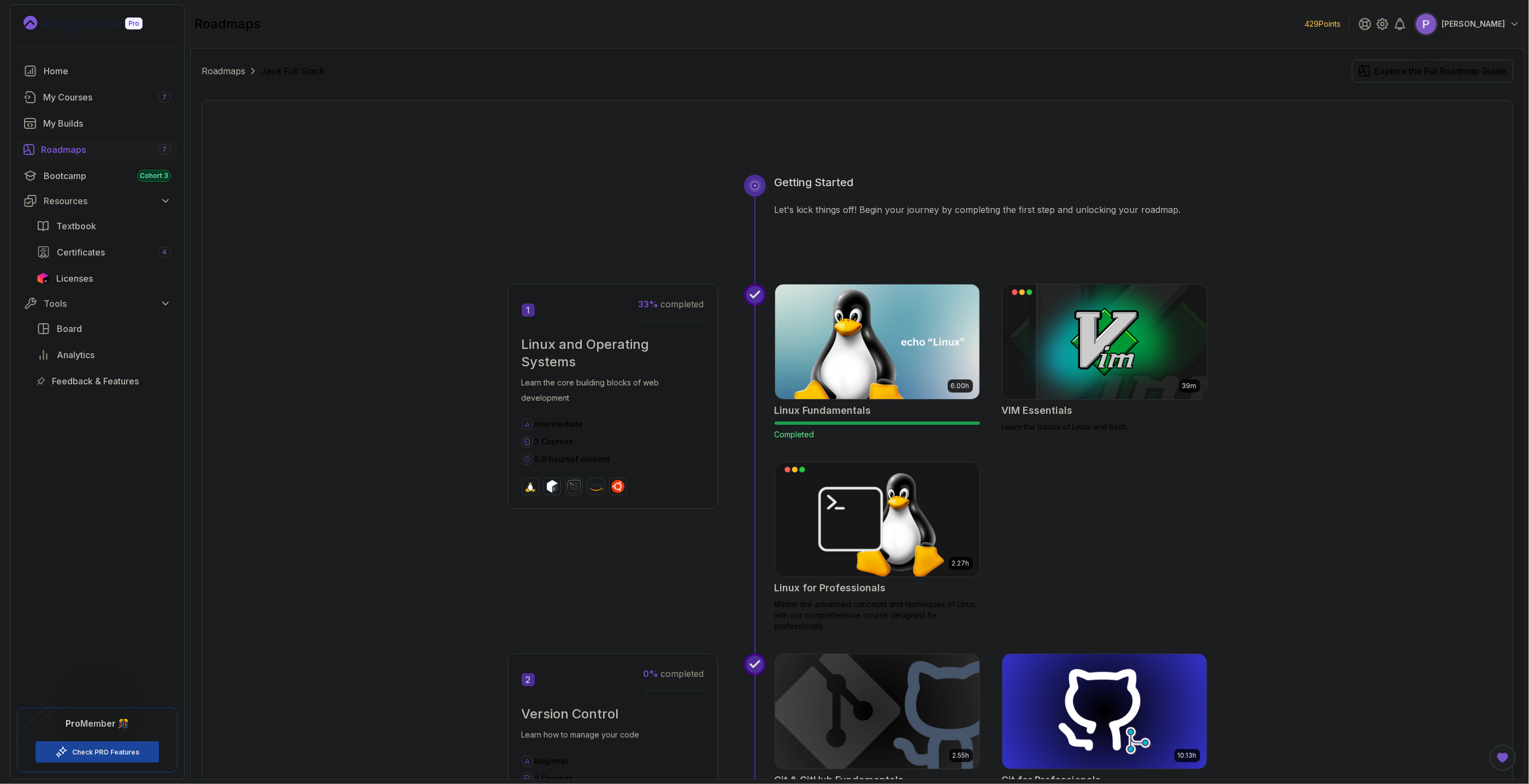
scroll to position [2239, 0]
